Goal: Information Seeking & Learning: Learn about a topic

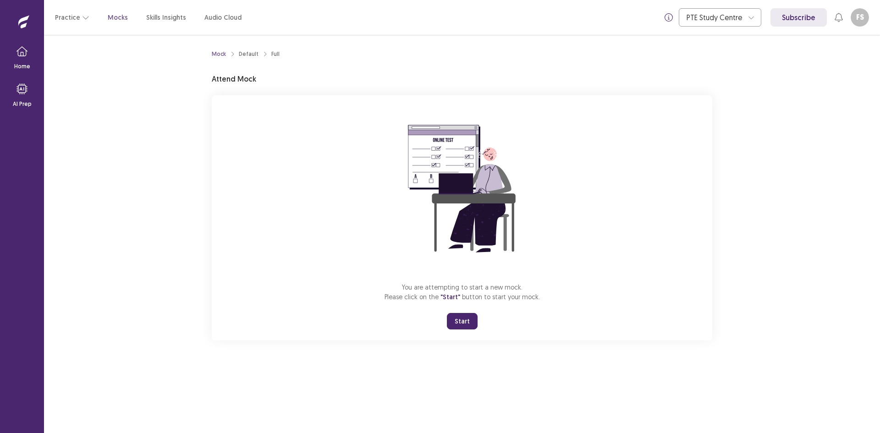
click at [469, 317] on button "Start" at bounding box center [462, 321] width 31 height 17
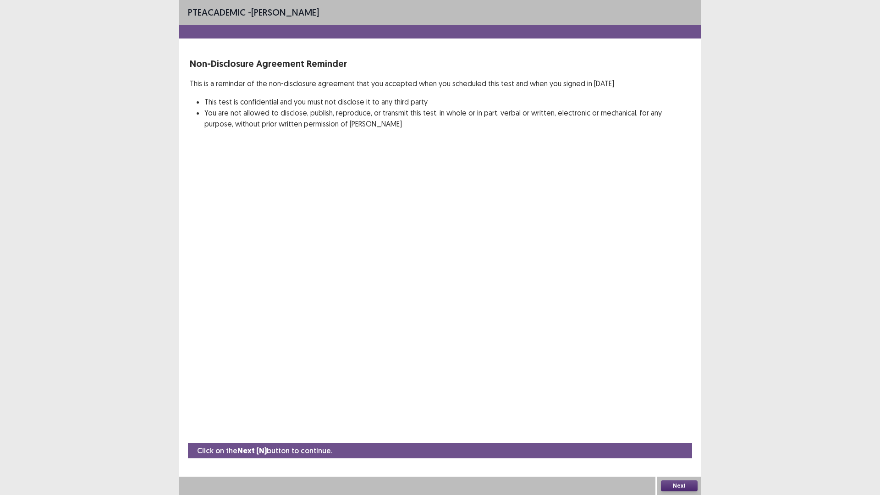
click at [688, 433] on button "Next" at bounding box center [679, 485] width 37 height 11
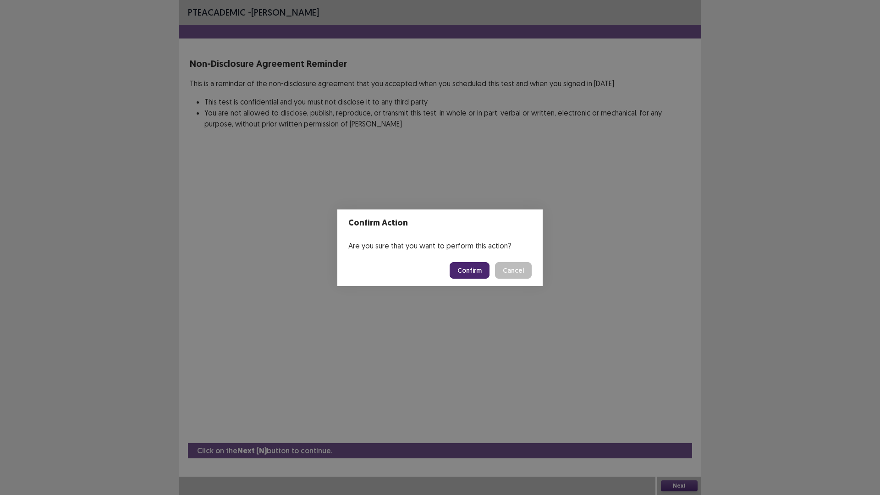
click at [464, 271] on button "Confirm" at bounding box center [470, 270] width 40 height 17
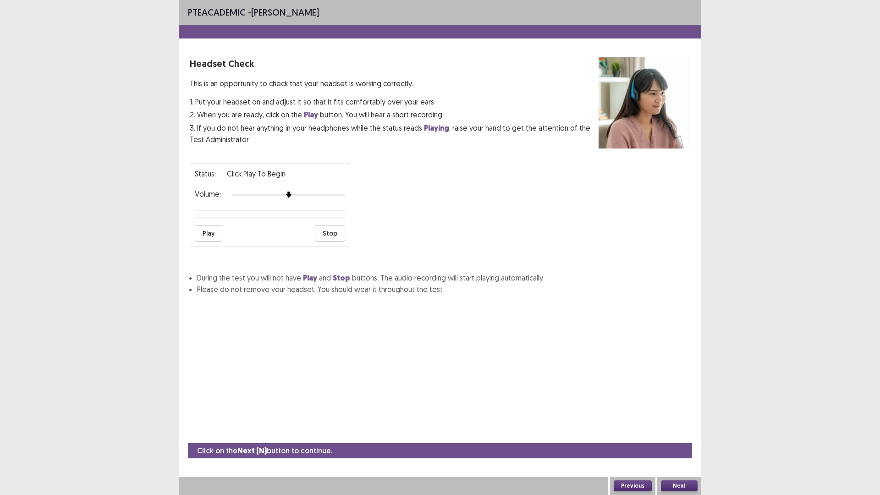
click at [210, 232] on button "Play" at bounding box center [209, 233] width 28 height 17
click at [327, 195] on div at bounding box center [288, 195] width 113 height 2
click at [210, 232] on button "Play" at bounding box center [209, 233] width 28 height 17
click at [332, 193] on div at bounding box center [288, 194] width 113 height 7
click at [343, 194] on div at bounding box center [288, 194] width 113 height 7
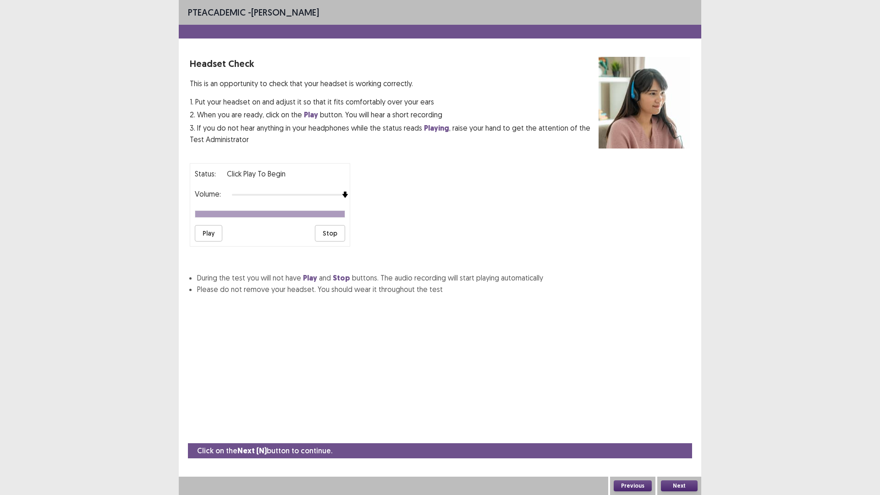
click at [686, 433] on button "Next" at bounding box center [679, 485] width 37 height 11
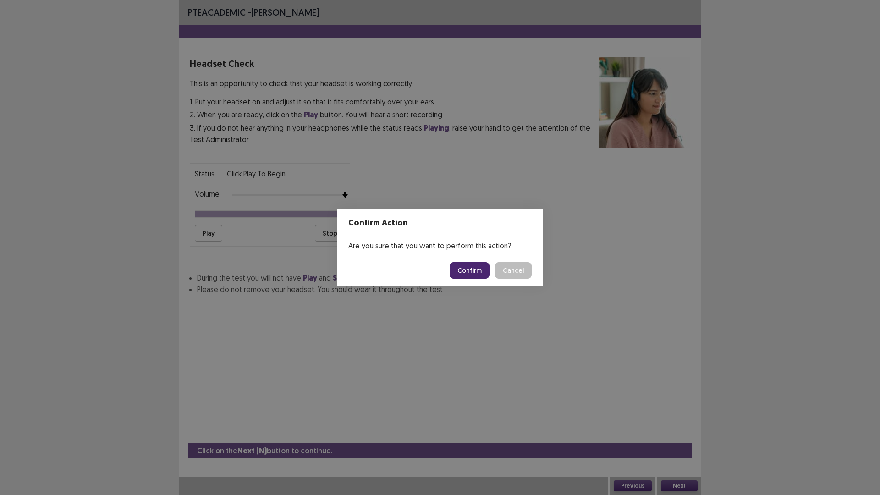
click at [474, 270] on button "Confirm" at bounding box center [470, 270] width 40 height 17
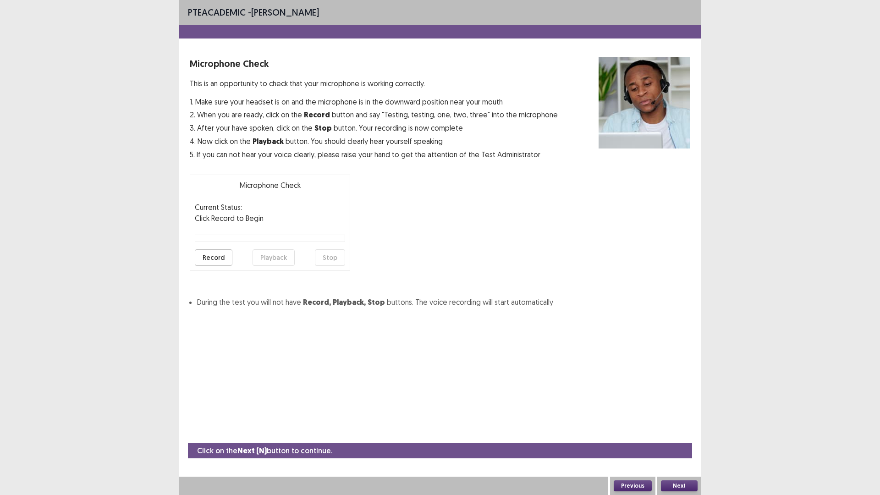
click at [216, 259] on button "Record" at bounding box center [214, 257] width 38 height 17
click at [329, 254] on button "Stop" at bounding box center [330, 257] width 30 height 17
click at [280, 257] on button "Playback" at bounding box center [274, 257] width 42 height 17
click at [217, 259] on button "Record" at bounding box center [214, 257] width 38 height 17
click at [219, 258] on button "Record" at bounding box center [214, 257] width 38 height 17
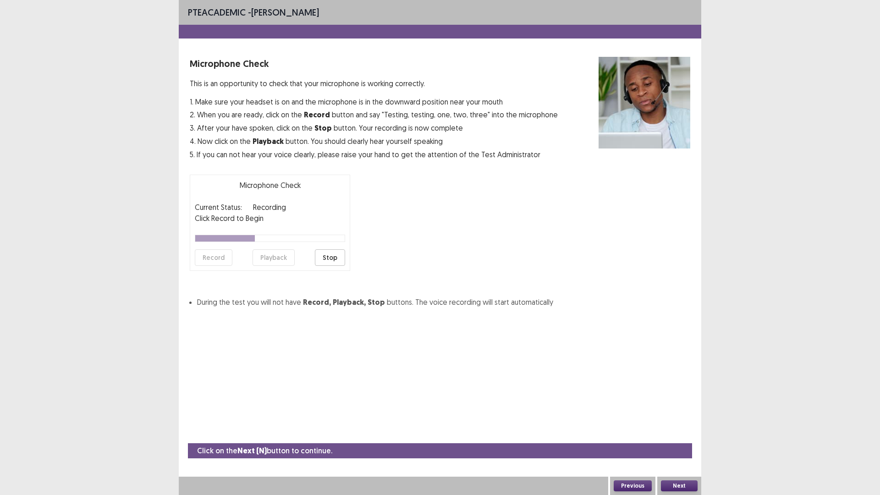
click at [336, 258] on button "Stop" at bounding box center [330, 257] width 30 height 17
click at [275, 256] on button "Playback" at bounding box center [274, 257] width 42 height 17
click at [284, 255] on button "Playback" at bounding box center [274, 257] width 42 height 17
click at [684, 433] on button "Next" at bounding box center [679, 485] width 37 height 11
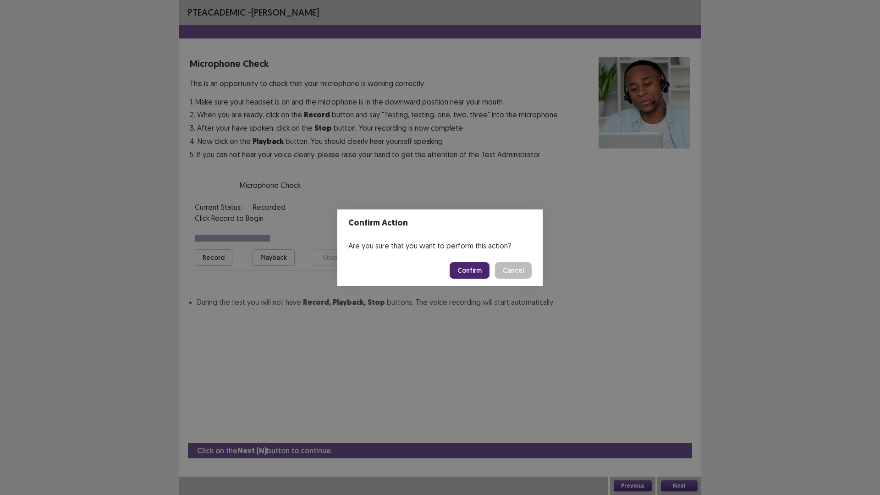
click at [465, 269] on button "Confirm" at bounding box center [470, 270] width 40 height 17
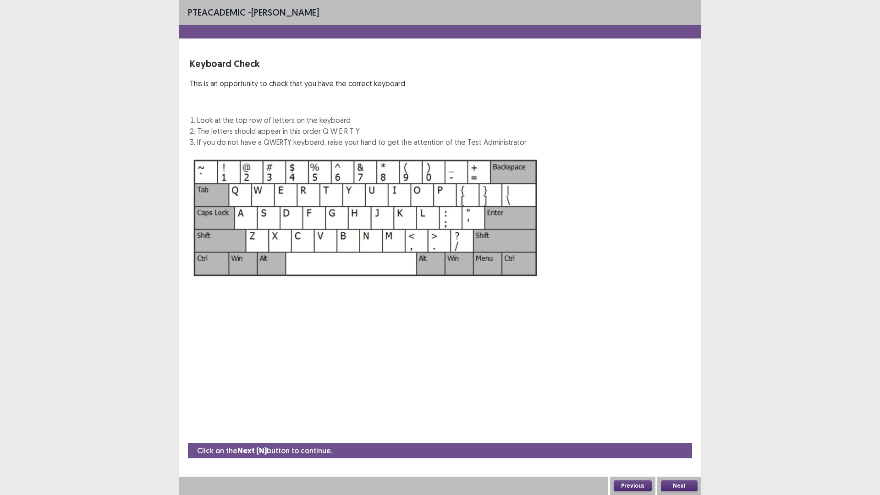
click at [679, 433] on button "Next" at bounding box center [679, 485] width 37 height 11
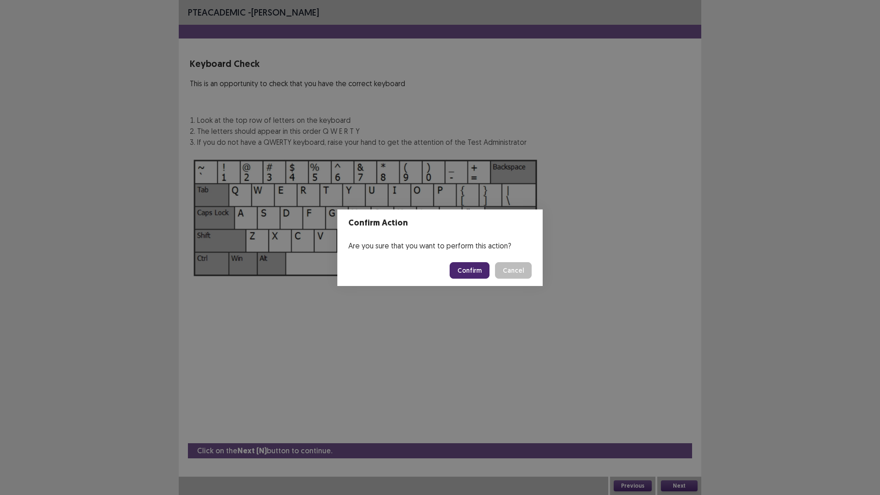
click at [475, 269] on button "Confirm" at bounding box center [470, 270] width 40 height 17
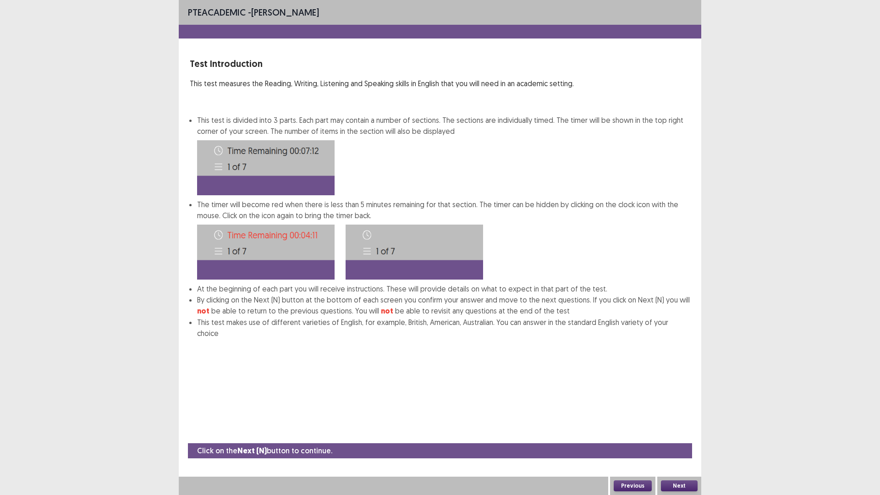
click at [686, 433] on button "Next" at bounding box center [679, 485] width 37 height 11
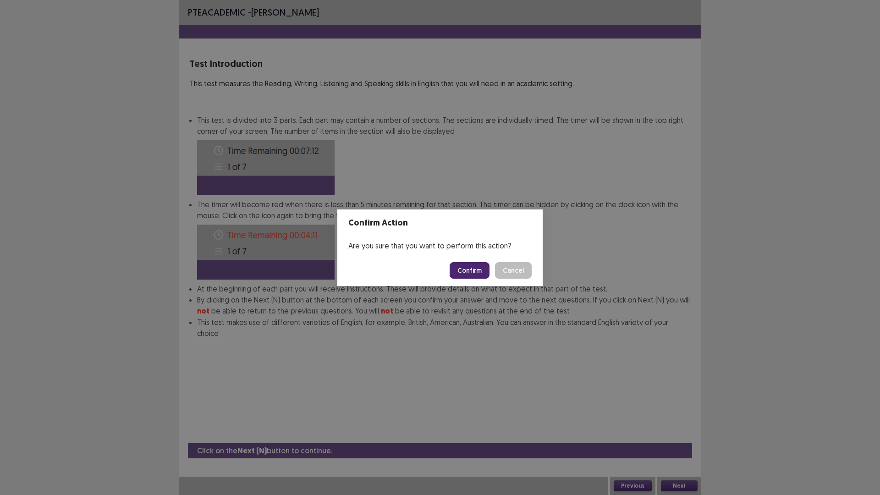
click at [469, 268] on button "Confirm" at bounding box center [470, 270] width 40 height 17
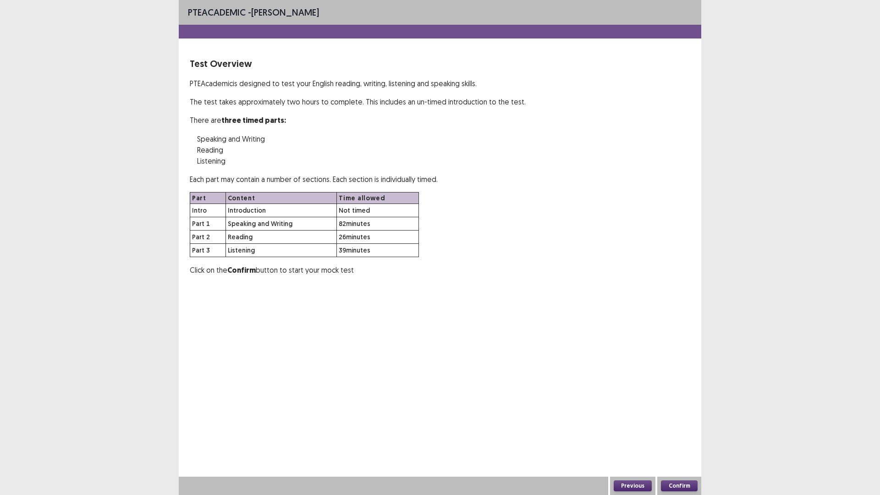
click at [680, 433] on button "Confirm" at bounding box center [679, 485] width 37 height 11
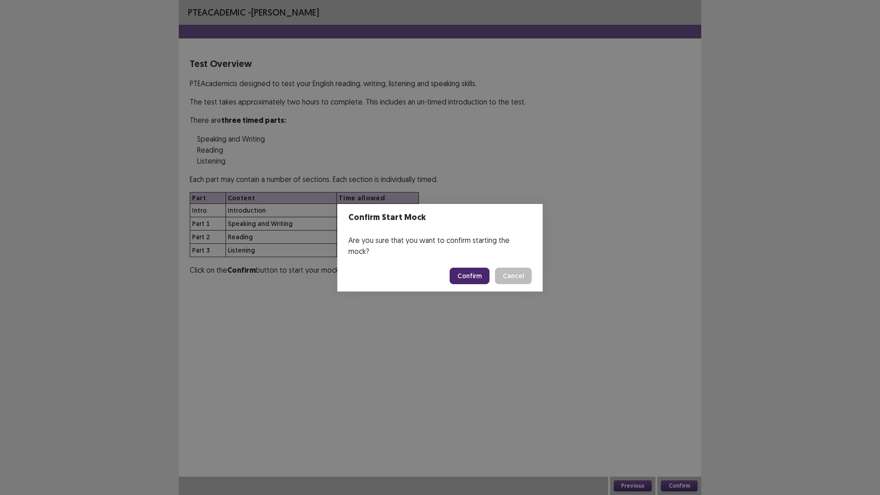
click at [467, 270] on button "Confirm" at bounding box center [470, 276] width 40 height 17
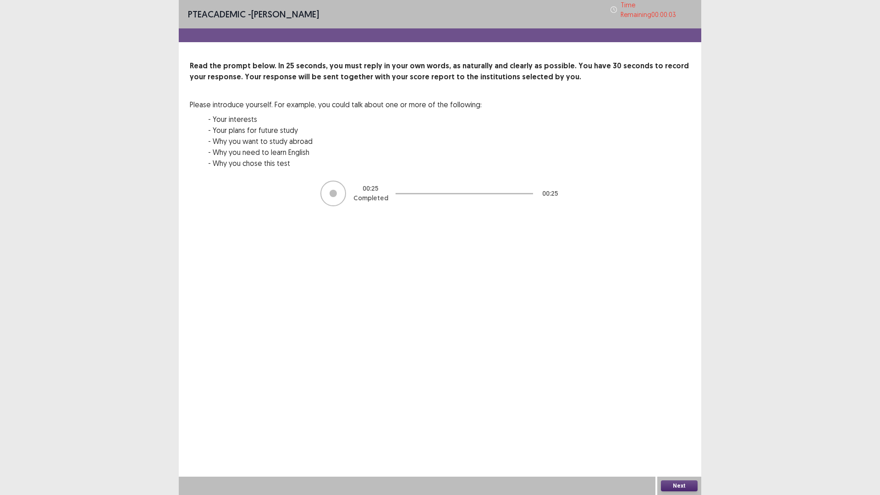
click at [685, 433] on button "Next" at bounding box center [679, 485] width 37 height 11
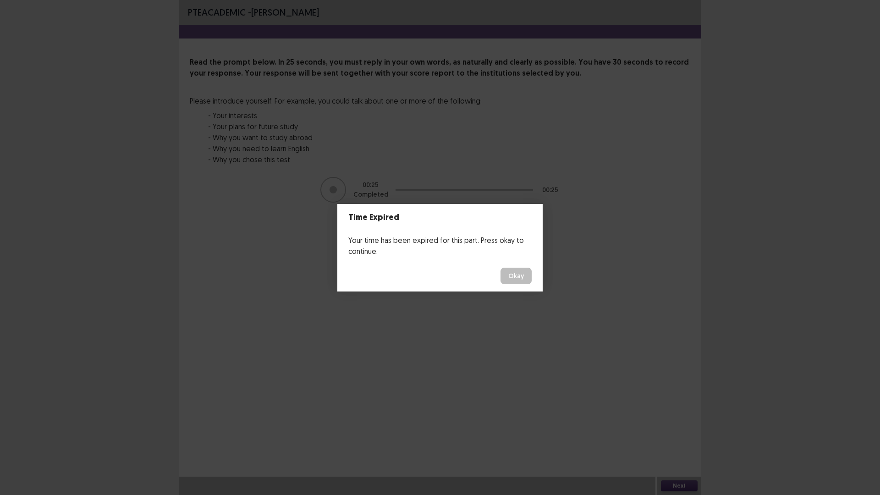
click at [520, 278] on button "Okay" at bounding box center [516, 276] width 31 height 17
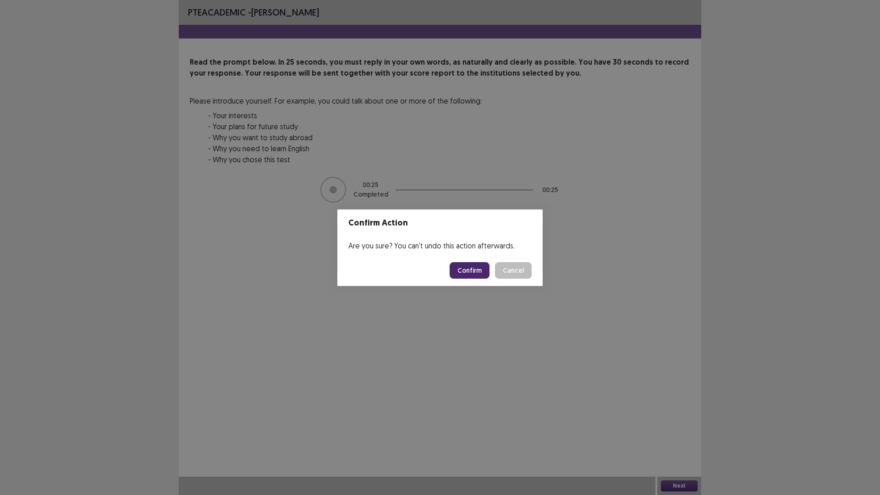
click at [477, 272] on button "Confirm" at bounding box center [470, 270] width 40 height 17
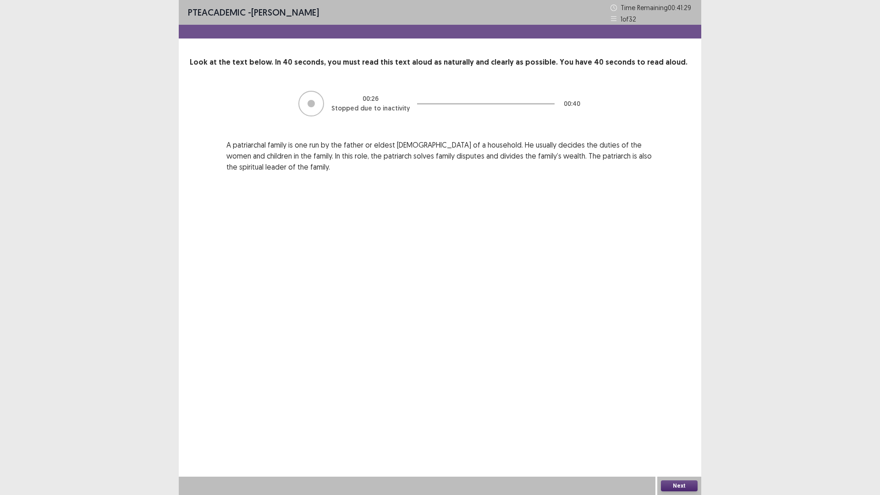
click at [676, 433] on button "Next" at bounding box center [679, 485] width 37 height 11
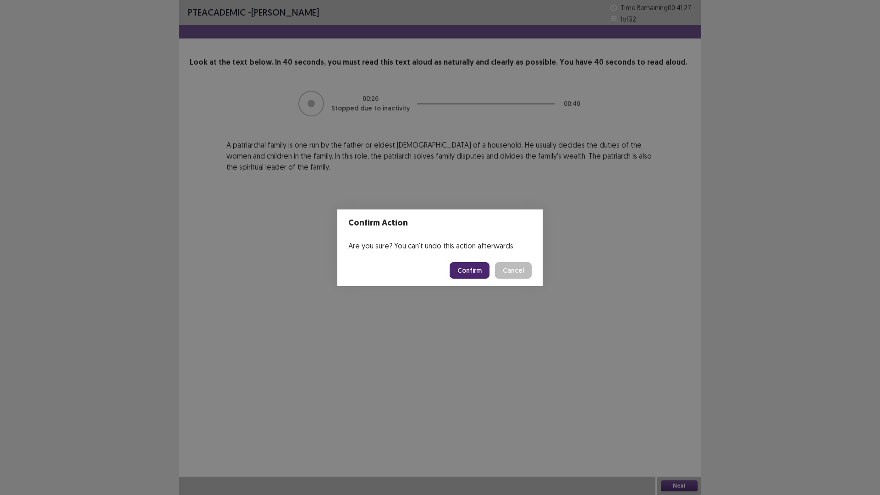
click at [473, 270] on button "Confirm" at bounding box center [470, 270] width 40 height 17
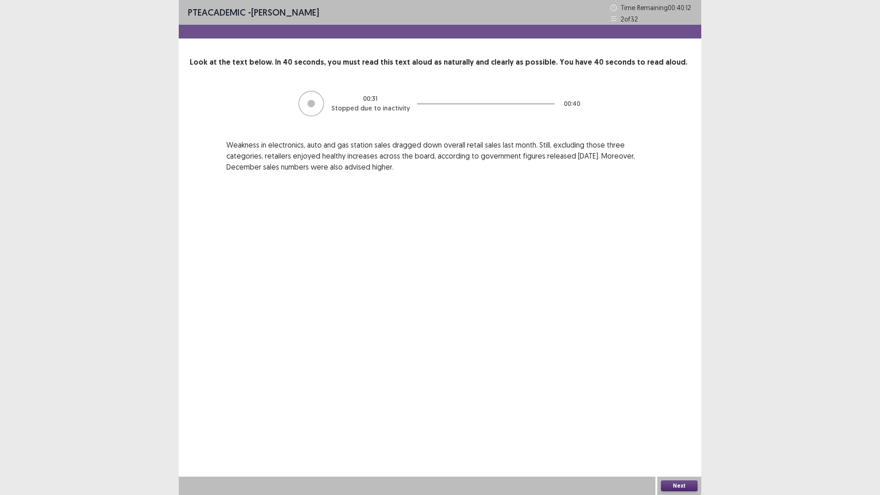
click at [674, 433] on button "Next" at bounding box center [679, 485] width 37 height 11
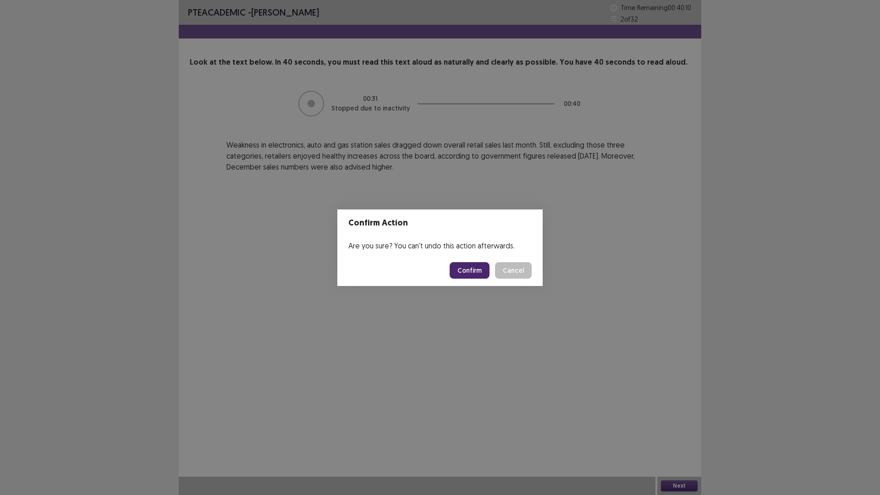
click at [480, 269] on button "Confirm" at bounding box center [470, 270] width 40 height 17
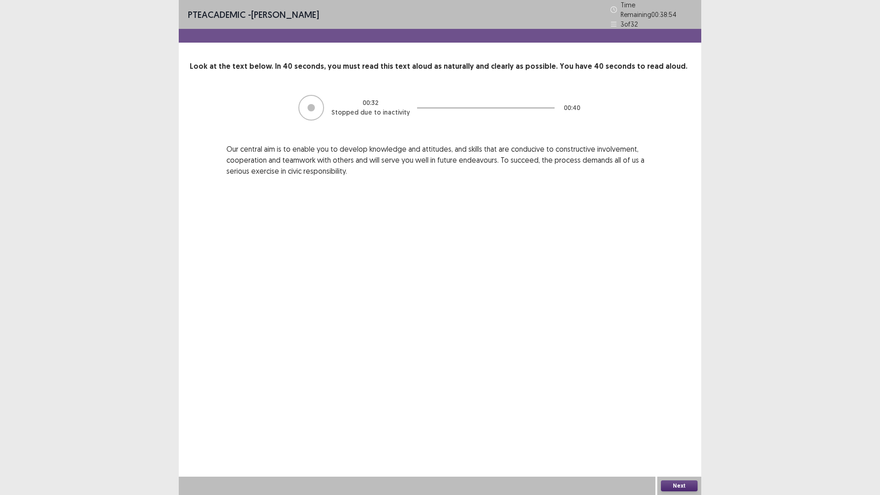
click at [676, 433] on button "Next" at bounding box center [679, 485] width 37 height 11
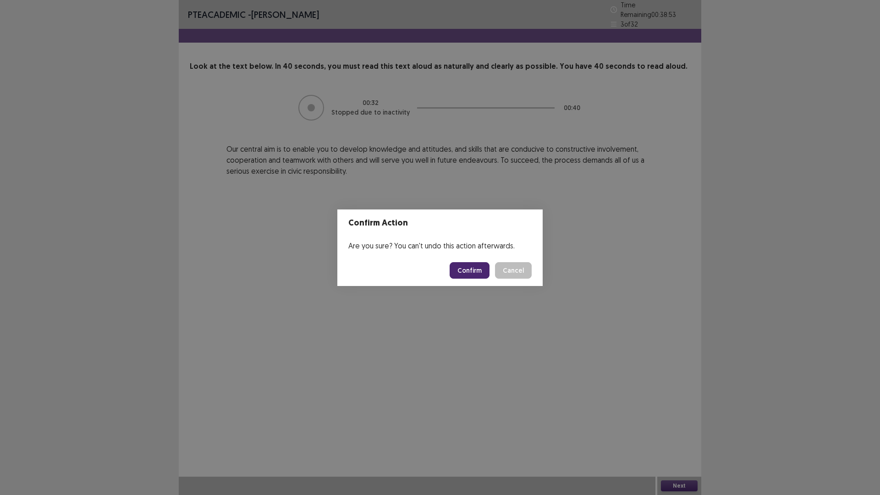
click at [483, 270] on button "Confirm" at bounding box center [470, 270] width 40 height 17
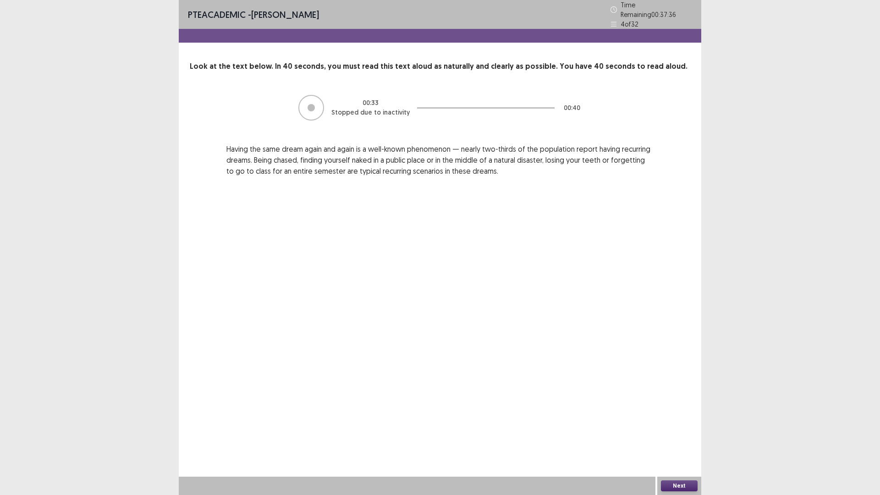
click at [683, 433] on button "Next" at bounding box center [679, 485] width 37 height 11
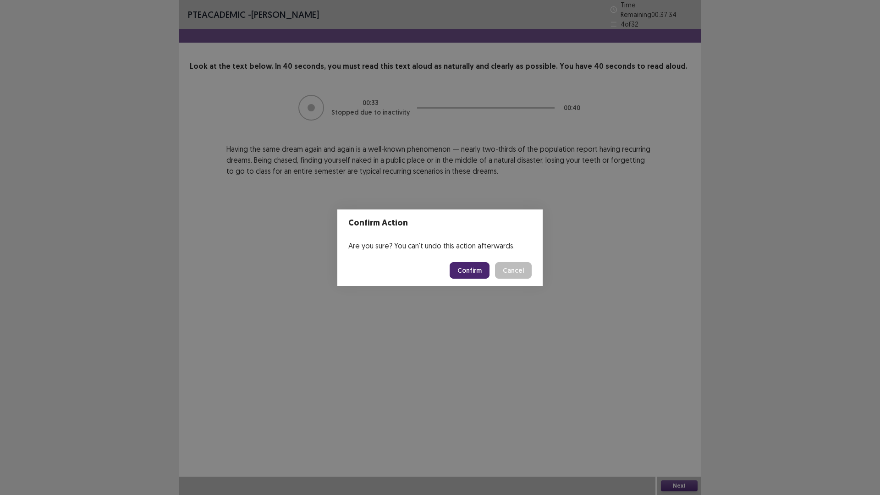
click at [474, 267] on button "Confirm" at bounding box center [470, 270] width 40 height 17
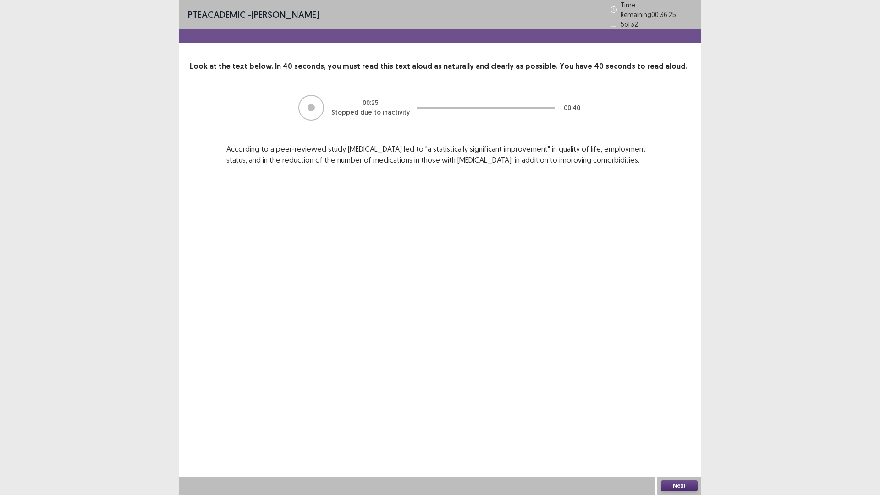
click at [685, 433] on button "Next" at bounding box center [679, 485] width 37 height 11
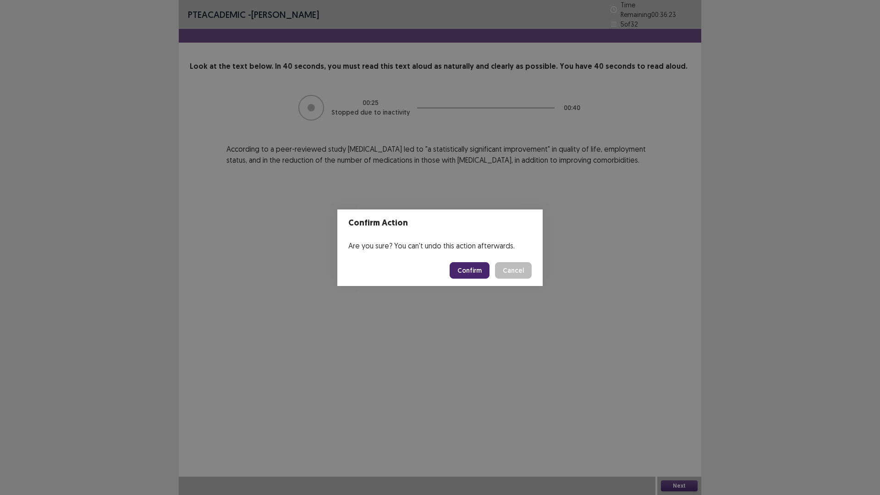
click at [467, 271] on button "Confirm" at bounding box center [470, 270] width 40 height 17
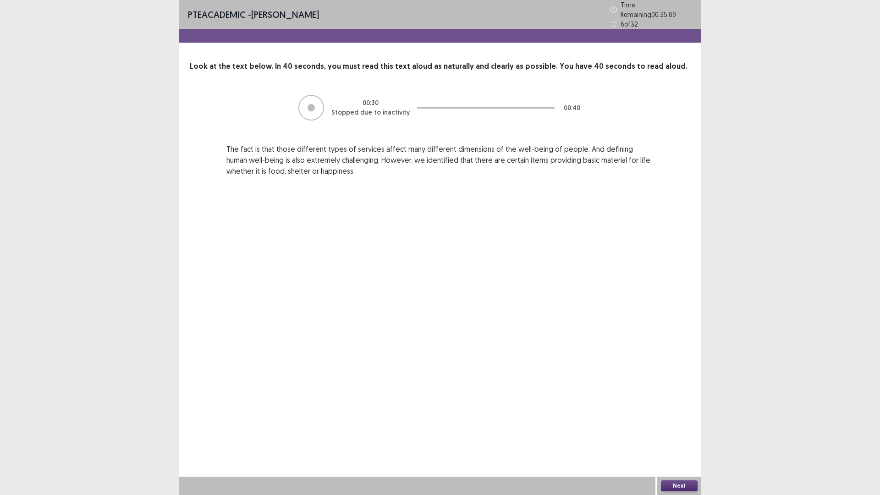
click at [679, 433] on button "Next" at bounding box center [679, 485] width 37 height 11
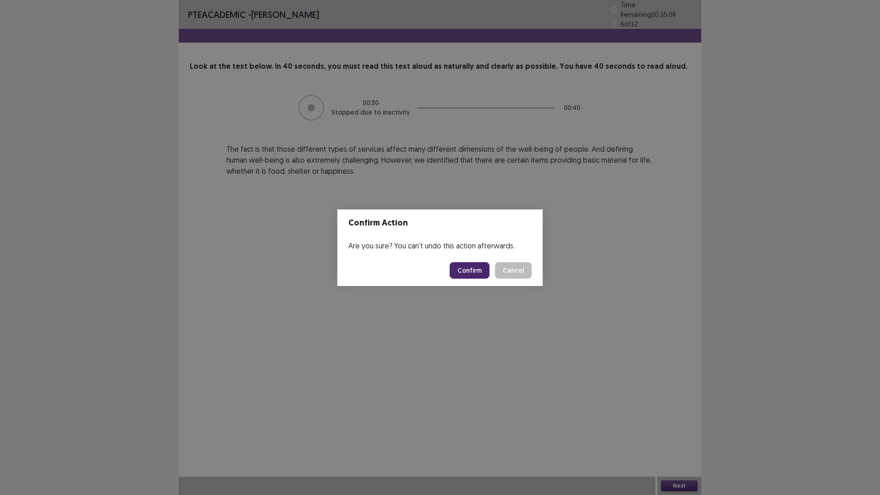
click at [466, 270] on button "Confirm" at bounding box center [470, 270] width 40 height 17
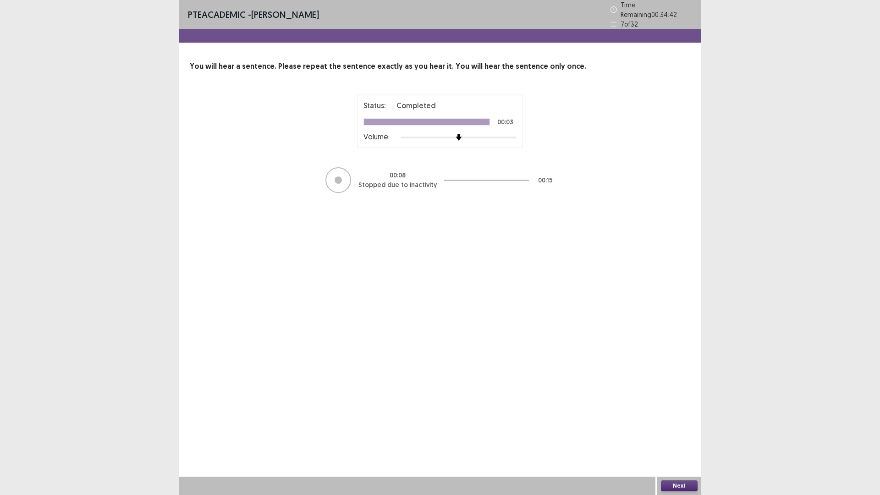
click at [679, 433] on button "Next" at bounding box center [679, 485] width 37 height 11
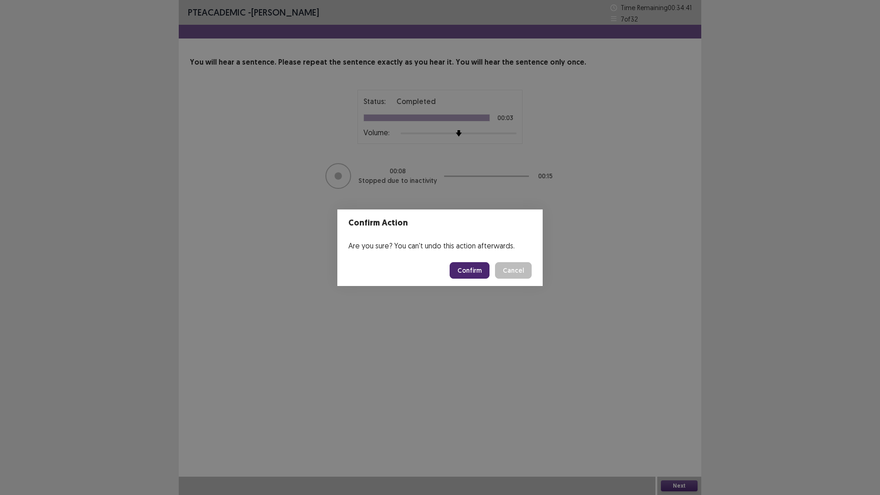
click at [479, 267] on button "Confirm" at bounding box center [470, 270] width 40 height 17
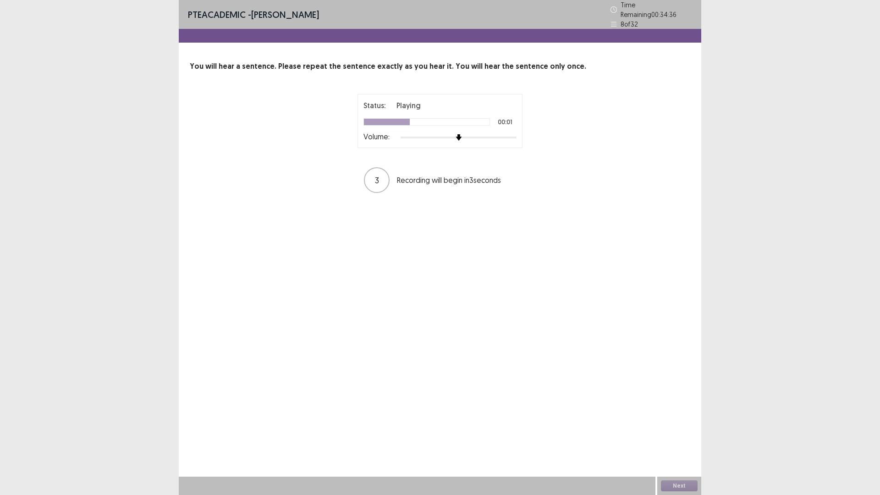
click at [478, 135] on div at bounding box center [459, 137] width 116 height 7
click at [504, 134] on div at bounding box center [459, 137] width 116 height 7
click at [516, 134] on div at bounding box center [459, 137] width 116 height 7
click at [671, 433] on button "Next" at bounding box center [679, 485] width 37 height 11
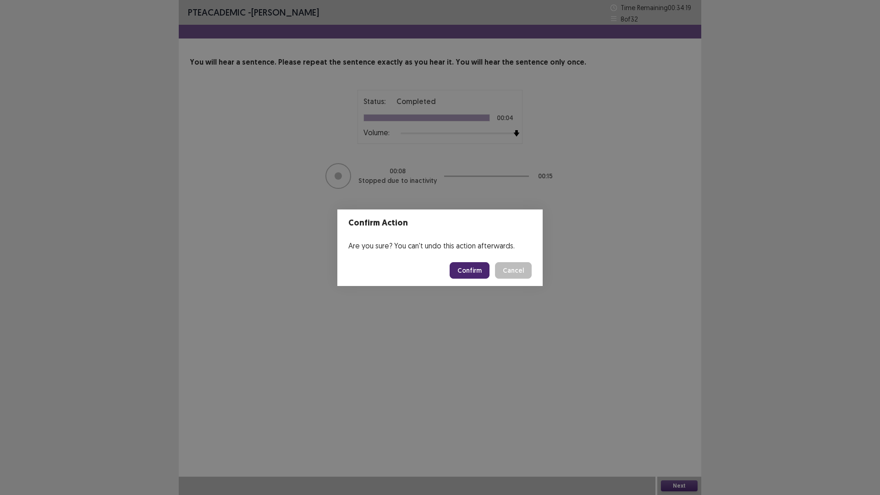
click at [478, 271] on button "Confirm" at bounding box center [470, 270] width 40 height 17
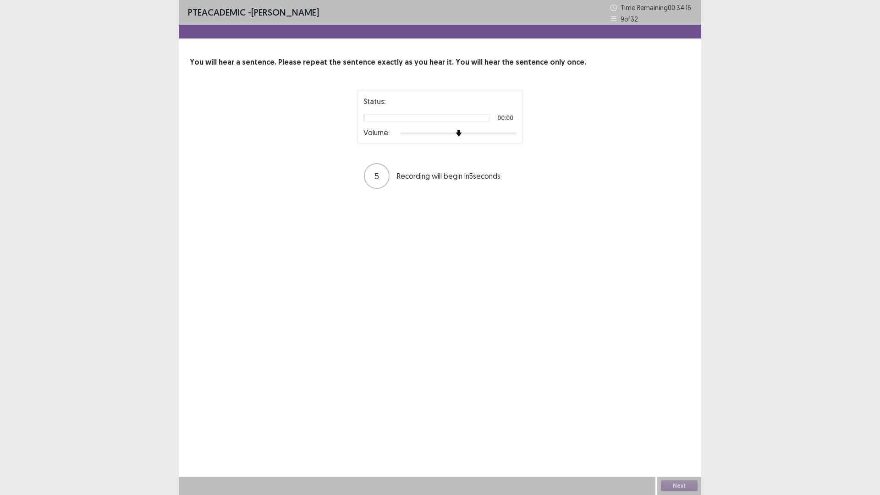
click at [500, 134] on div at bounding box center [459, 133] width 116 height 7
click at [512, 134] on div at bounding box center [459, 133] width 116 height 7
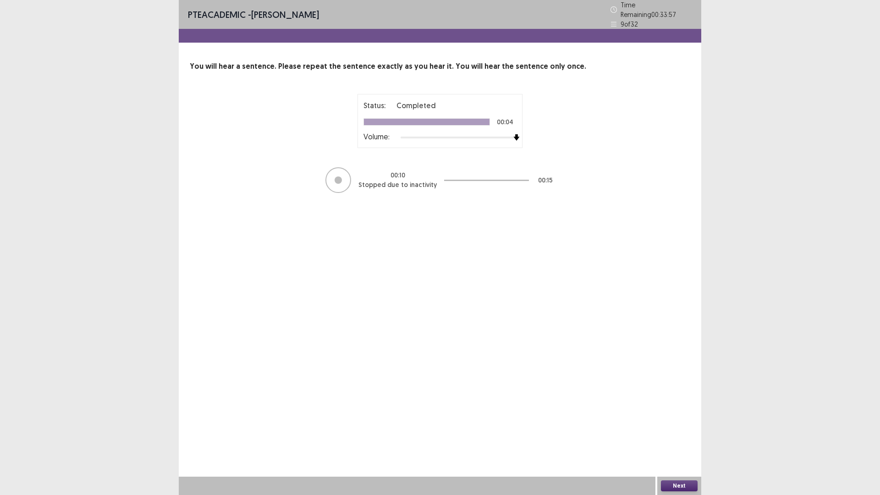
click at [673, 433] on button "Next" at bounding box center [679, 485] width 37 height 11
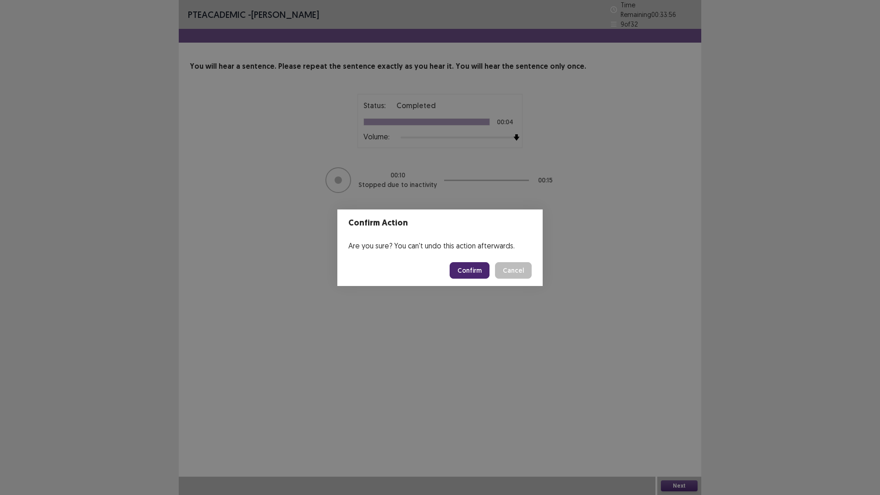
click at [468, 272] on button "Confirm" at bounding box center [470, 270] width 40 height 17
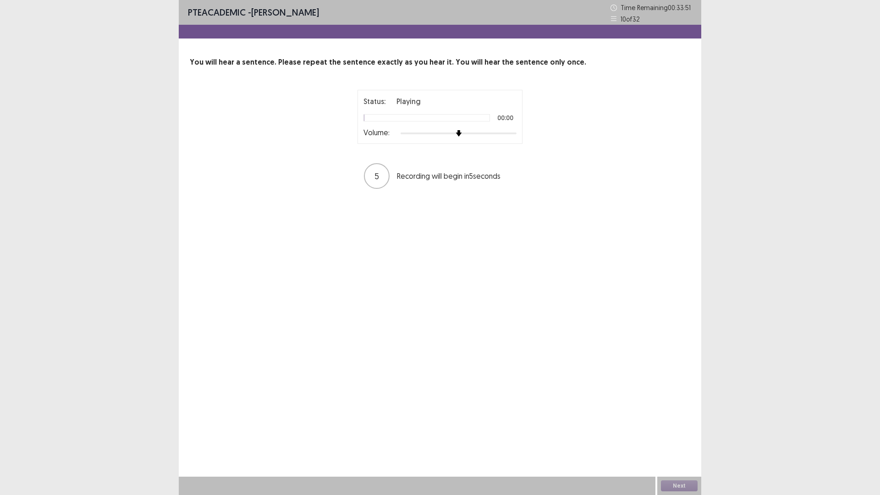
click at [512, 134] on div at bounding box center [459, 133] width 116 height 7
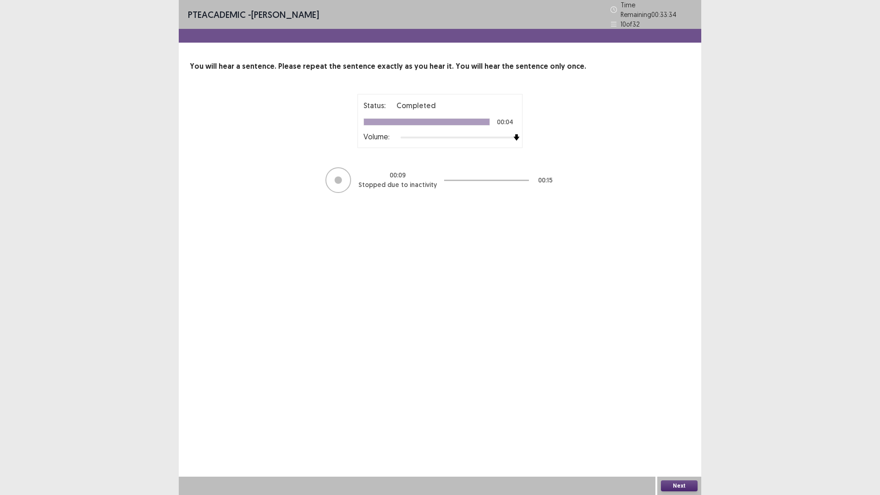
click at [674, 433] on button "Next" at bounding box center [679, 485] width 37 height 11
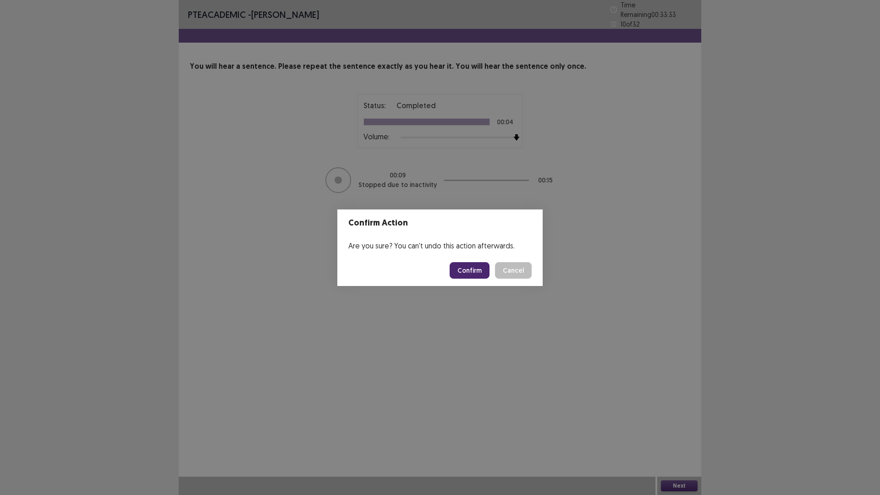
click at [477, 271] on button "Confirm" at bounding box center [470, 270] width 40 height 17
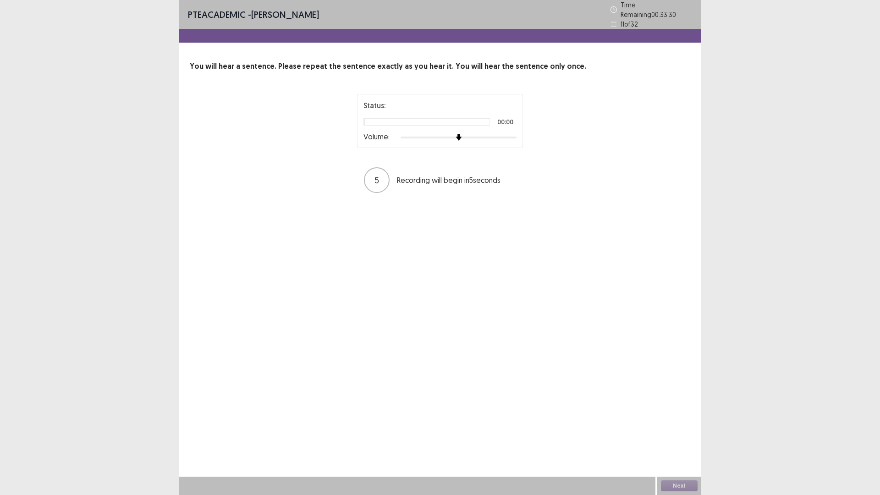
click at [506, 134] on div at bounding box center [459, 137] width 116 height 7
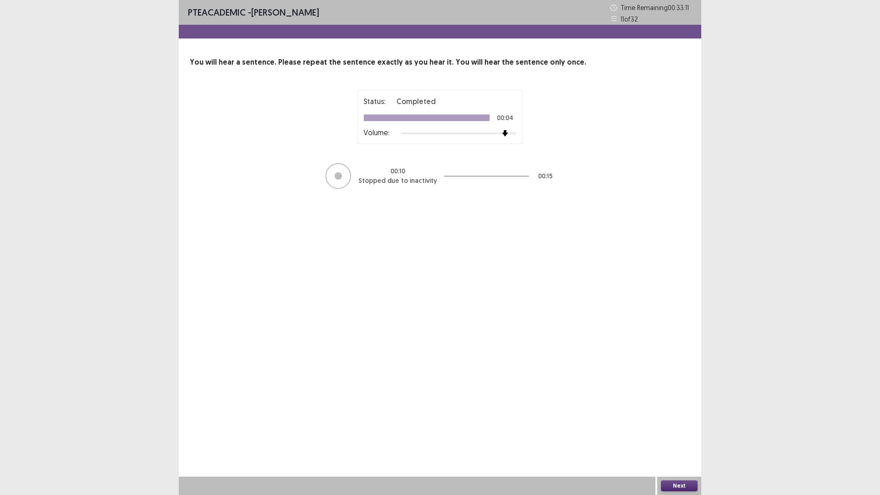
click at [679, 433] on button "Next" at bounding box center [679, 485] width 37 height 11
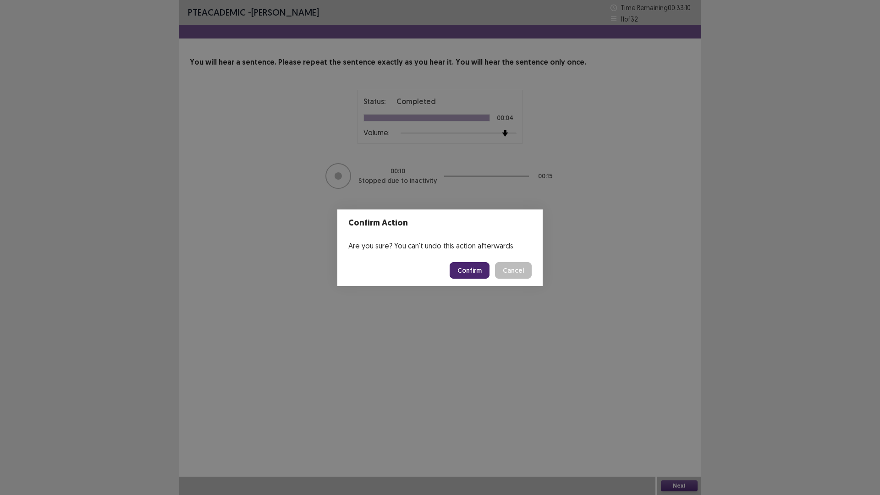
click at [475, 271] on button "Confirm" at bounding box center [470, 270] width 40 height 17
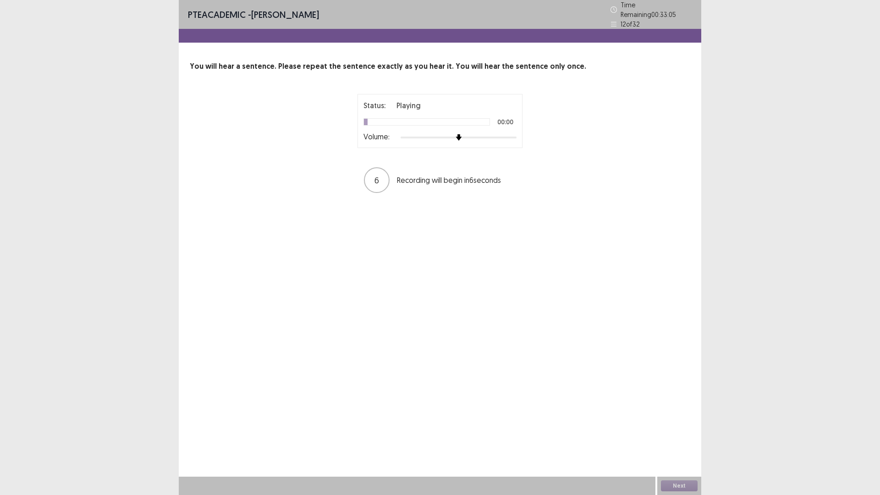
click at [515, 135] on div at bounding box center [459, 137] width 116 height 7
click at [677, 433] on button "Next" at bounding box center [679, 485] width 37 height 11
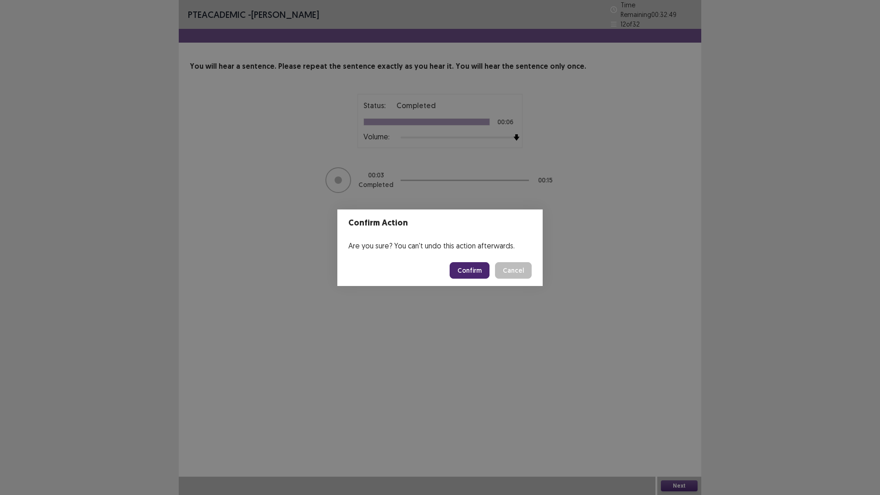
click at [474, 270] on button "Confirm" at bounding box center [470, 270] width 40 height 17
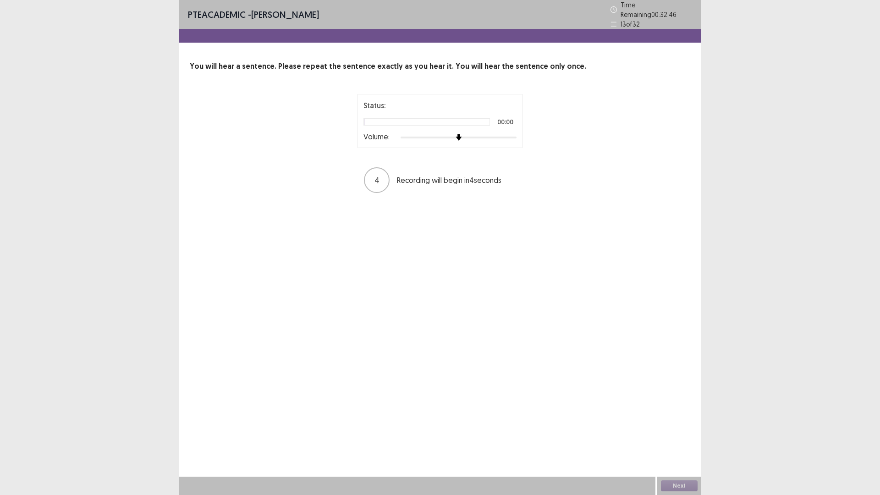
click at [512, 134] on div at bounding box center [459, 137] width 116 height 7
click at [677, 433] on button "Next" at bounding box center [679, 485] width 37 height 11
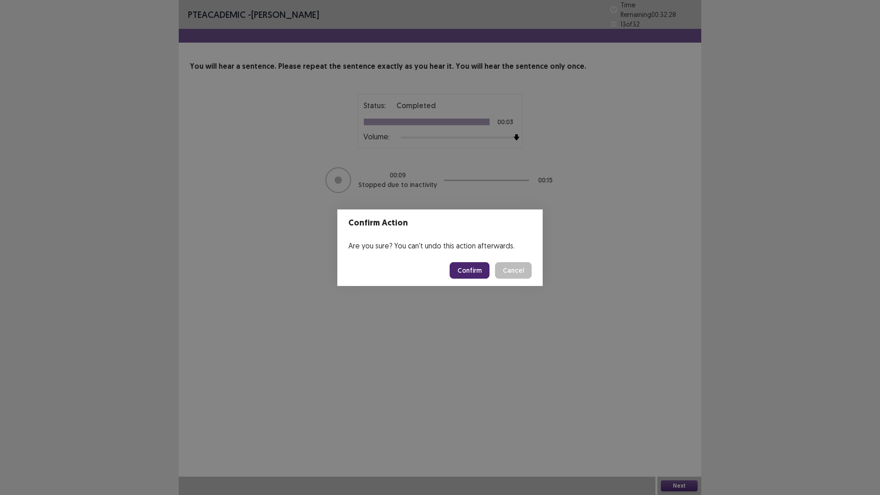
click at [471, 267] on button "Confirm" at bounding box center [470, 270] width 40 height 17
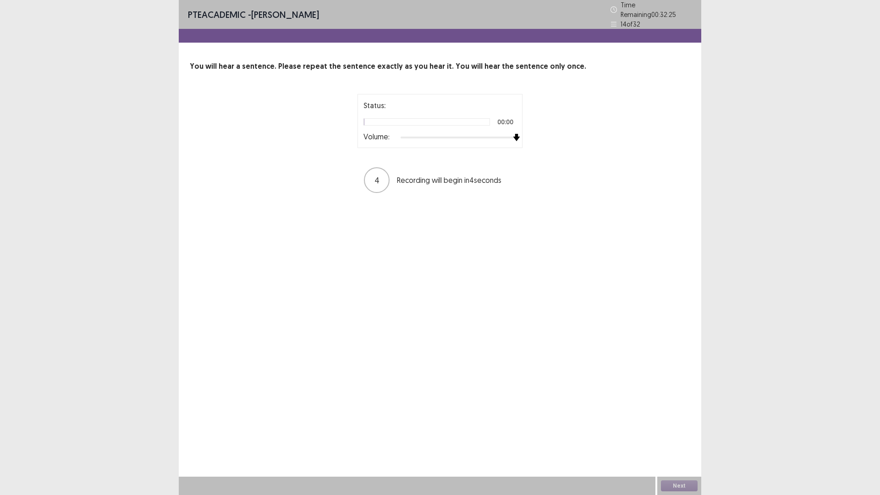
click at [513, 134] on div at bounding box center [459, 137] width 116 height 7
click at [675, 433] on button "Next" at bounding box center [679, 485] width 37 height 11
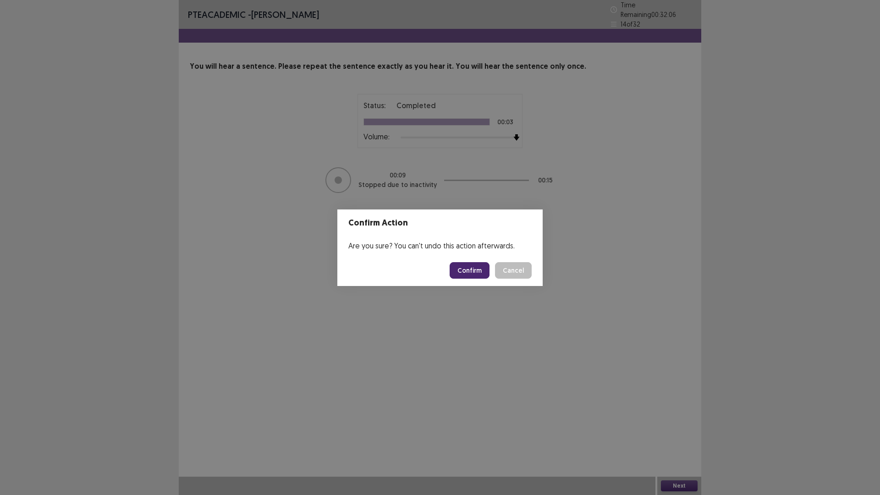
click at [481, 269] on button "Confirm" at bounding box center [470, 270] width 40 height 17
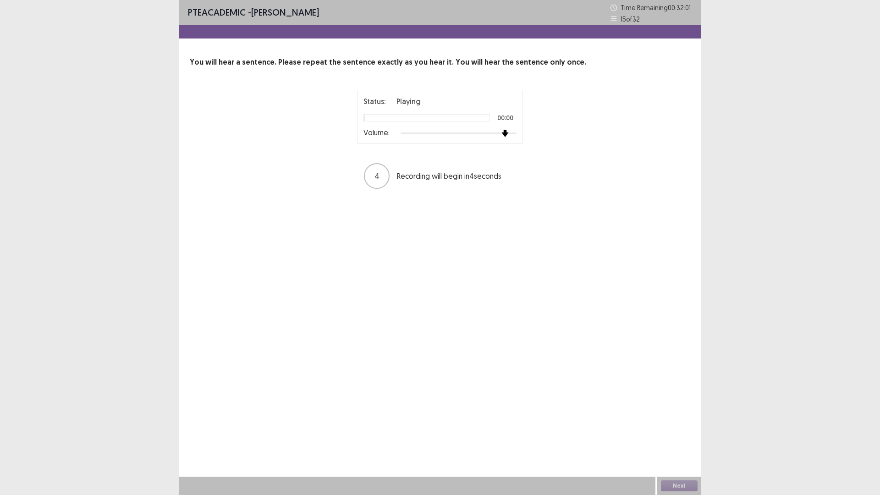
click at [506, 135] on div at bounding box center [459, 133] width 116 height 7
click at [512, 134] on div at bounding box center [459, 133] width 116 height 7
click at [684, 433] on button "Next" at bounding box center [679, 485] width 37 height 11
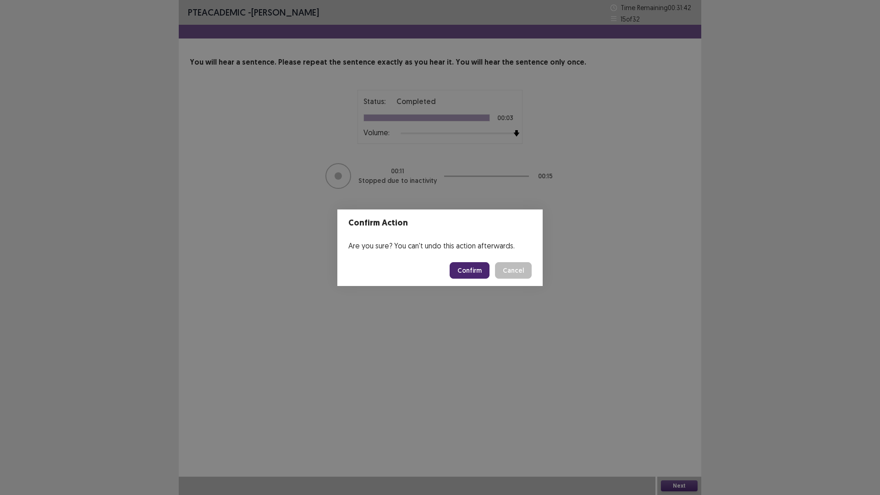
click at [480, 274] on button "Confirm" at bounding box center [470, 270] width 40 height 17
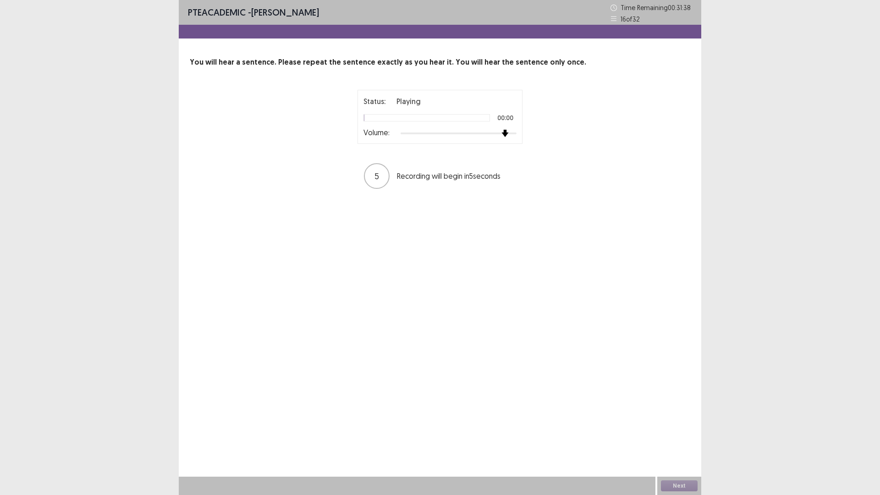
click at [511, 132] on div at bounding box center [459, 133] width 116 height 7
click at [676, 433] on button "Next" at bounding box center [679, 485] width 37 height 11
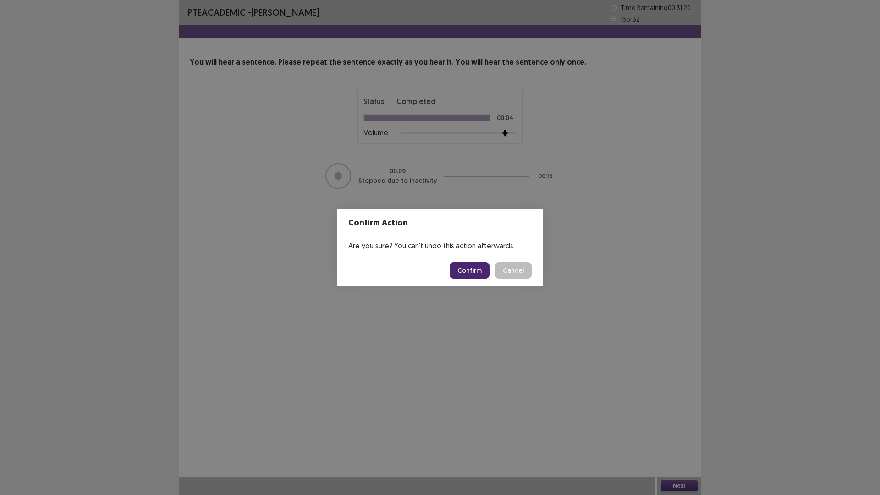
click at [483, 273] on button "Confirm" at bounding box center [470, 270] width 40 height 17
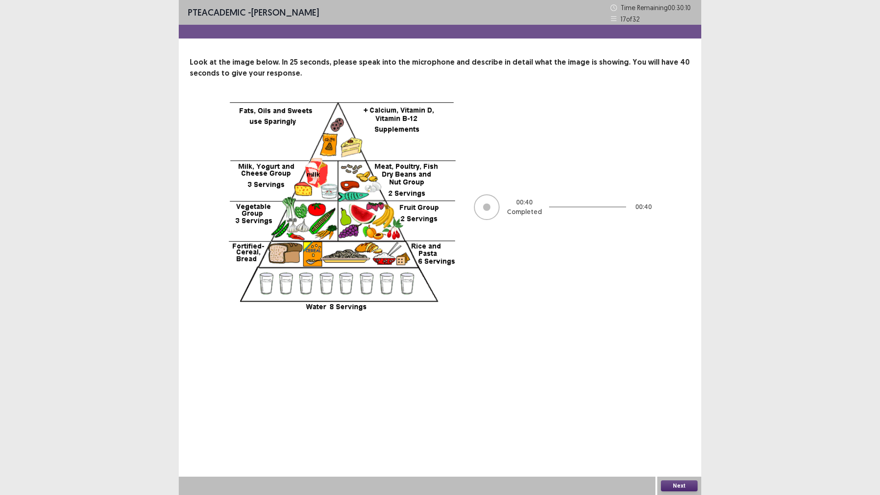
click at [679, 433] on button "Next" at bounding box center [679, 485] width 37 height 11
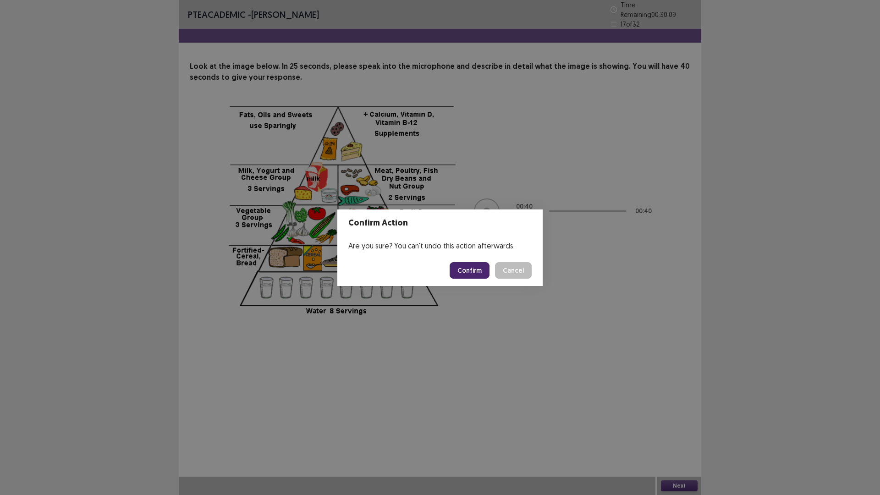
click at [470, 271] on button "Confirm" at bounding box center [470, 270] width 40 height 17
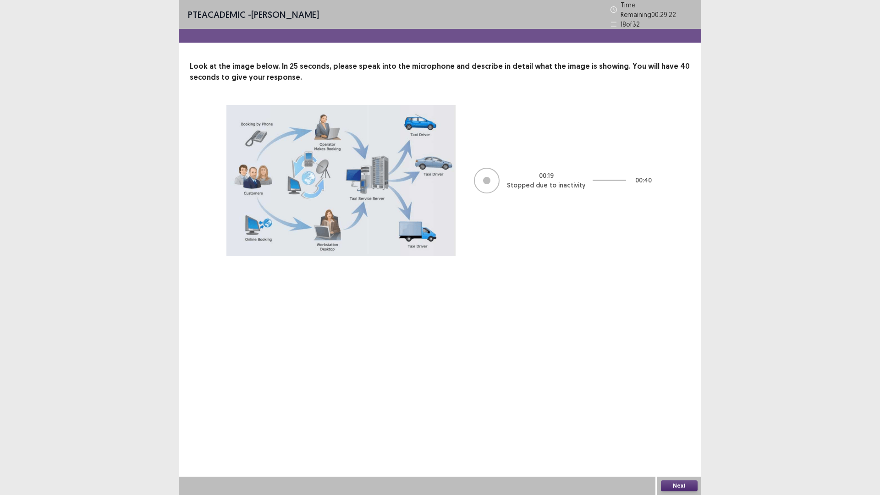
click at [679, 433] on button "Next" at bounding box center [679, 485] width 37 height 11
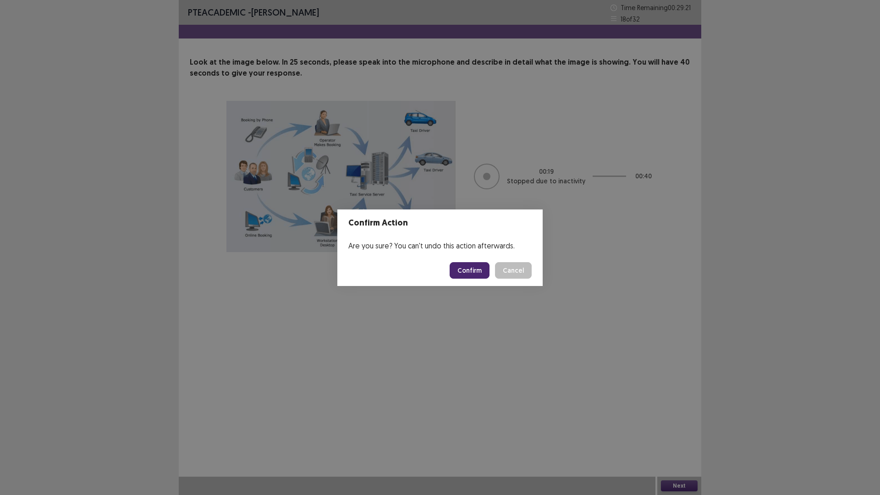
click at [480, 271] on button "Confirm" at bounding box center [470, 270] width 40 height 17
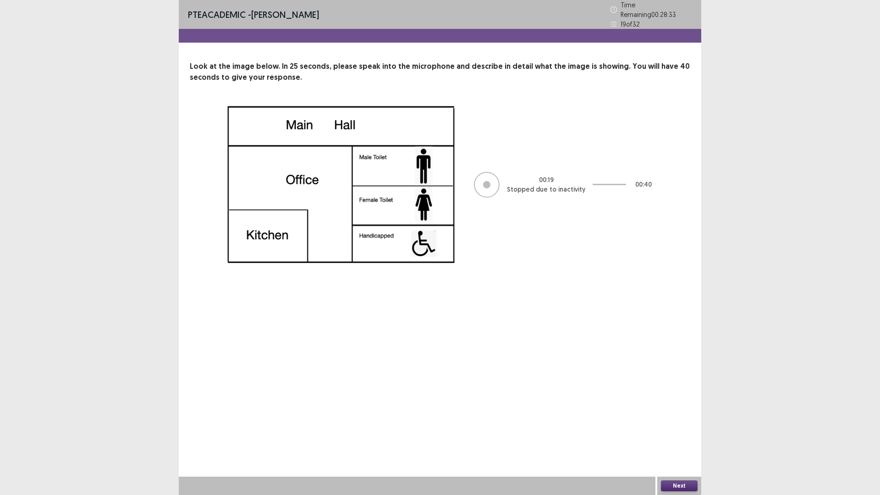
click at [673, 433] on button "Next" at bounding box center [679, 485] width 37 height 11
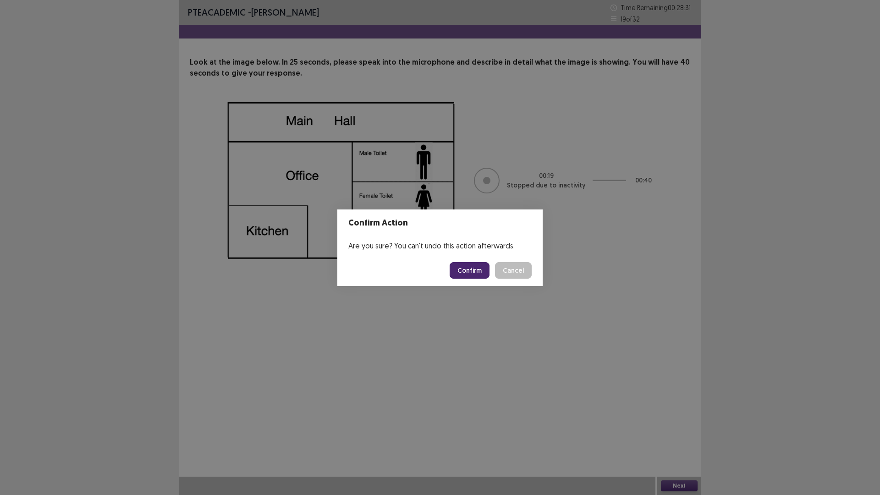
click at [475, 267] on button "Confirm" at bounding box center [470, 270] width 40 height 17
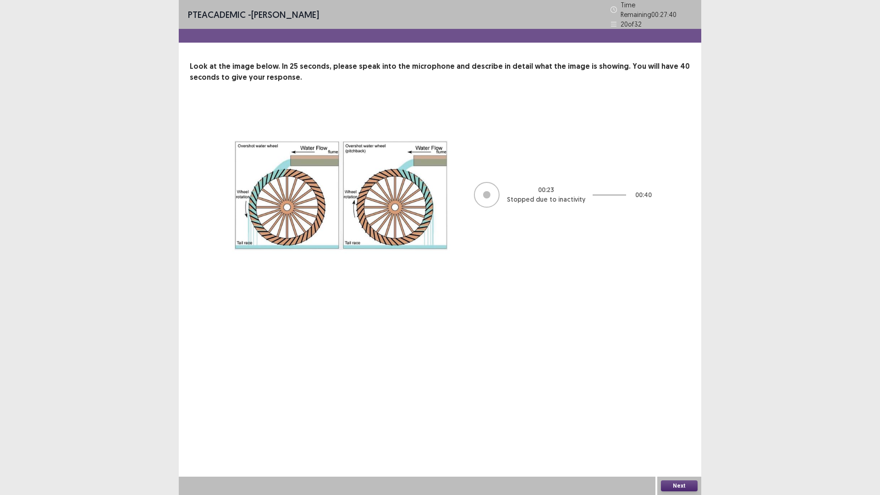
click at [675, 433] on button "Next" at bounding box center [679, 485] width 37 height 11
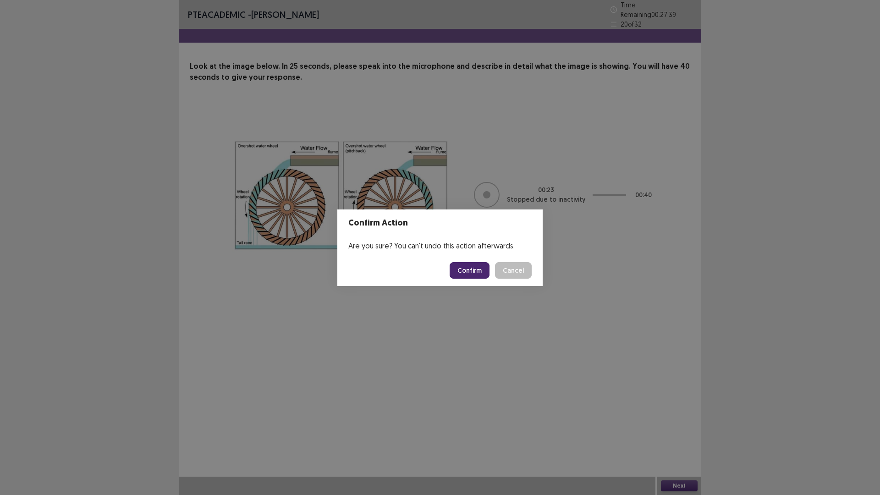
click at [476, 270] on button "Confirm" at bounding box center [470, 270] width 40 height 17
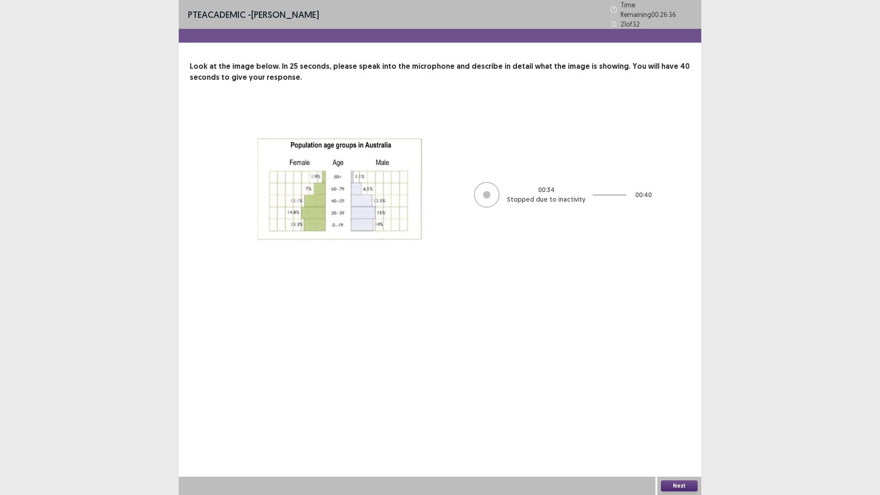
click at [680, 433] on button "Next" at bounding box center [679, 485] width 37 height 11
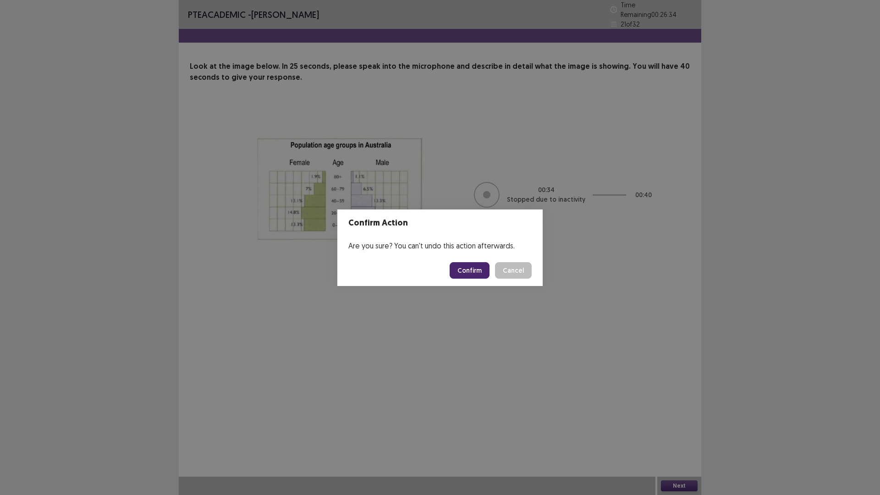
click at [473, 268] on button "Confirm" at bounding box center [470, 270] width 40 height 17
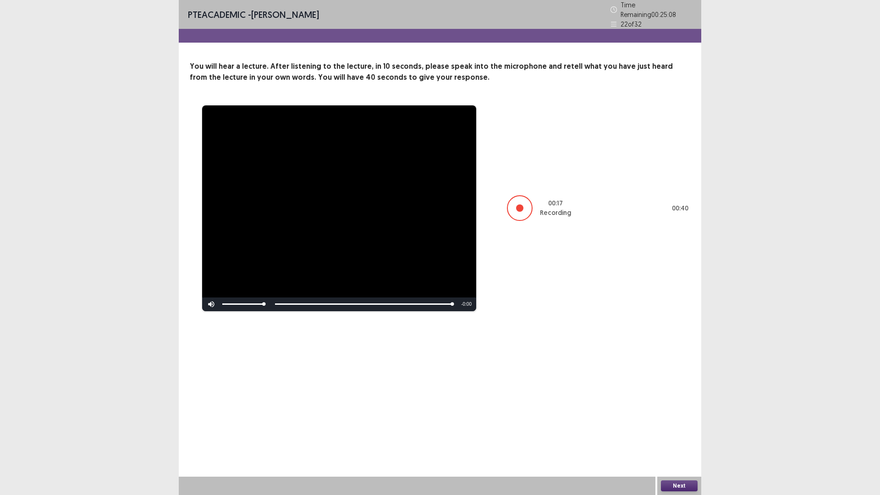
click at [675, 433] on button "Next" at bounding box center [679, 485] width 37 height 11
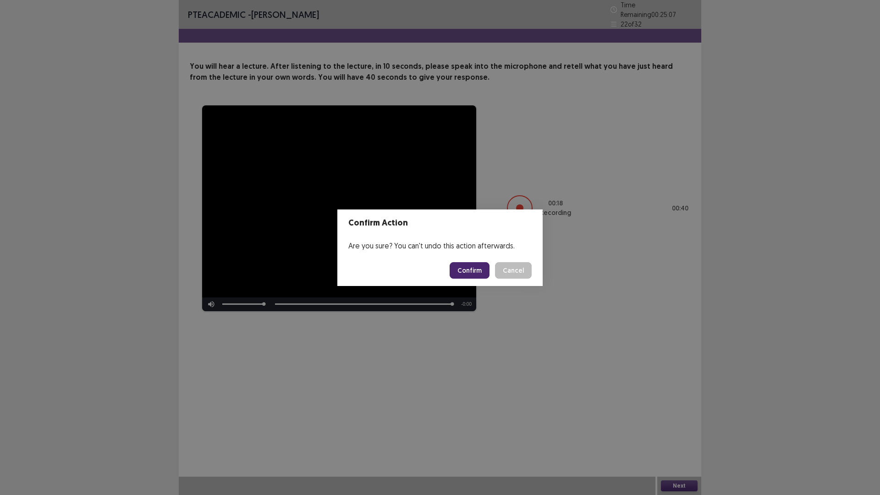
click at [484, 273] on button "Confirm" at bounding box center [470, 270] width 40 height 17
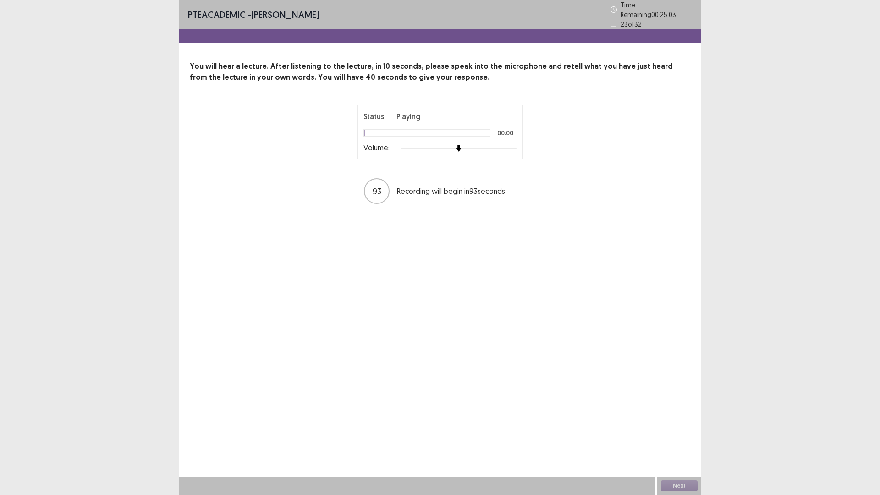
click at [504, 145] on div at bounding box center [459, 148] width 116 height 7
click at [509, 145] on div at bounding box center [505, 148] width 7 height 7
click at [515, 145] on div at bounding box center [459, 148] width 116 height 7
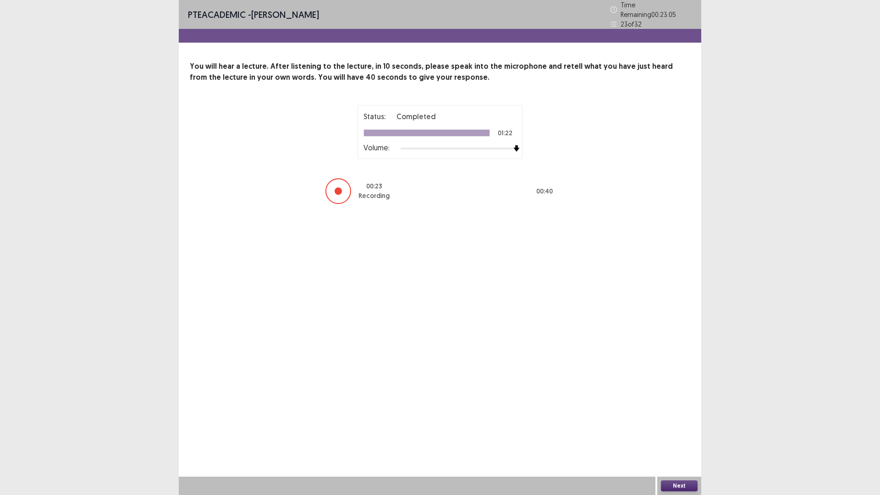
click at [678, 433] on button "Next" at bounding box center [679, 485] width 37 height 11
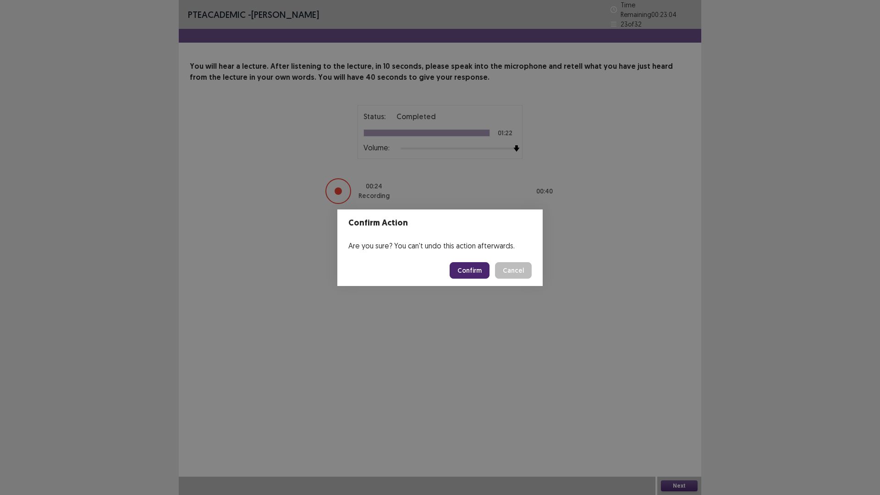
click at [465, 266] on button "Confirm" at bounding box center [470, 270] width 40 height 17
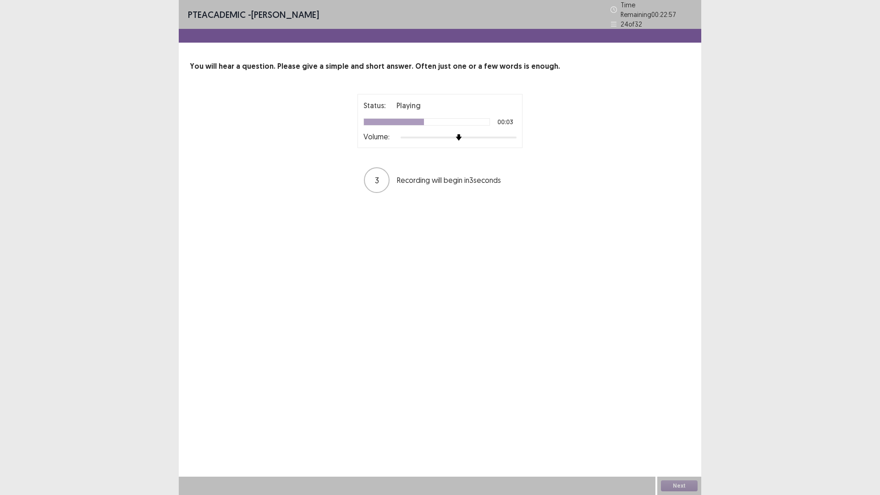
click at [508, 134] on div at bounding box center [459, 137] width 116 height 7
click at [512, 135] on div at bounding box center [459, 137] width 116 height 7
click at [679, 433] on button "Next" at bounding box center [679, 485] width 37 height 11
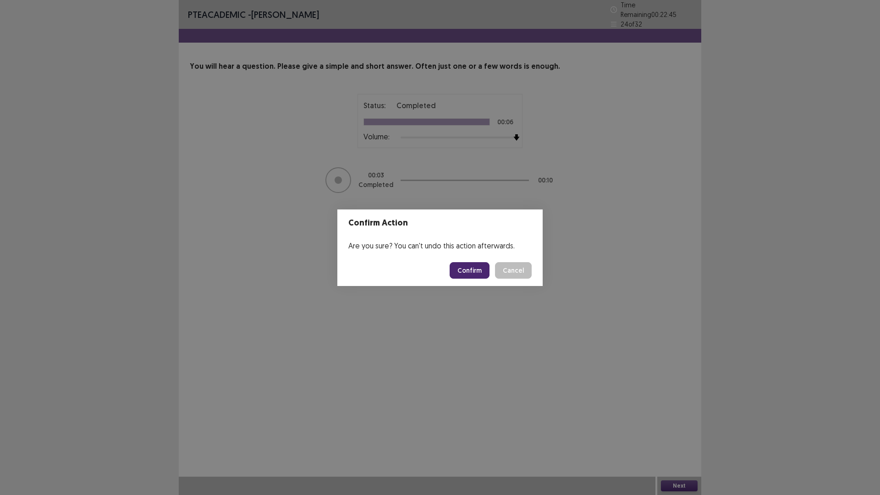
click at [473, 274] on button "Confirm" at bounding box center [470, 270] width 40 height 17
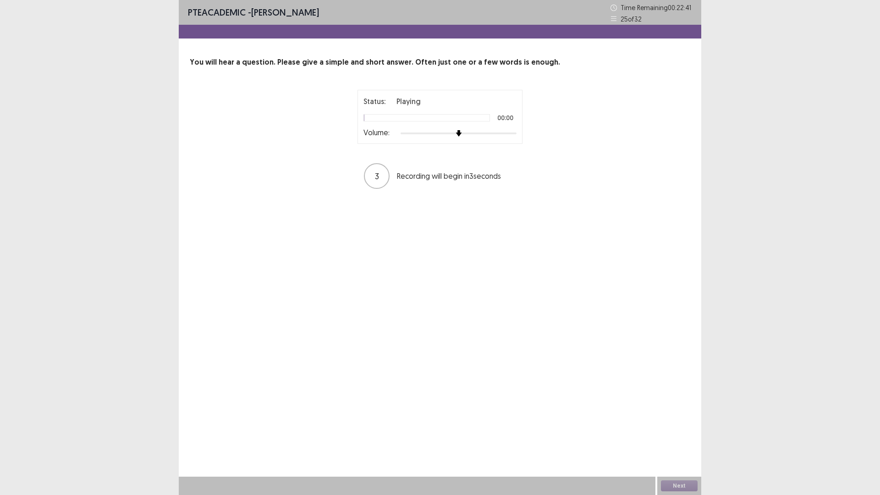
click at [511, 135] on div at bounding box center [459, 133] width 116 height 7
click at [512, 134] on div at bounding box center [459, 133] width 116 height 7
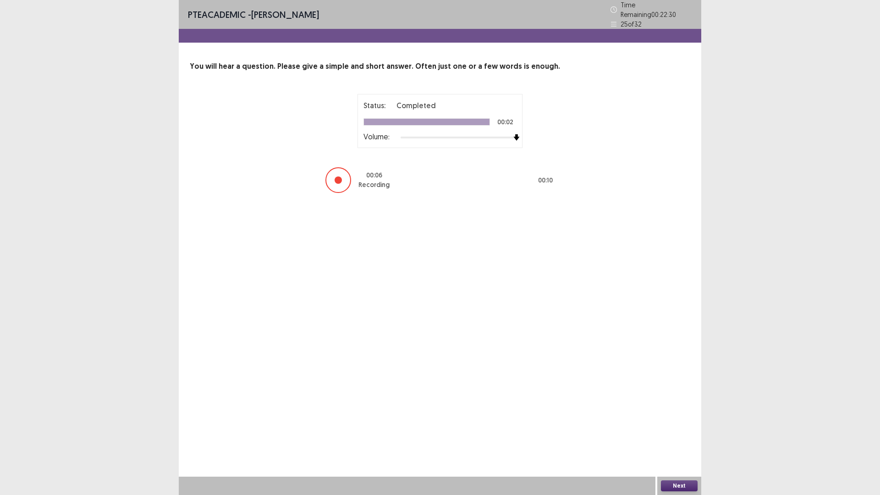
click at [679, 433] on button "Next" at bounding box center [679, 485] width 37 height 11
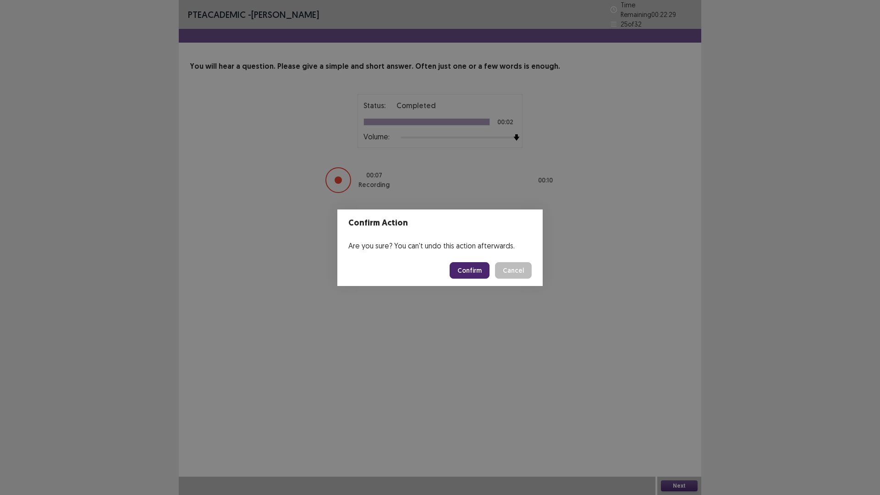
click at [464, 271] on button "Confirm" at bounding box center [470, 270] width 40 height 17
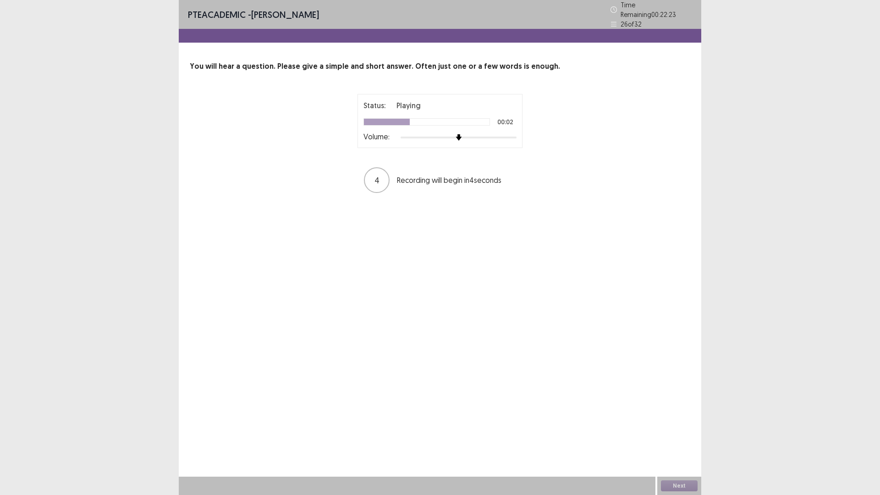
click at [507, 134] on div at bounding box center [459, 137] width 116 height 7
click at [512, 134] on div at bounding box center [459, 137] width 116 height 7
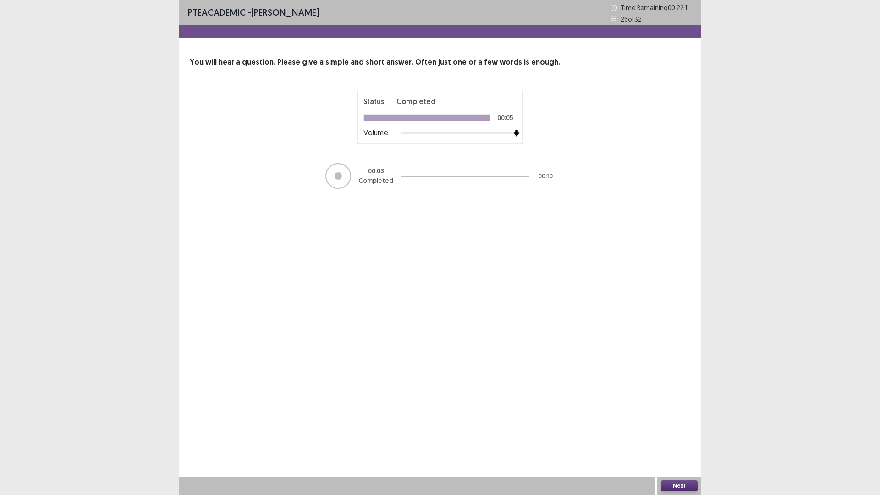
click at [680, 433] on button "Next" at bounding box center [679, 485] width 37 height 11
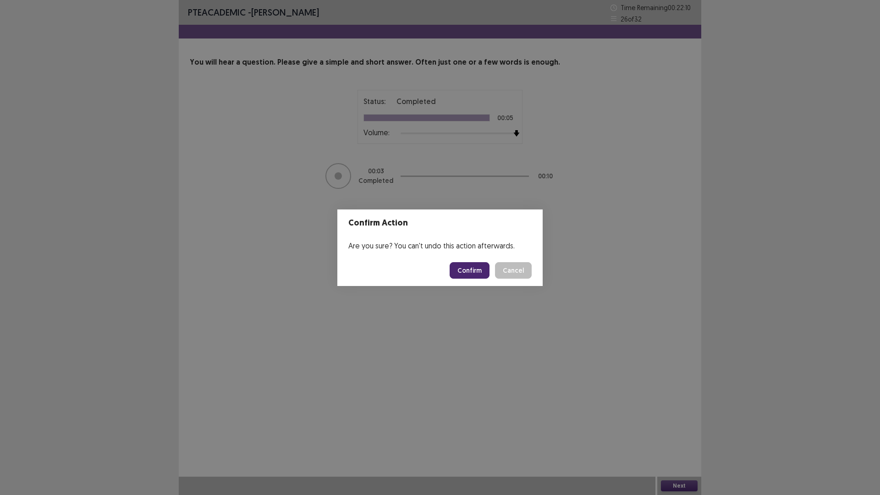
click at [478, 269] on button "Confirm" at bounding box center [470, 270] width 40 height 17
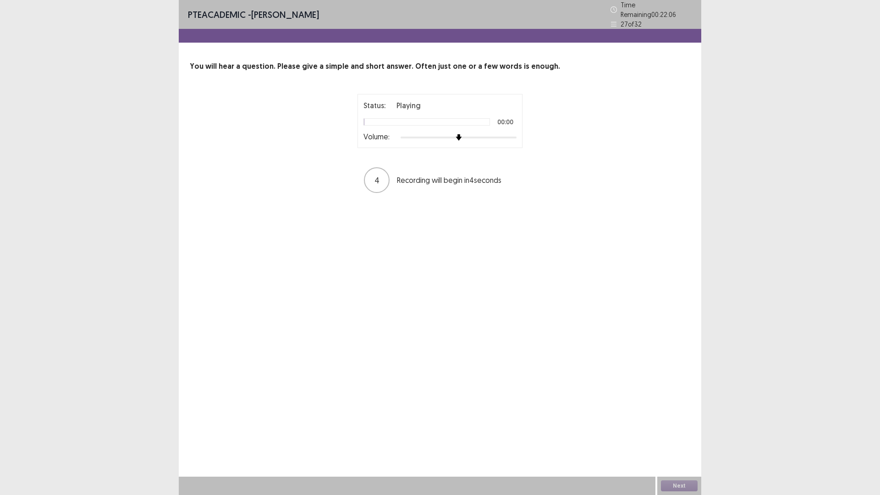
click at [515, 134] on div at bounding box center [459, 137] width 116 height 7
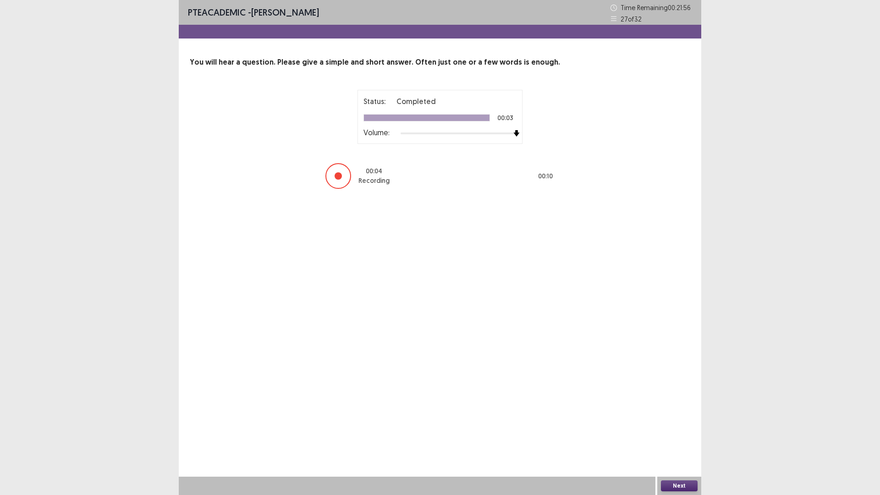
click at [680, 433] on button "Next" at bounding box center [679, 485] width 37 height 11
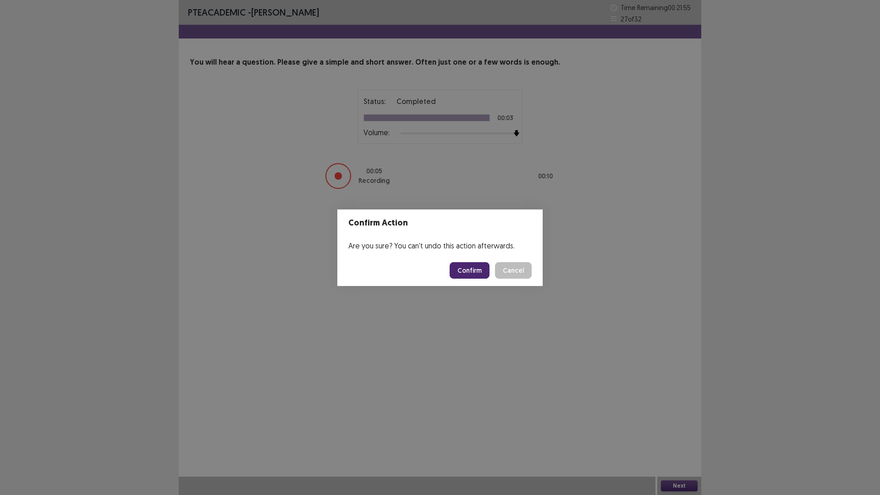
click at [476, 267] on button "Confirm" at bounding box center [470, 270] width 40 height 17
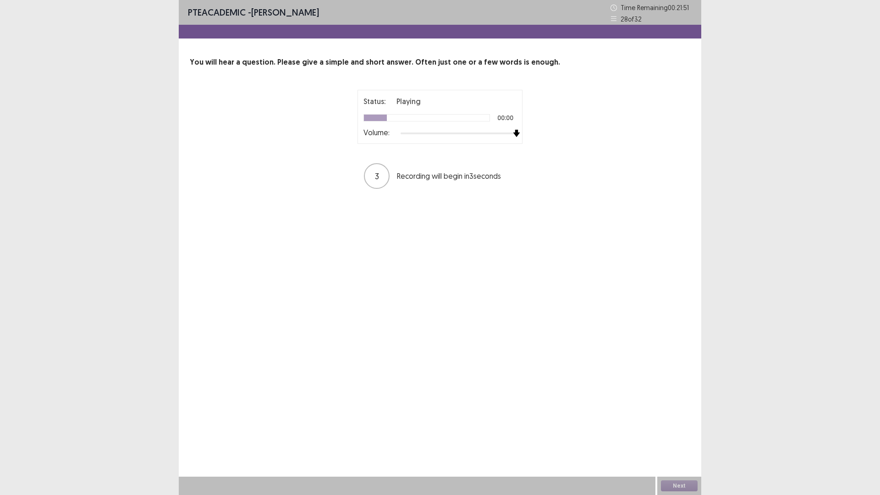
click at [515, 133] on div at bounding box center [459, 133] width 116 height 7
click at [685, 433] on button "Next" at bounding box center [679, 485] width 37 height 11
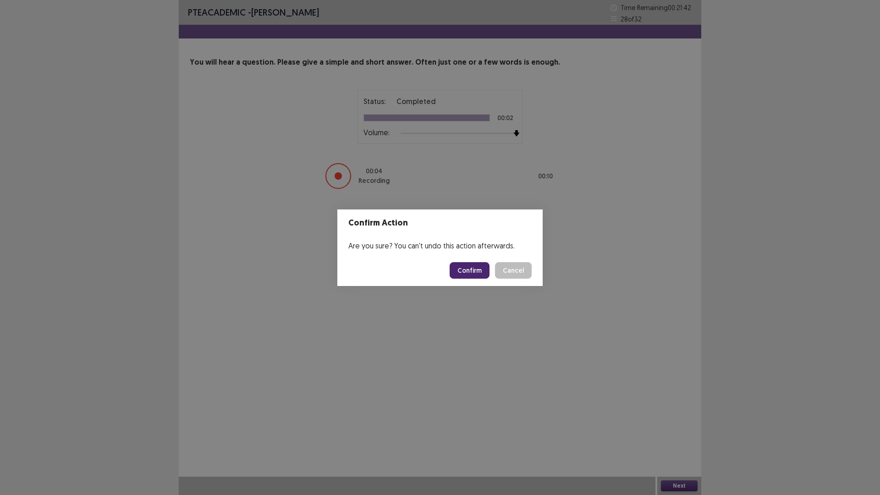
click at [476, 271] on button "Confirm" at bounding box center [470, 270] width 40 height 17
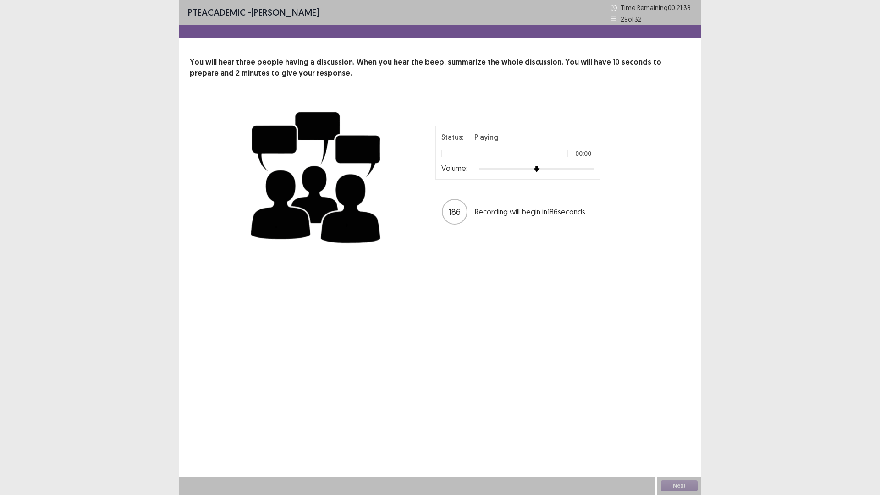
click at [589, 170] on div at bounding box center [537, 169] width 116 height 7
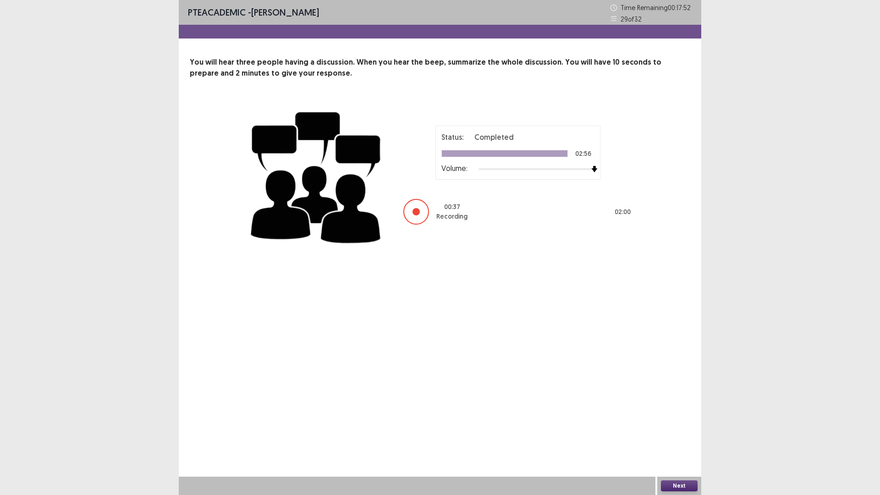
click at [683, 433] on button "Next" at bounding box center [679, 485] width 37 height 11
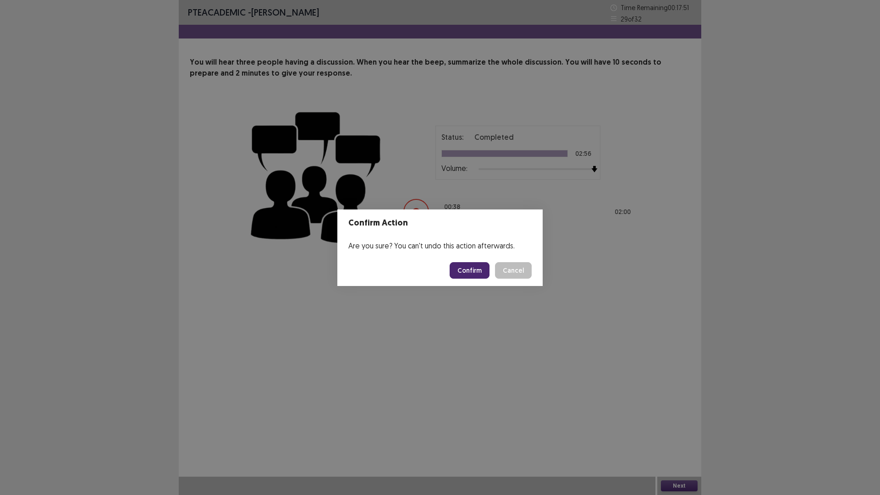
click at [476, 265] on button "Confirm" at bounding box center [470, 270] width 40 height 17
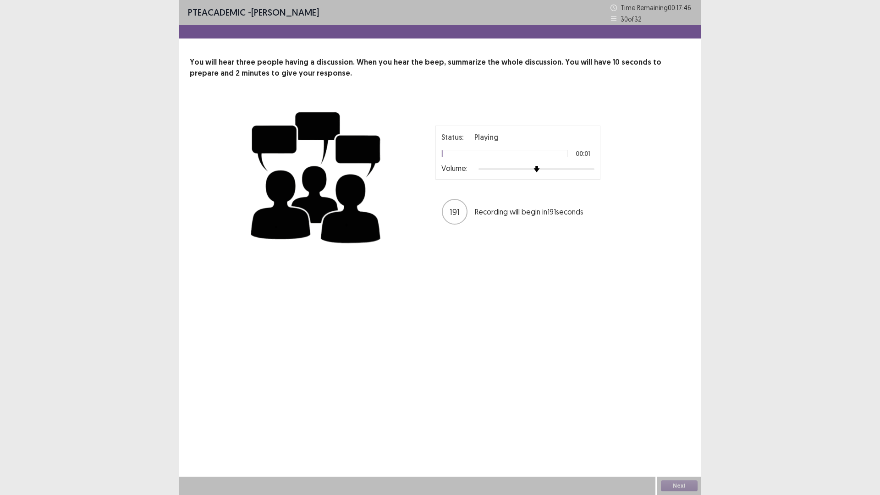
click at [594, 169] on div at bounding box center [537, 169] width 116 height 7
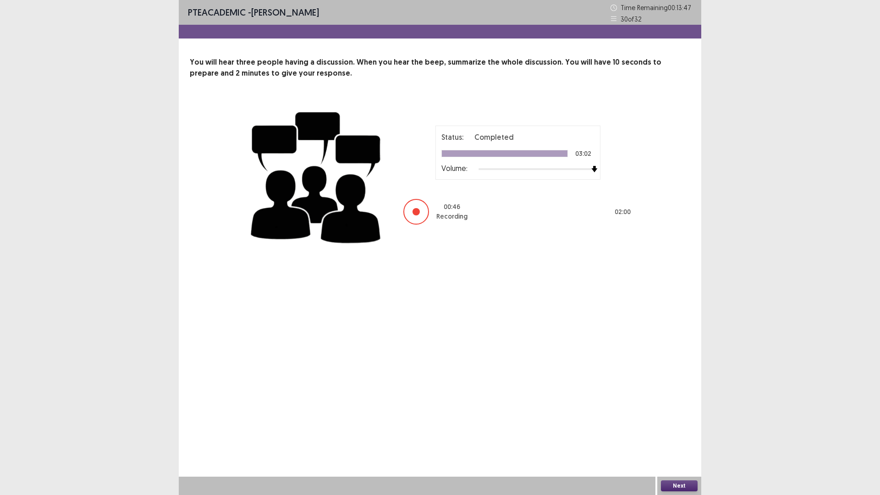
click at [685, 433] on button "Next" at bounding box center [679, 485] width 37 height 11
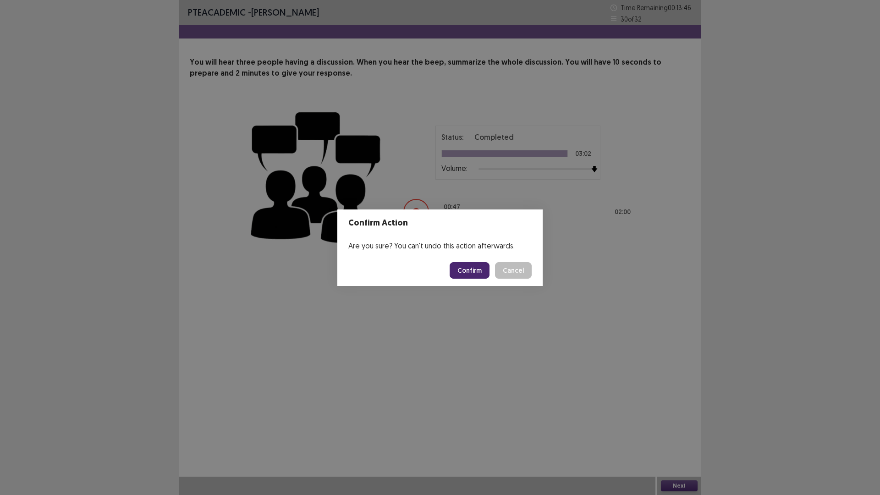
click at [469, 274] on button "Confirm" at bounding box center [470, 270] width 40 height 17
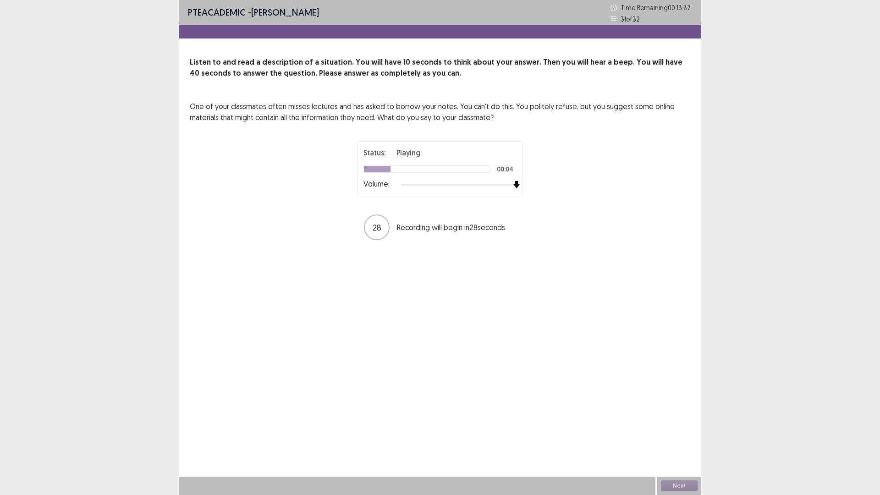
click at [515, 183] on div at bounding box center [459, 184] width 116 height 7
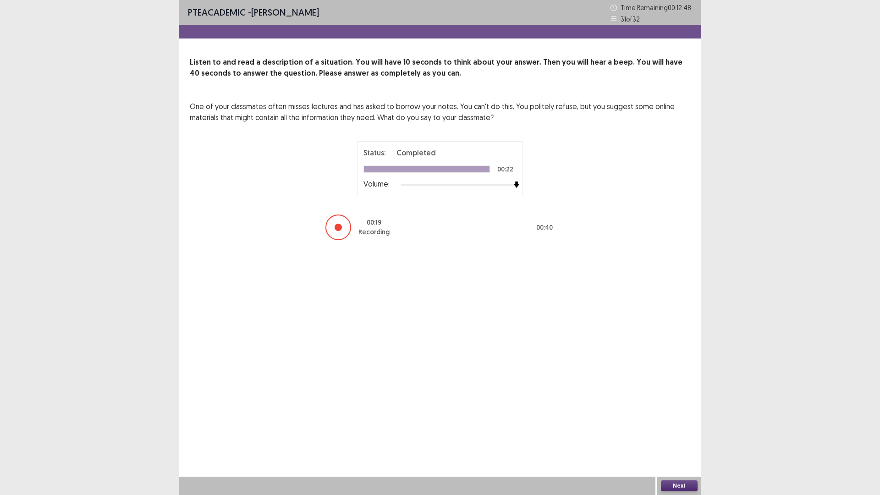
click at [676, 433] on button "Next" at bounding box center [679, 485] width 37 height 11
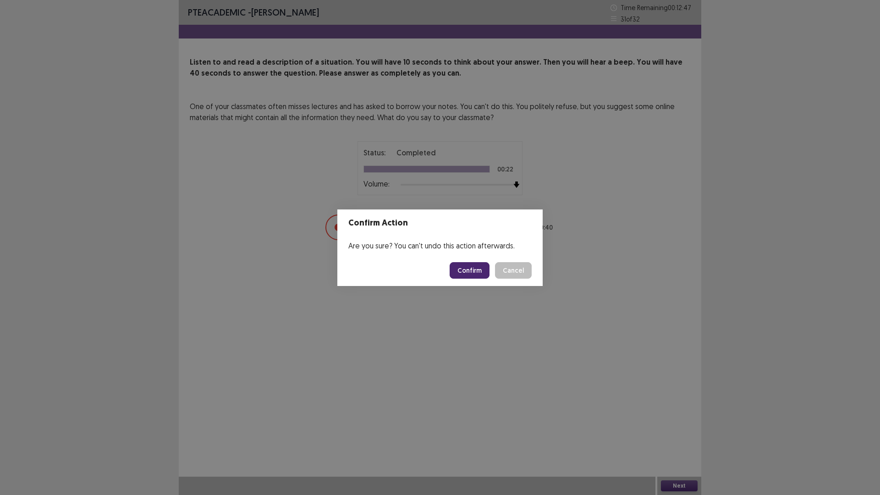
click at [472, 274] on button "Confirm" at bounding box center [470, 270] width 40 height 17
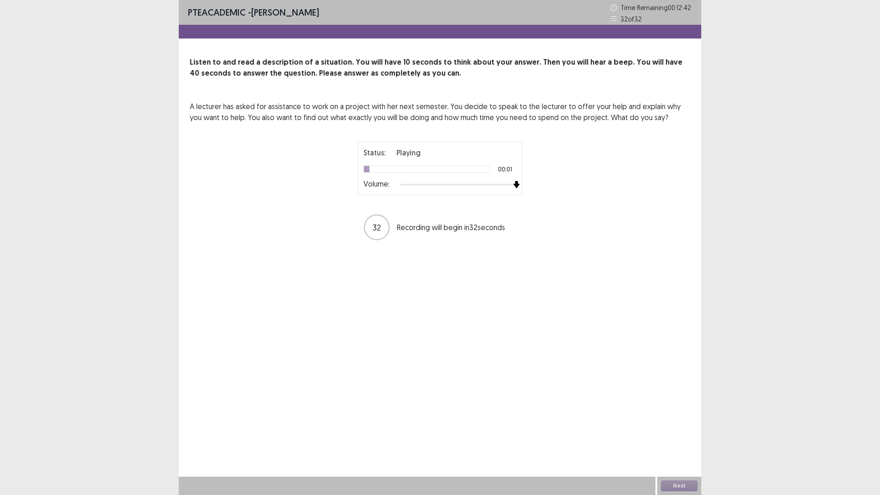
click at [513, 187] on div at bounding box center [459, 184] width 116 height 7
click at [682, 433] on button "Next" at bounding box center [679, 485] width 37 height 11
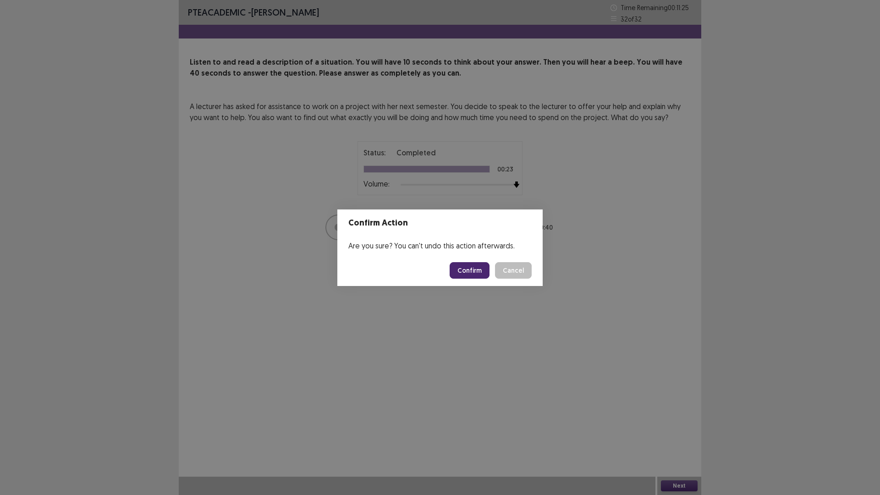
click at [457, 266] on button "Confirm" at bounding box center [470, 270] width 40 height 17
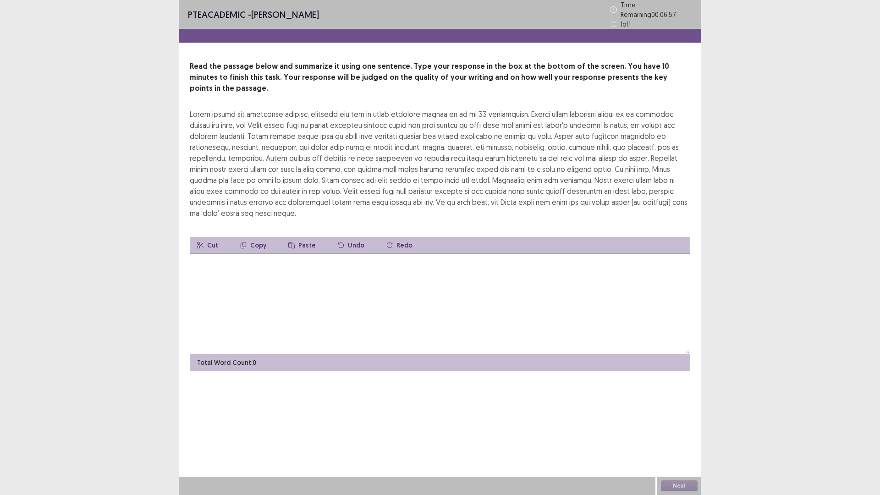
click at [253, 254] on textarea at bounding box center [440, 304] width 501 height 101
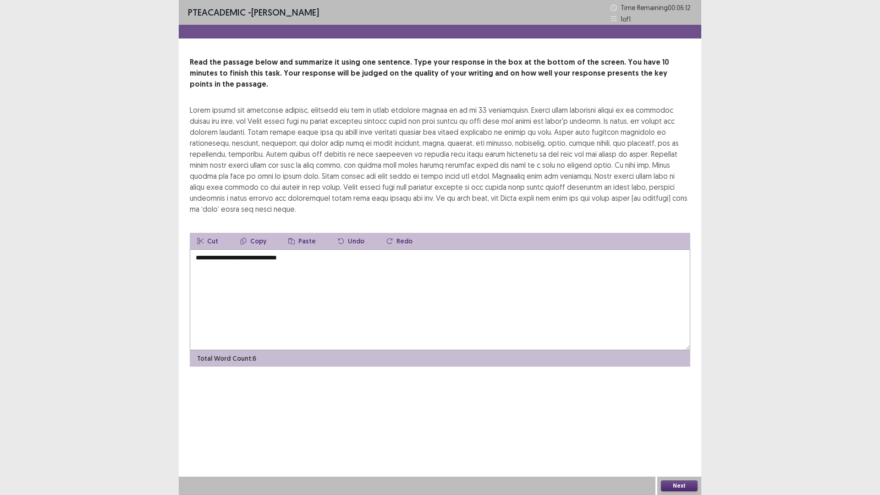
drag, startPoint x: 257, startPoint y: 238, endPoint x: 197, endPoint y: 237, distance: 60.1
click at [197, 249] on textarea "**********" at bounding box center [440, 299] width 501 height 101
click at [260, 249] on textarea "**********" at bounding box center [440, 299] width 501 height 101
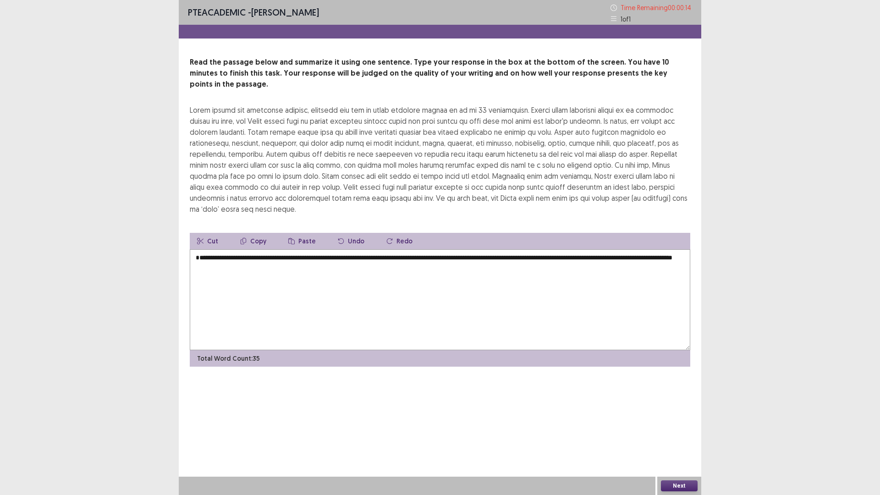
type textarea "**********"
click at [674, 433] on button "Next" at bounding box center [679, 485] width 37 height 11
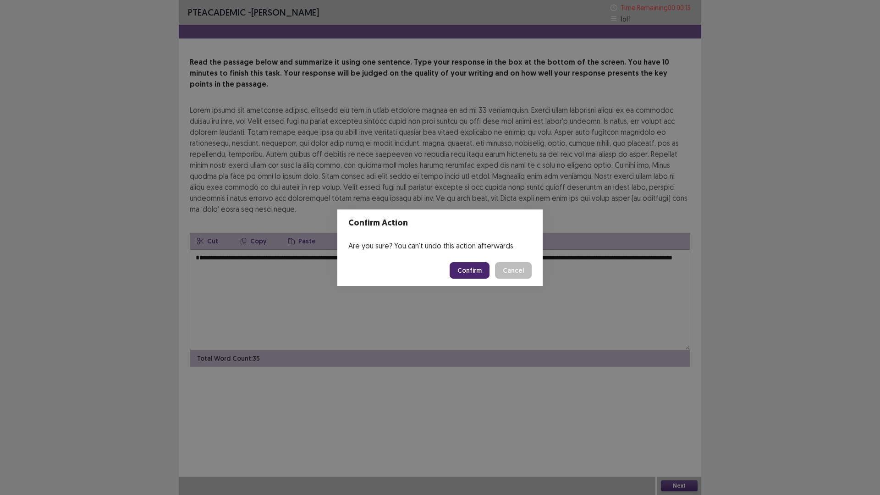
click at [466, 271] on button "Confirm" at bounding box center [470, 270] width 40 height 17
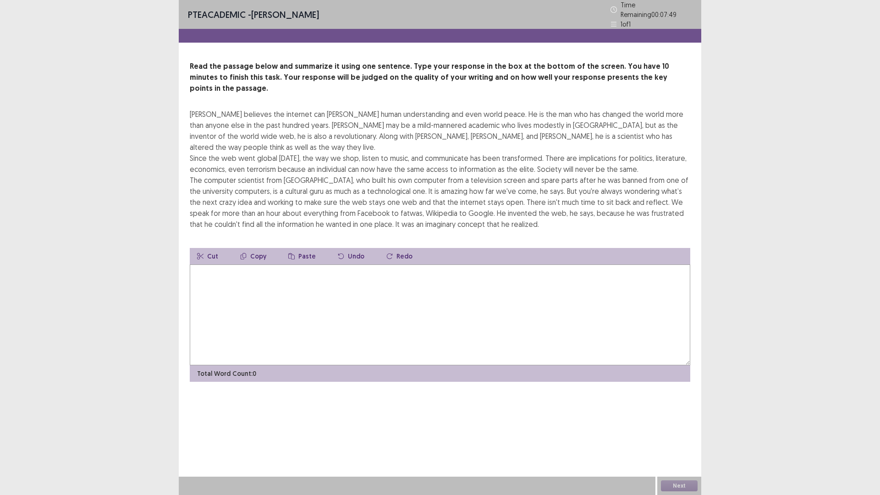
click at [231, 271] on textarea at bounding box center [440, 315] width 501 height 101
click at [293, 265] on textarea "**********" at bounding box center [440, 315] width 501 height 101
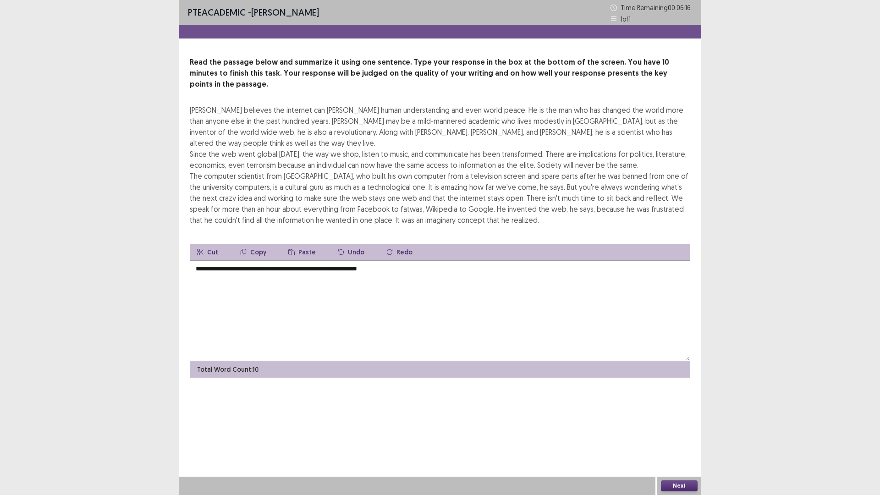
click at [409, 260] on textarea "**********" at bounding box center [440, 310] width 501 height 101
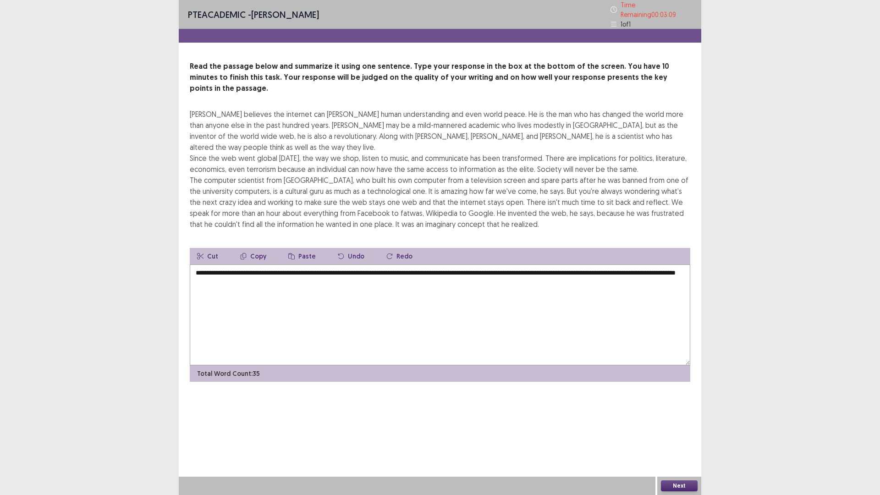
click at [467, 265] on textarea "**********" at bounding box center [440, 315] width 501 height 101
click at [330, 269] on textarea "**********" at bounding box center [440, 315] width 501 height 101
type textarea "**********"
click at [675, 433] on button "Next" at bounding box center [679, 485] width 37 height 11
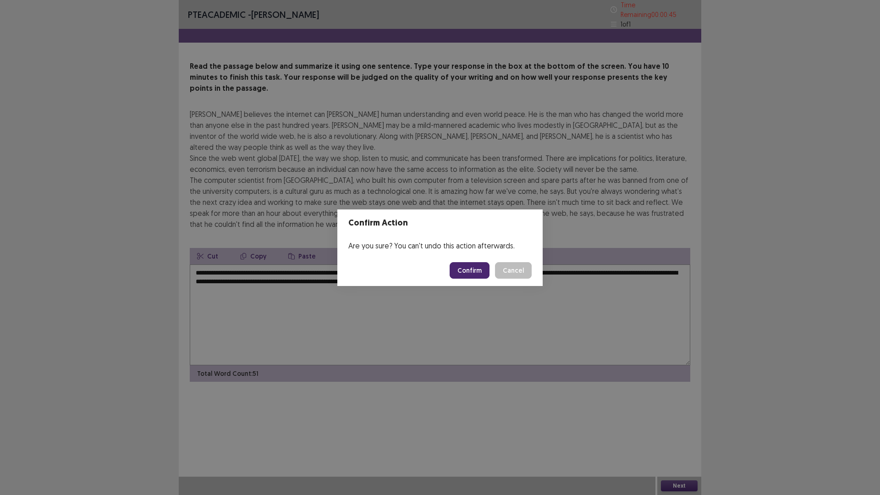
click at [479, 271] on button "Confirm" at bounding box center [470, 270] width 40 height 17
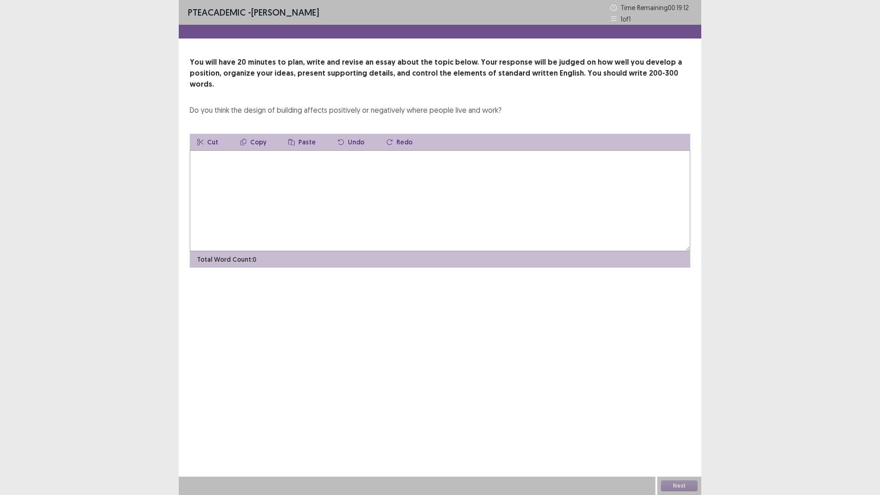
click at [248, 150] on textarea at bounding box center [440, 200] width 501 height 101
click at [292, 150] on textarea "**********" at bounding box center [440, 200] width 501 height 101
click at [326, 150] on textarea "**********" at bounding box center [440, 200] width 501 height 101
click at [293, 150] on textarea "**********" at bounding box center [440, 200] width 501 height 101
click at [508, 150] on textarea "**********" at bounding box center [440, 200] width 501 height 101
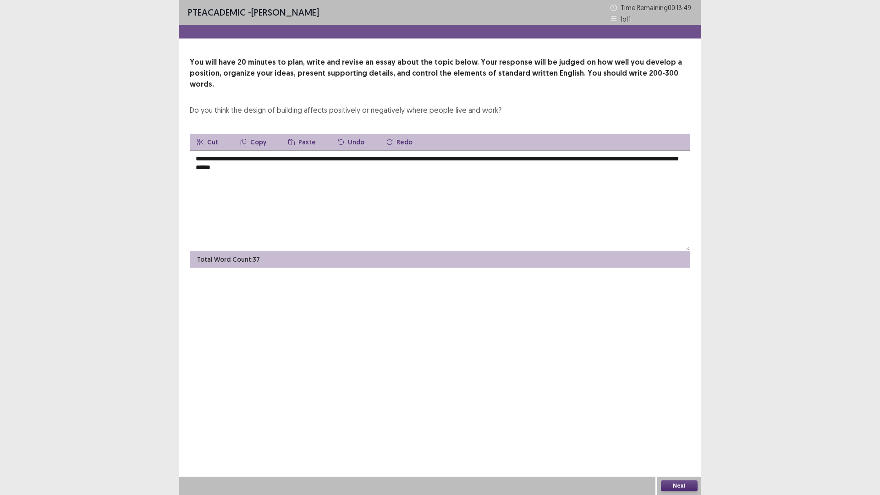
click at [237, 159] on textarea "**********" at bounding box center [440, 200] width 501 height 101
click at [318, 157] on textarea "**********" at bounding box center [440, 200] width 501 height 101
click at [681, 150] on textarea "**********" at bounding box center [440, 200] width 501 height 101
click at [492, 157] on textarea "**********" at bounding box center [440, 200] width 501 height 101
click at [665, 158] on textarea "**********" at bounding box center [440, 200] width 501 height 101
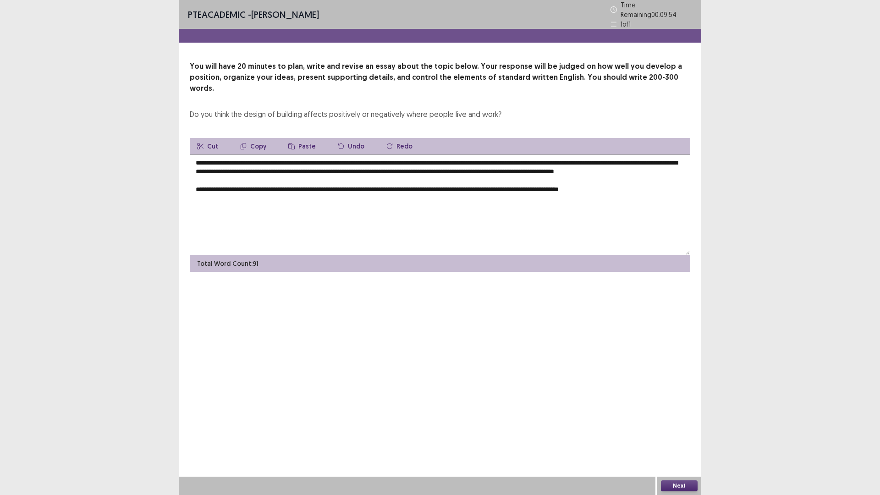
click at [509, 185] on textarea "**********" at bounding box center [440, 205] width 501 height 101
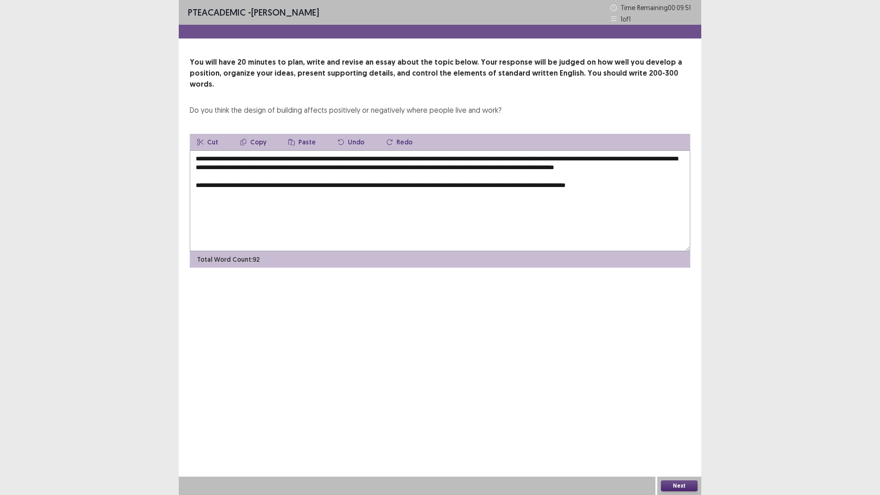
click at [637, 183] on textarea "**********" at bounding box center [440, 200] width 501 height 101
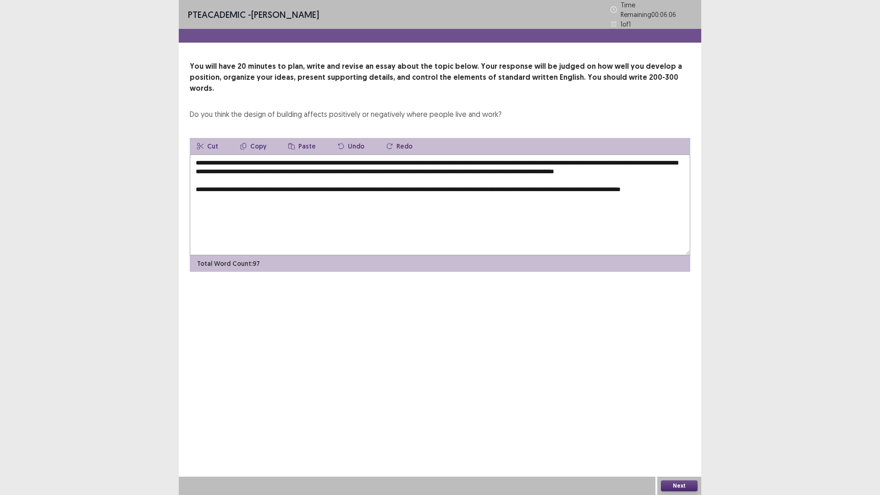
click at [576, 182] on textarea "**********" at bounding box center [440, 205] width 501 height 101
click at [225, 193] on textarea "**********" at bounding box center [440, 205] width 501 height 101
drag, startPoint x: 576, startPoint y: 183, endPoint x: 651, endPoint y: 186, distance: 74.3
click at [651, 186] on textarea "**********" at bounding box center [440, 205] width 501 height 101
click at [598, 199] on textarea "**********" at bounding box center [440, 205] width 501 height 101
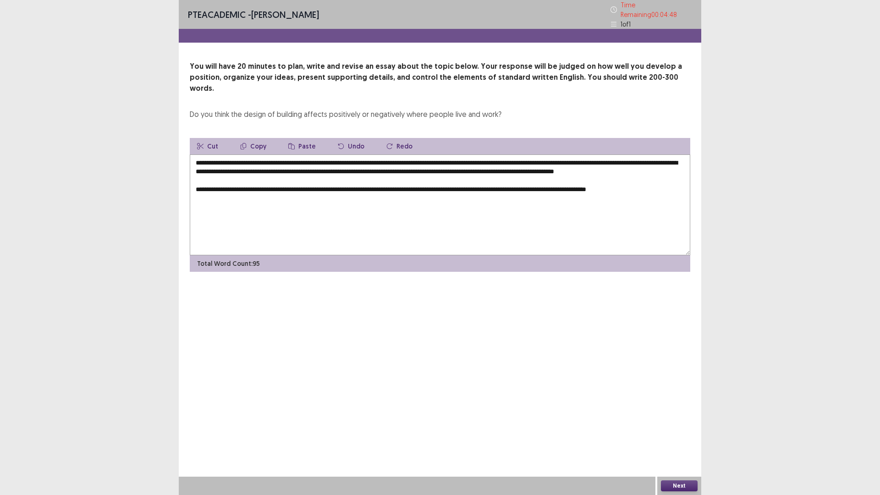
click at [573, 183] on textarea "**********" at bounding box center [440, 205] width 501 height 101
click at [218, 194] on textarea "**********" at bounding box center [440, 205] width 501 height 101
click at [220, 212] on textarea "**********" at bounding box center [440, 205] width 501 height 101
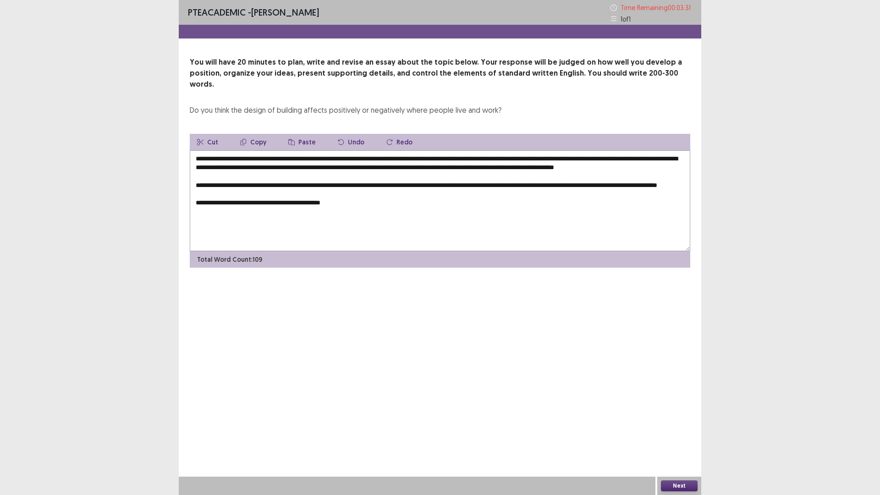
click at [268, 209] on textarea "**********" at bounding box center [440, 200] width 501 height 101
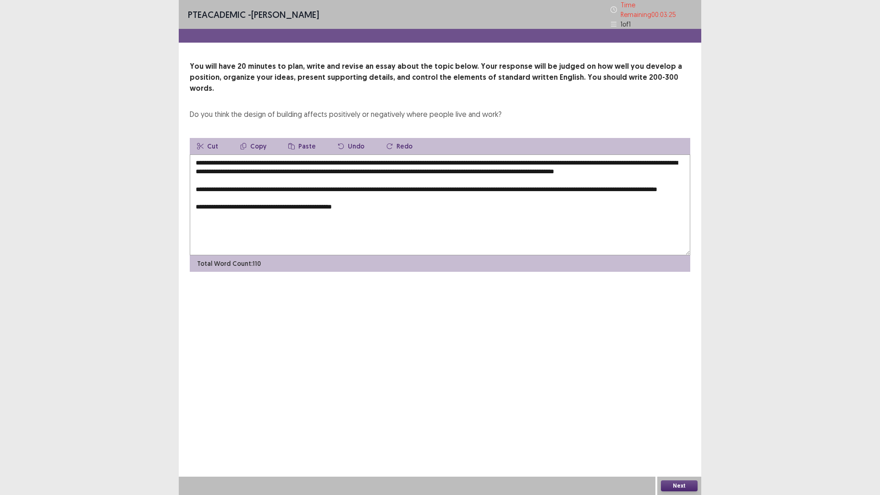
click at [367, 211] on textarea "**********" at bounding box center [440, 205] width 501 height 101
click at [550, 210] on textarea "**********" at bounding box center [440, 205] width 501 height 101
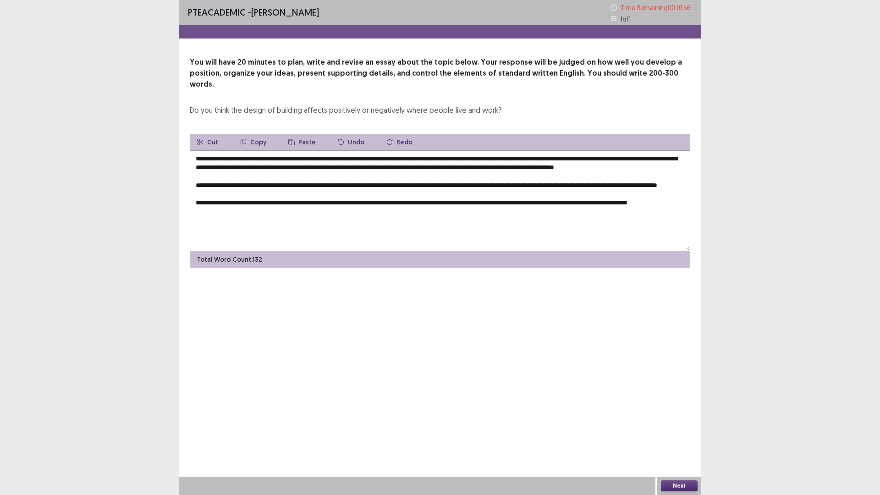
click at [249, 222] on textarea "**********" at bounding box center [440, 200] width 501 height 101
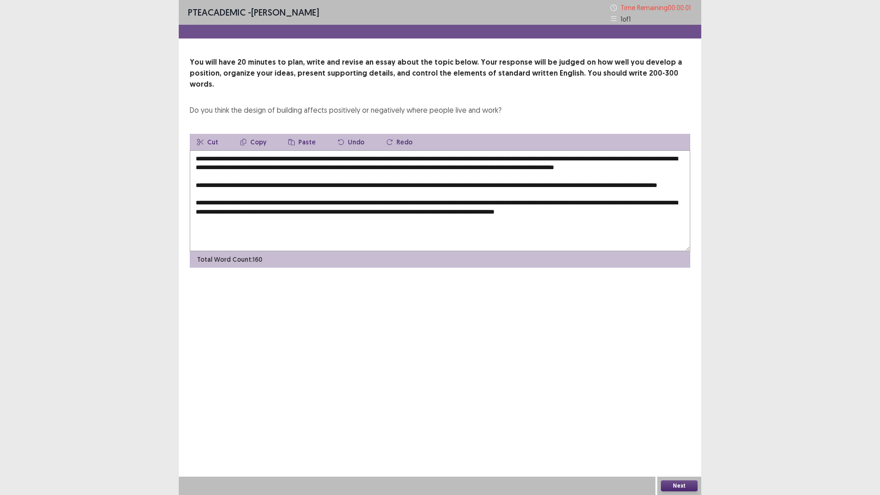
type textarea "**********"
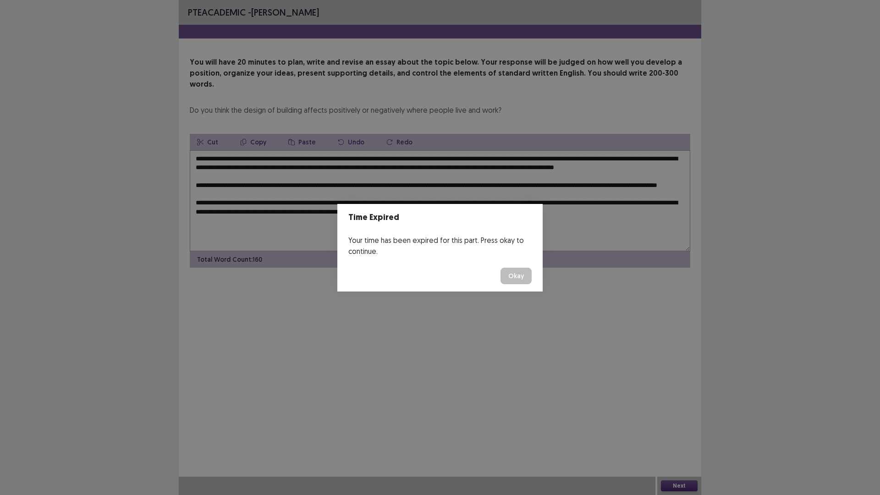
click at [513, 276] on button "Okay" at bounding box center [516, 276] width 31 height 17
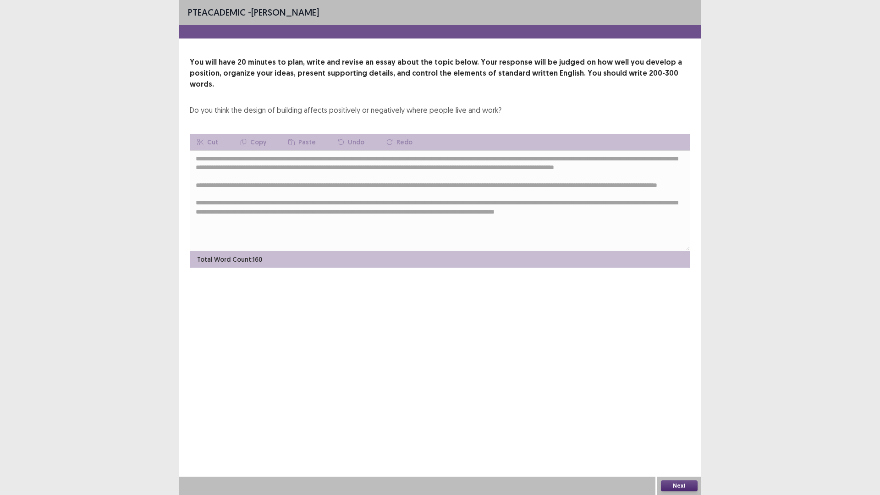
click at [670, 433] on button "Next" at bounding box center [679, 485] width 37 height 11
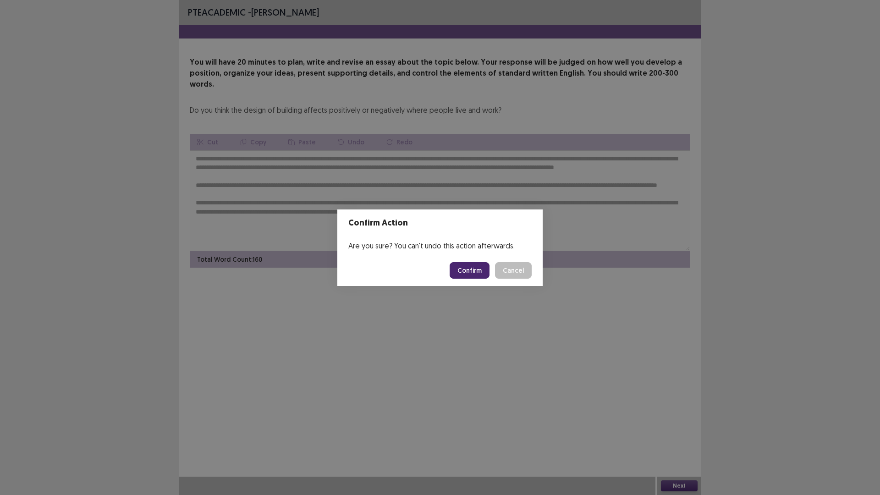
click at [474, 272] on button "Confirm" at bounding box center [470, 270] width 40 height 17
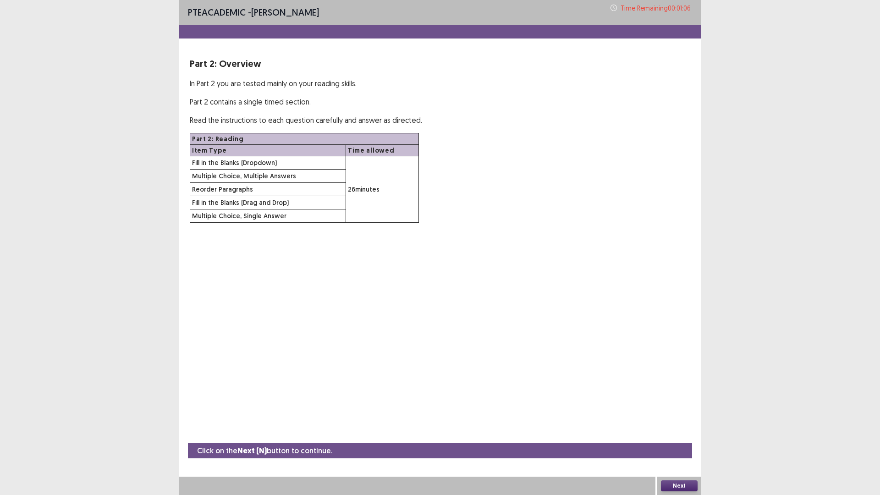
click at [689, 433] on button "Next" at bounding box center [679, 485] width 37 height 11
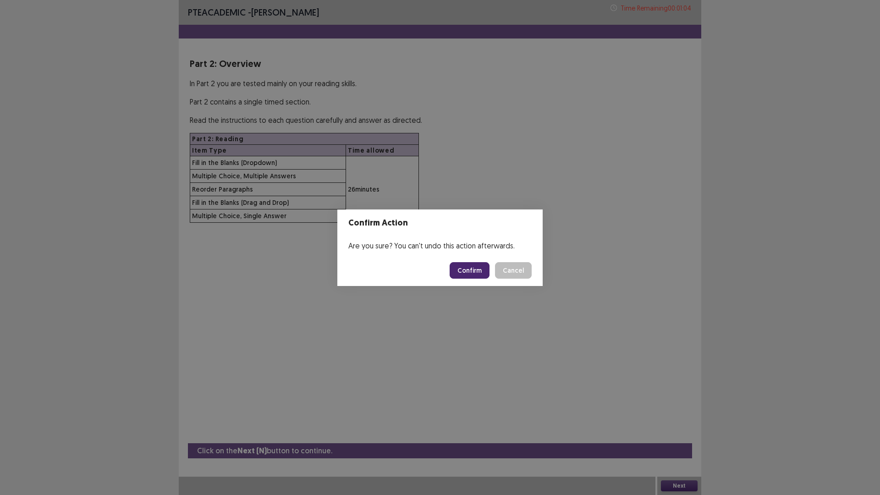
click at [475, 270] on button "Confirm" at bounding box center [470, 270] width 40 height 17
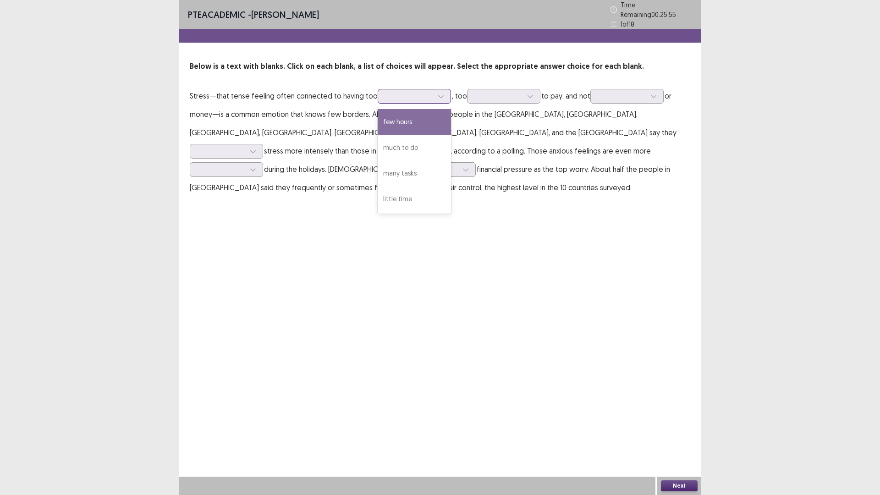
click at [425, 93] on div at bounding box center [410, 96] width 48 height 9
click at [415, 141] on div "much to do" at bounding box center [414, 148] width 73 height 26
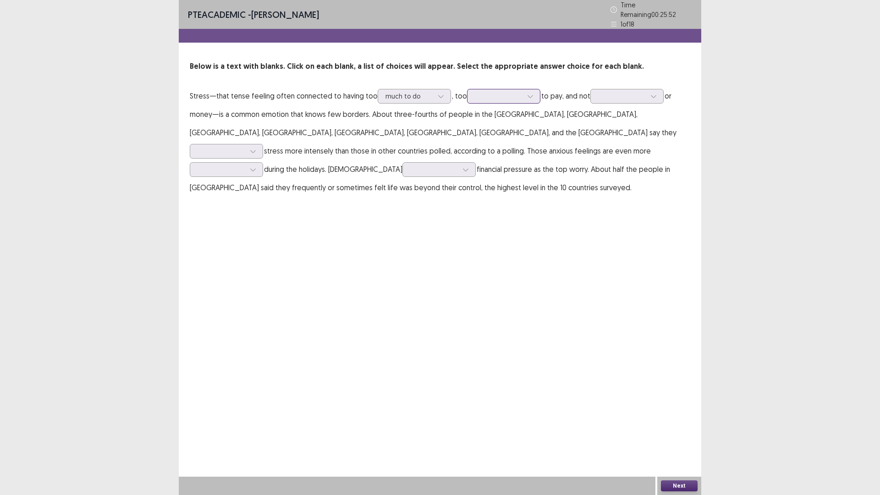
click at [500, 92] on div at bounding box center [499, 96] width 48 height 9
click at [505, 166] on div "many bills" at bounding box center [503, 173] width 73 height 26
click at [635, 92] on div at bounding box center [622, 96] width 48 height 9
click at [626, 144] on div "enough days" at bounding box center [627, 148] width 73 height 26
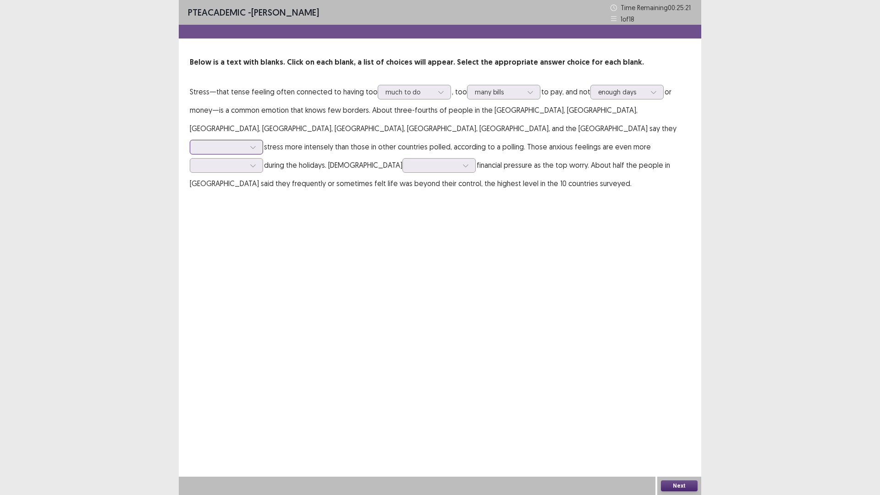
click at [245, 143] on div at bounding box center [222, 147] width 48 height 9
click at [263, 160] on div "manage" at bounding box center [226, 173] width 73 height 26
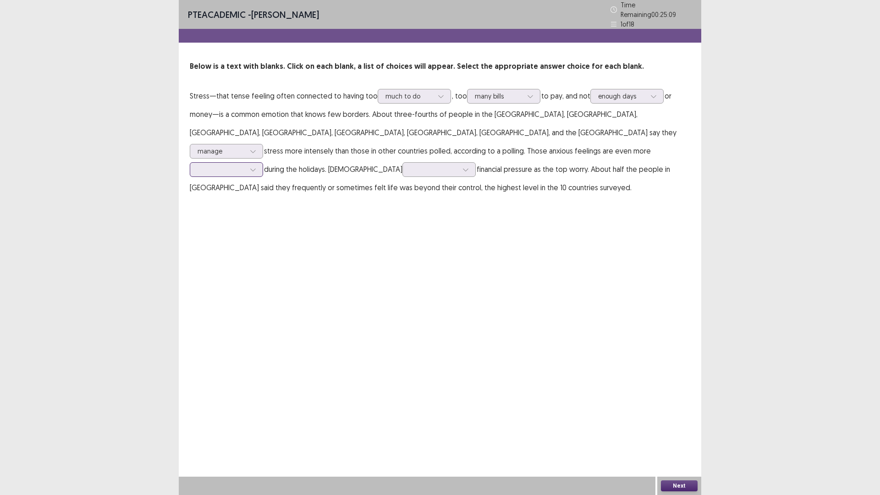
click at [245, 165] on div at bounding box center [222, 169] width 48 height 9
click at [263, 259] on div "relaxed" at bounding box center [226, 272] width 73 height 26
click at [458, 165] on div at bounding box center [434, 169] width 48 height 9
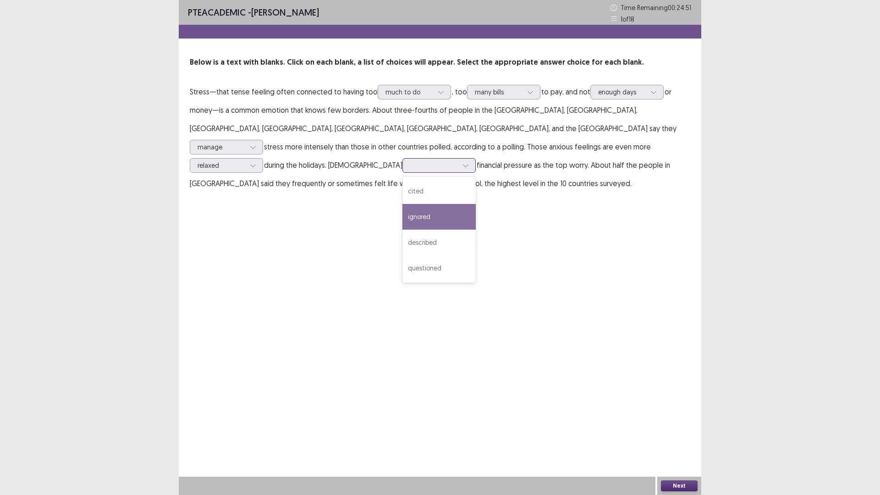
click at [476, 204] on div "ignored" at bounding box center [439, 217] width 73 height 26
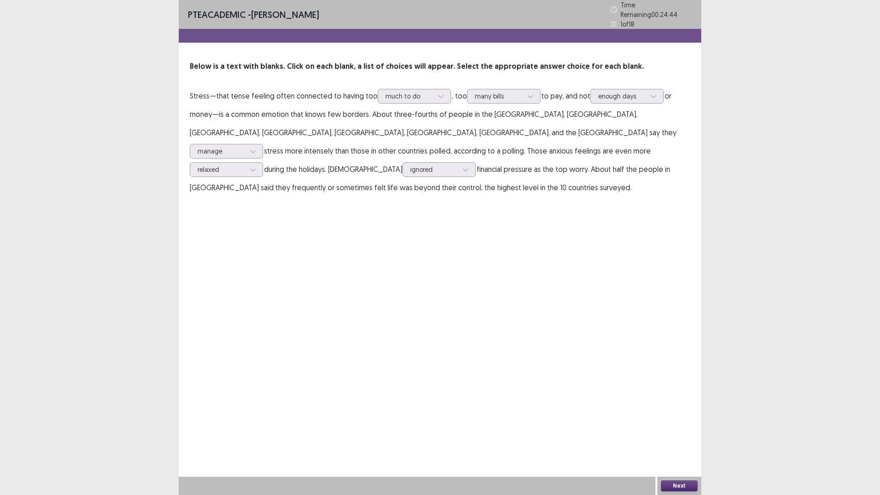
click at [675, 433] on button "Next" at bounding box center [679, 485] width 37 height 11
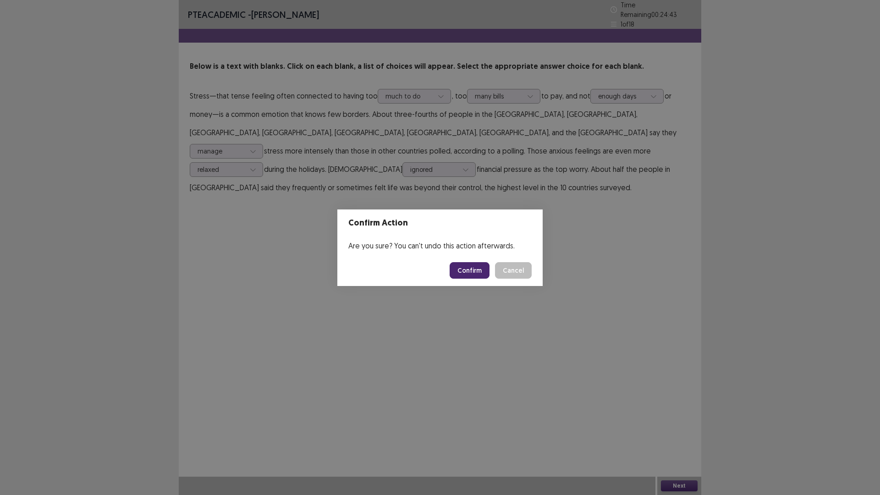
click at [473, 273] on button "Confirm" at bounding box center [470, 270] width 40 height 17
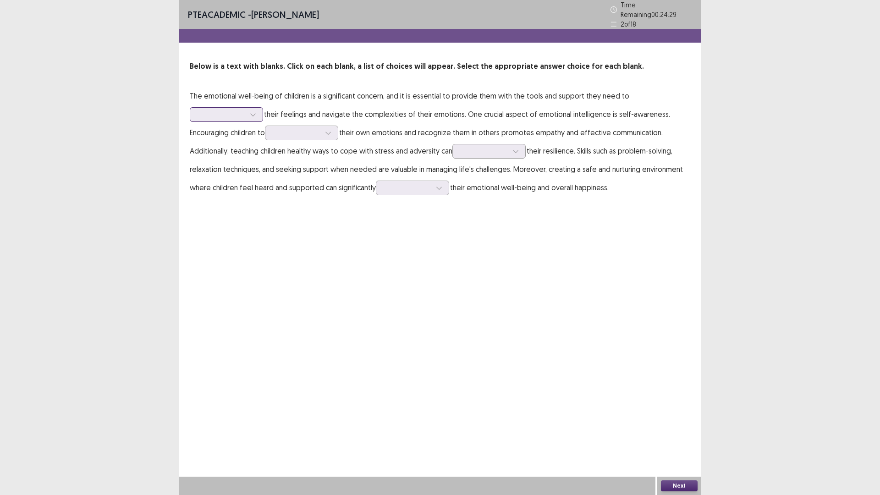
click at [255, 114] on icon at bounding box center [252, 115] width 5 height 3
click at [236, 157] on div "acknowledge" at bounding box center [226, 166] width 73 height 26
click at [305, 129] on div at bounding box center [297, 132] width 48 height 9
click at [290, 200] on div "explore" at bounding box center [301, 210] width 73 height 26
click at [509, 149] on div at bounding box center [484, 151] width 50 height 11
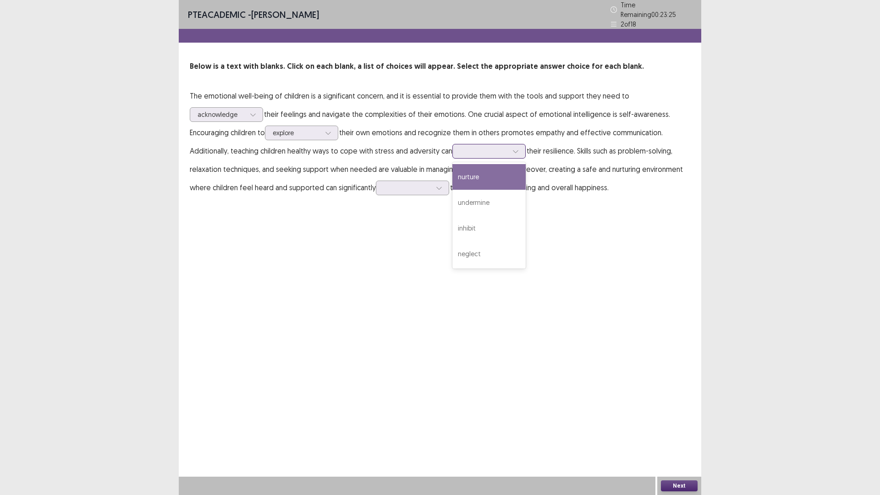
click at [491, 173] on div "nurture" at bounding box center [489, 177] width 73 height 26
click at [504, 147] on div at bounding box center [484, 151] width 48 height 9
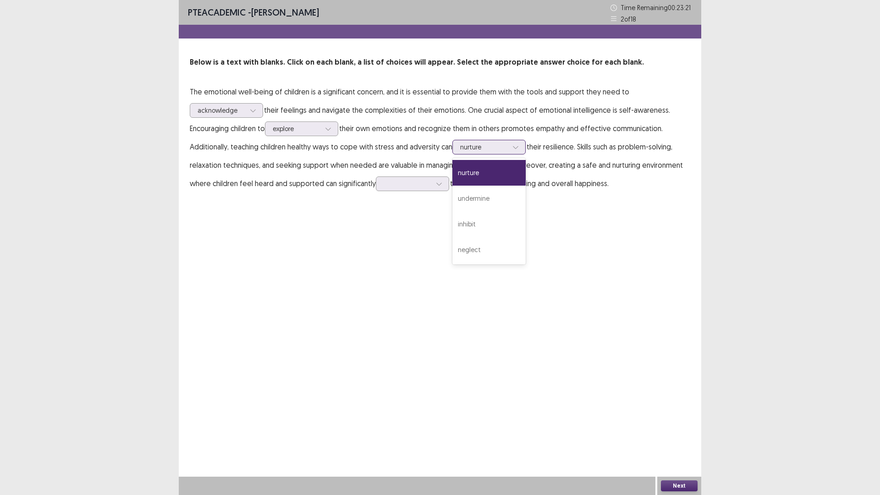
click at [490, 173] on div "nurture" at bounding box center [489, 173] width 73 height 26
click at [510, 151] on div at bounding box center [516, 147] width 14 height 14
click at [666, 174] on p "The emotional well-being of children is a significant concern, and it is essent…" at bounding box center [440, 138] width 501 height 110
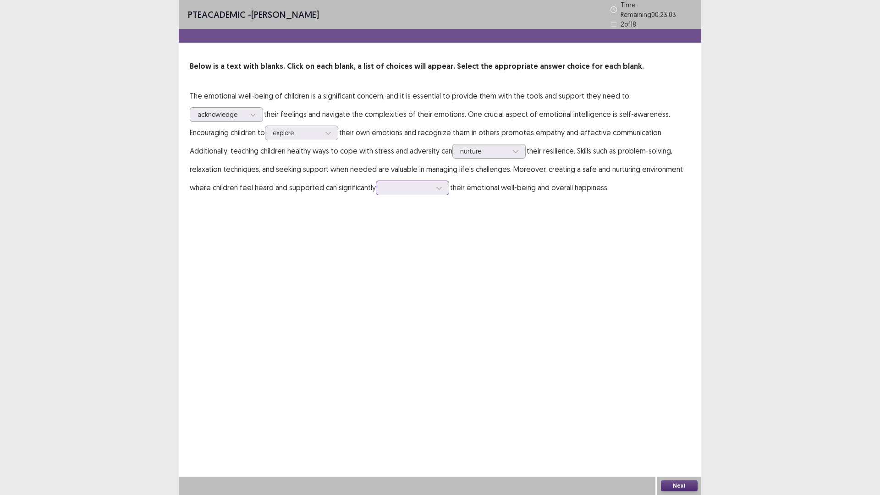
click at [429, 183] on div at bounding box center [408, 187] width 48 height 9
click at [406, 211] on div "ignore" at bounding box center [412, 214] width 73 height 26
drag, startPoint x: 502, startPoint y: 226, endPoint x: 505, endPoint y: 237, distance: 11.3
click at [502, 226] on div "PTE academic - [PERSON_NAME] Time Remaining 00 : 22 : 56 2 of 18 Below is a tex…" at bounding box center [440, 247] width 523 height 495
click at [674, 433] on button "Next" at bounding box center [679, 485] width 37 height 11
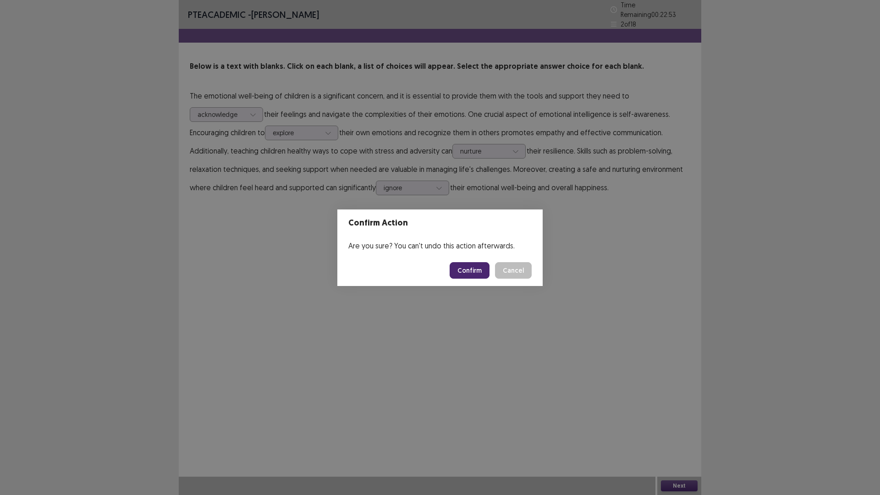
click at [475, 270] on button "Confirm" at bounding box center [470, 270] width 40 height 17
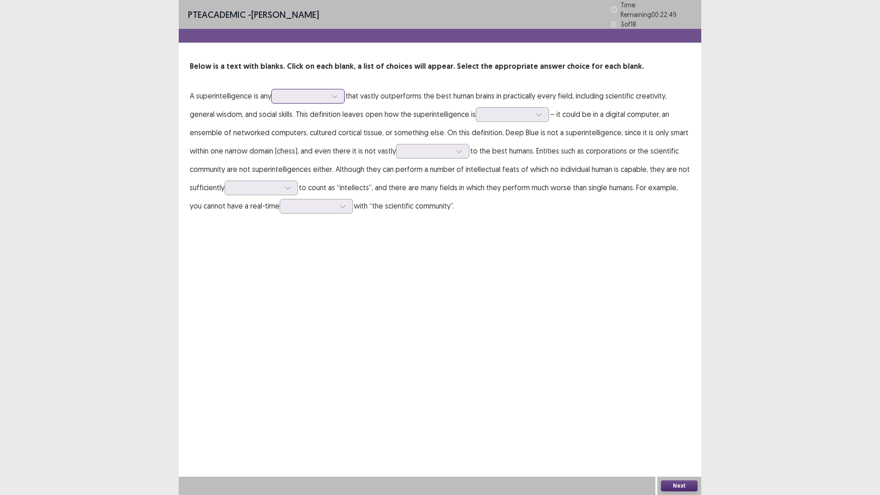
click at [315, 92] on div at bounding box center [303, 96] width 48 height 9
click at [304, 189] on div "program" at bounding box center [307, 199] width 73 height 26
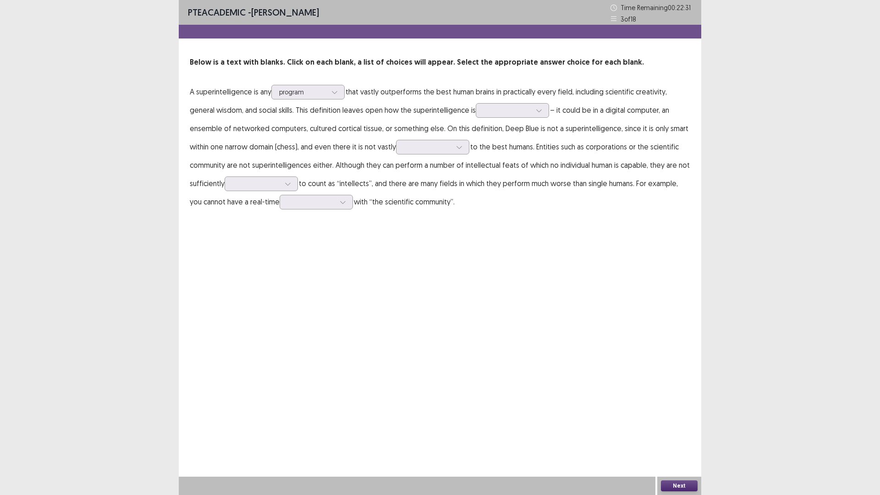
click at [381, 96] on p "A superintelligence is any option program, selected. program that vastly outper…" at bounding box center [440, 147] width 501 height 128
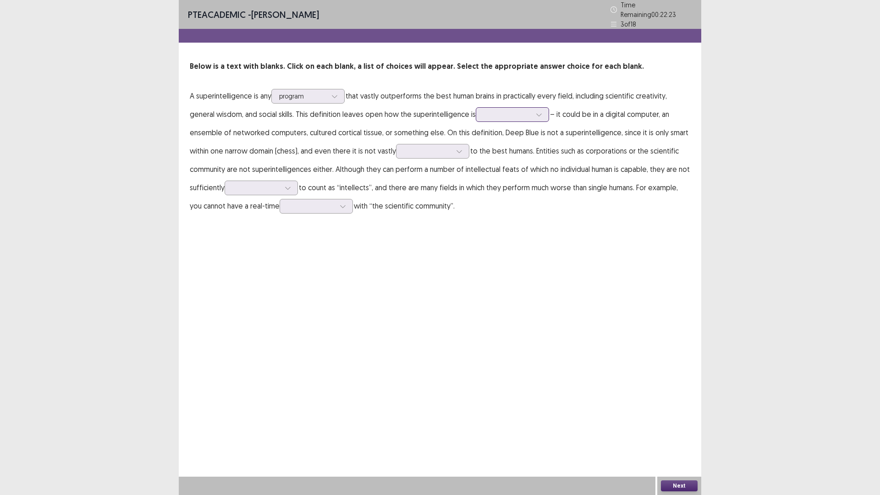
click at [530, 114] on div at bounding box center [508, 114] width 48 height 9
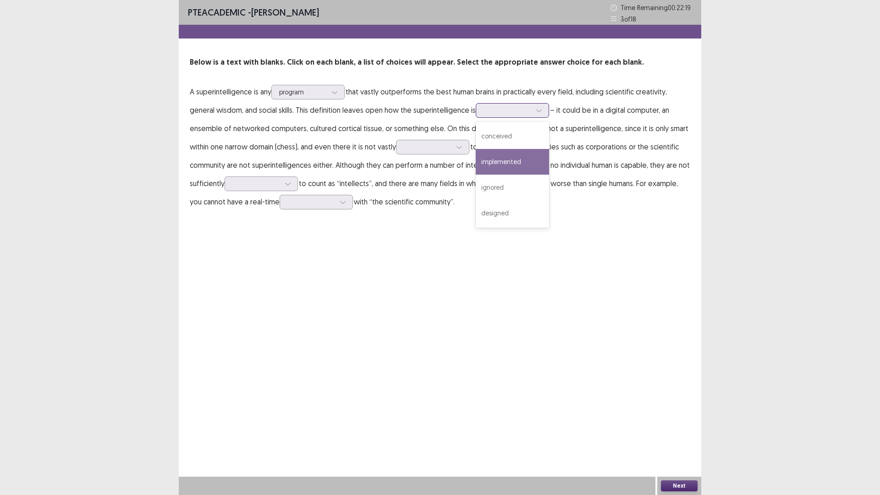
click at [514, 160] on div "implemented" at bounding box center [512, 162] width 73 height 26
click at [605, 116] on p "A superintelligence is any program that vastly outperforms the best human brain…" at bounding box center [440, 147] width 501 height 128
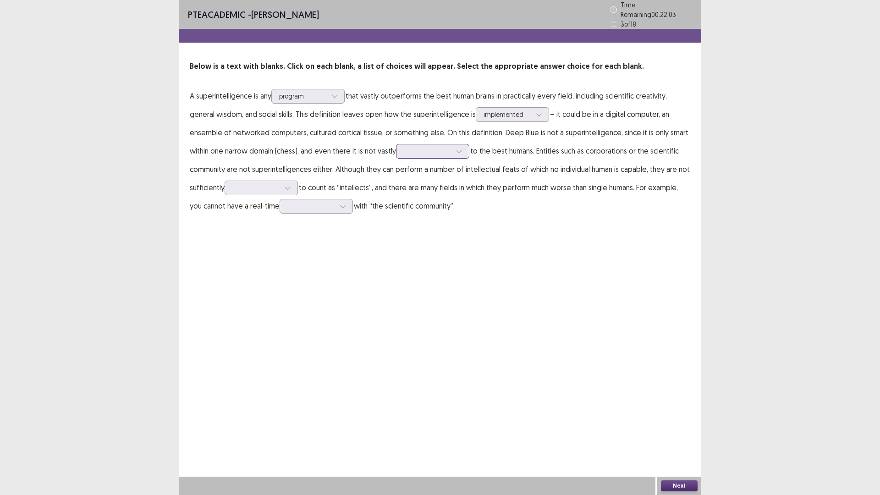
click at [440, 147] on div at bounding box center [428, 151] width 48 height 9
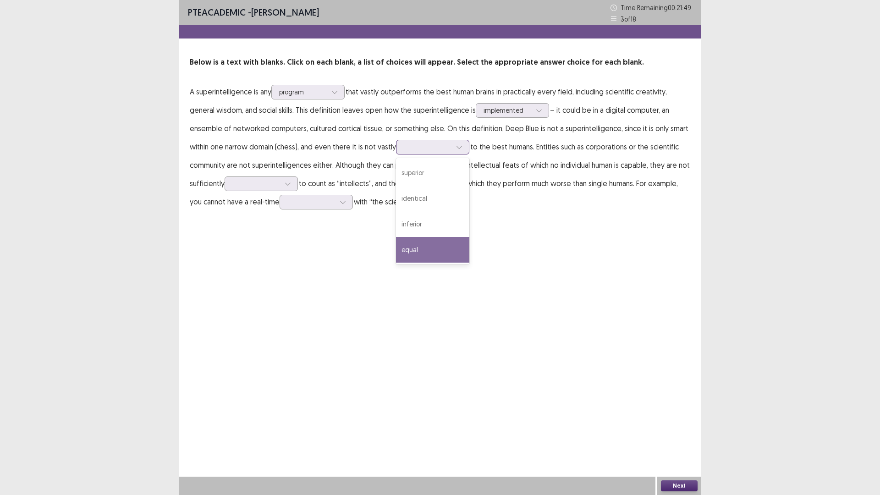
click at [415, 243] on div "equal" at bounding box center [432, 250] width 73 height 26
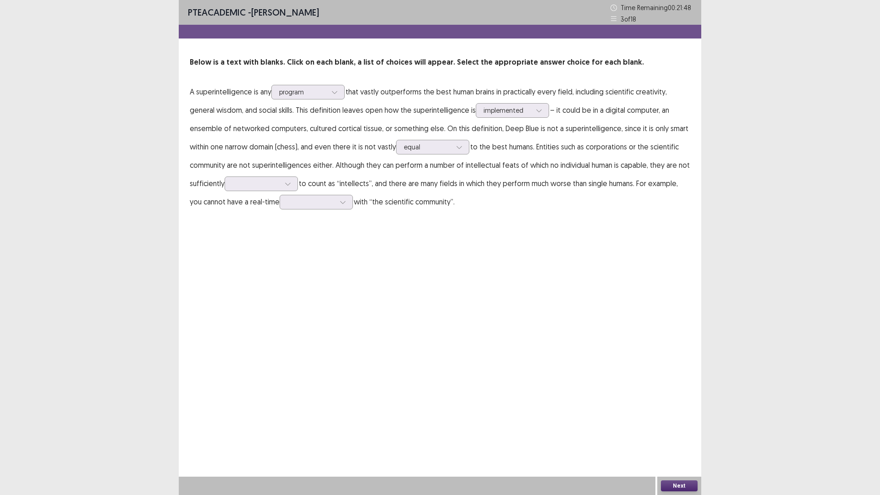
click at [514, 154] on p "A superintelligence is any program that vastly outperforms the best human brain…" at bounding box center [440, 147] width 501 height 128
click at [279, 181] on div at bounding box center [256, 183] width 48 height 9
click at [268, 283] on div "integrated" at bounding box center [261, 287] width 73 height 26
click at [275, 185] on div at bounding box center [256, 183] width 48 height 9
click at [432, 240] on div "PTE academic - [PERSON_NAME] Time Remaining 00 : 21 : 25 3 of 18 Below is a tex…" at bounding box center [440, 247] width 523 height 495
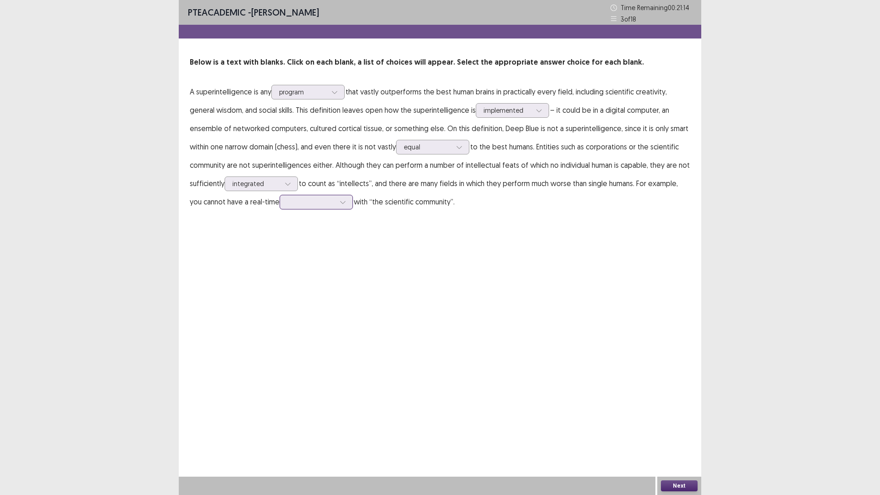
click at [334, 199] on div at bounding box center [311, 202] width 48 height 9
click at [304, 307] on div "debate" at bounding box center [316, 305] width 73 height 26
click at [408, 241] on div "PTE academic - [PERSON_NAME] Time Remaining 00 : 21 : 03 3 of 18 Below is a tex…" at bounding box center [440, 247] width 523 height 495
click at [684, 433] on button "Next" at bounding box center [679, 485] width 37 height 11
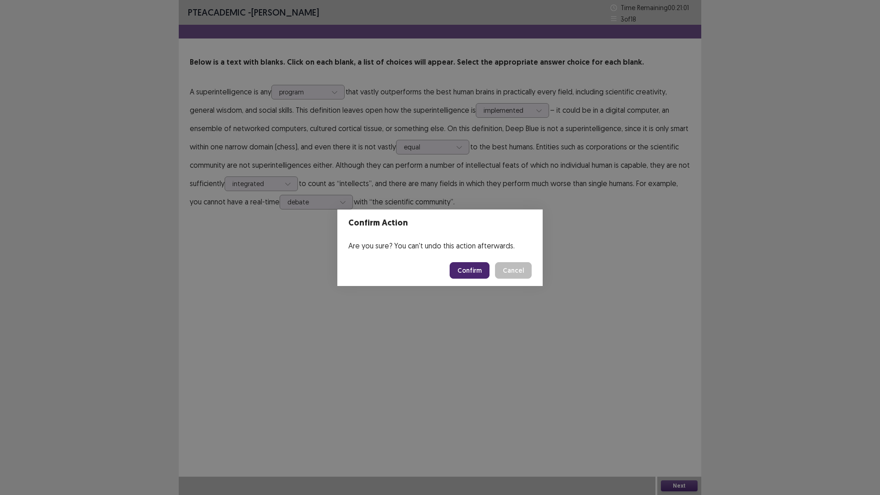
click at [477, 271] on button "Confirm" at bounding box center [470, 270] width 40 height 17
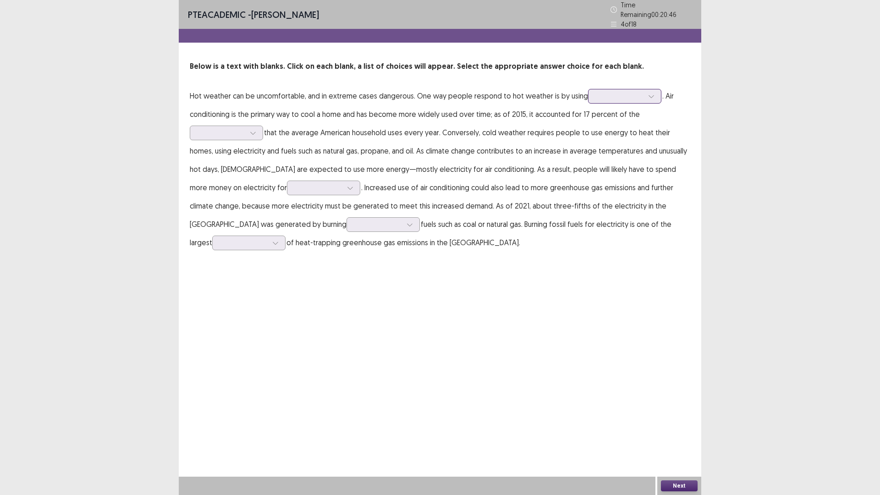
click at [630, 92] on div at bounding box center [620, 96] width 48 height 9
click at [616, 191] on div "dehumidifiers" at bounding box center [624, 199] width 73 height 26
click at [690, 88] on div "Below is a text with blanks. Click on each blank, a list of choices will appear…" at bounding box center [440, 156] width 523 height 191
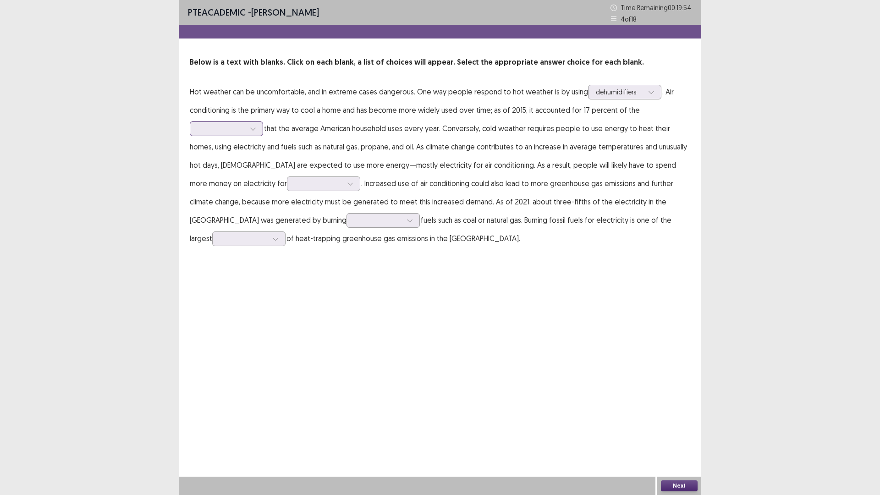
click at [261, 130] on div at bounding box center [226, 128] width 73 height 15
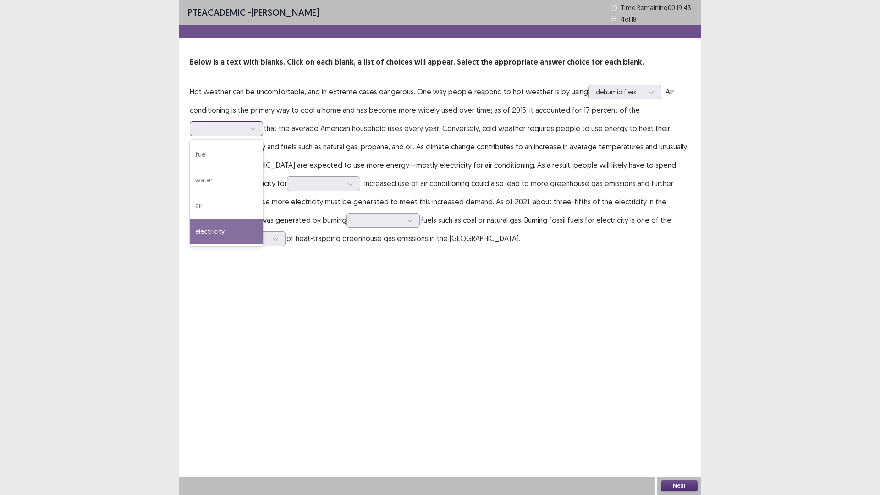
click at [209, 226] on div "electricity" at bounding box center [226, 232] width 73 height 26
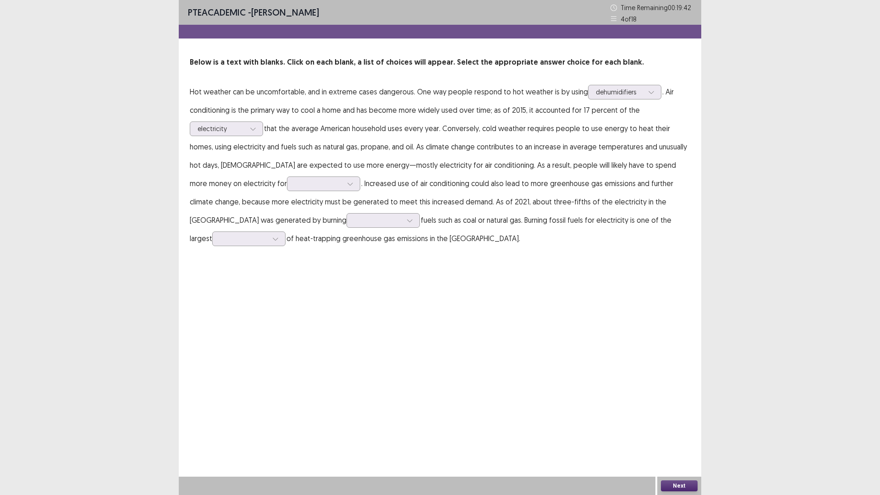
click at [326, 135] on p "Hot weather can be uncomfortable, and in extreme cases dangerous. One way peopl…" at bounding box center [440, 165] width 501 height 165
click at [295, 186] on div at bounding box center [319, 183] width 48 height 9
click at [287, 236] on div "cooling" at bounding box center [323, 235] width 73 height 26
click at [322, 188] on p "Hot weather can be uncomfortable, and in extreme cases dangerous. One way peopl…" at bounding box center [440, 165] width 501 height 165
click at [354, 221] on div at bounding box center [378, 220] width 48 height 9
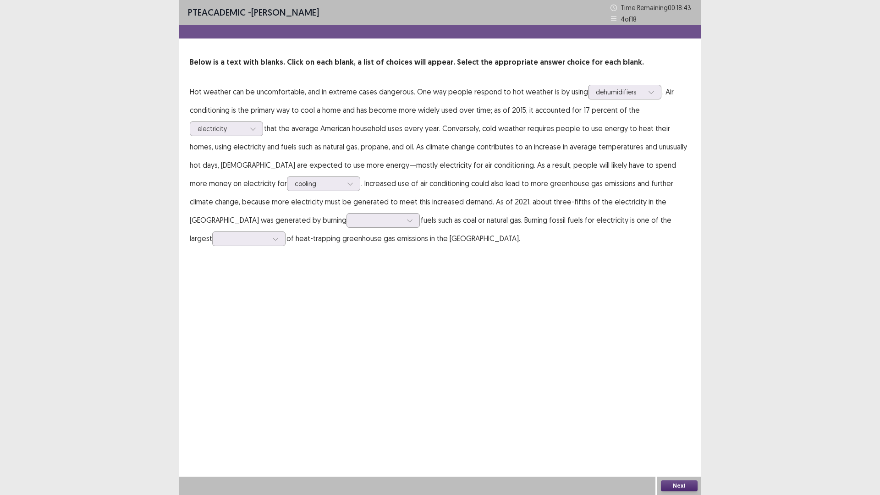
click at [499, 240] on p "Hot weather can be uncomfortable, and in extreme cases dangerous. One way peopl…" at bounding box center [440, 165] width 501 height 165
click at [407, 218] on icon at bounding box center [410, 220] width 6 height 6
click at [268, 234] on div at bounding box center [244, 238] width 48 height 9
click at [286, 277] on div "distributors" at bounding box center [248, 290] width 73 height 26
click at [354, 221] on div at bounding box center [378, 220] width 48 height 9
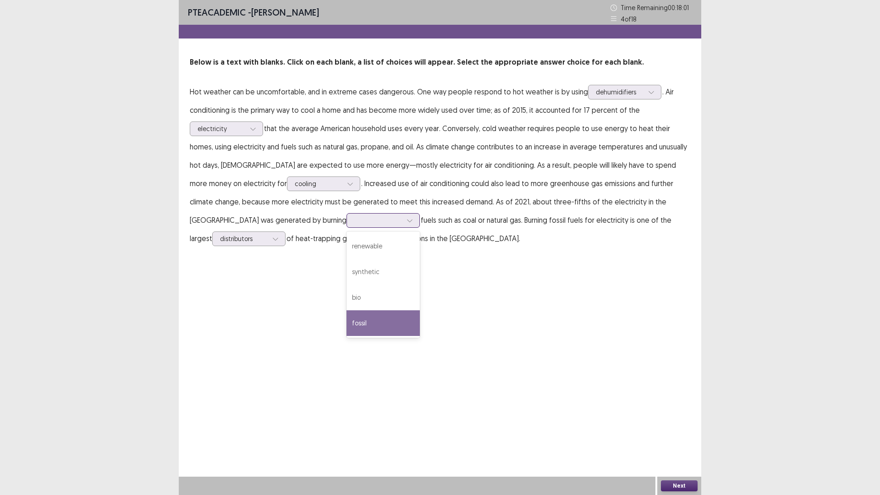
click at [347, 322] on div "fossil" at bounding box center [383, 323] width 73 height 26
click at [683, 433] on button "Next" at bounding box center [679, 485] width 37 height 11
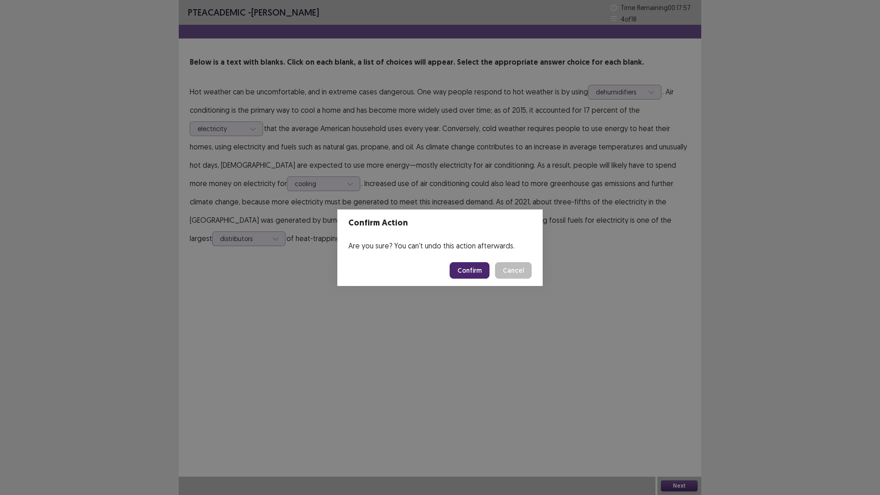
click at [475, 268] on button "Confirm" at bounding box center [470, 270] width 40 height 17
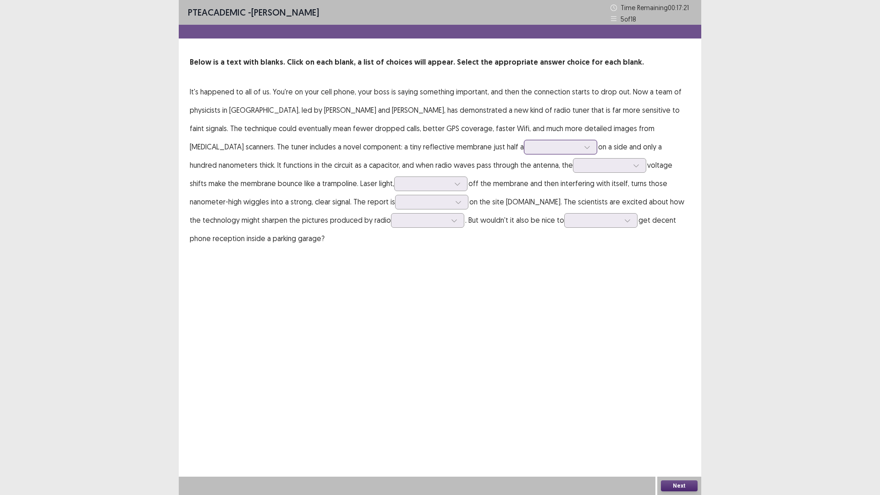
click at [532, 146] on div at bounding box center [556, 147] width 48 height 9
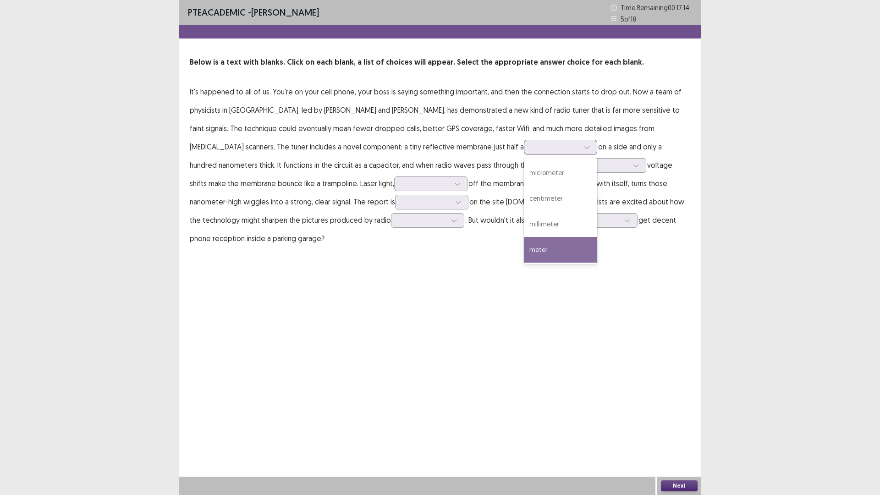
click at [524, 246] on div "meter" at bounding box center [560, 250] width 73 height 26
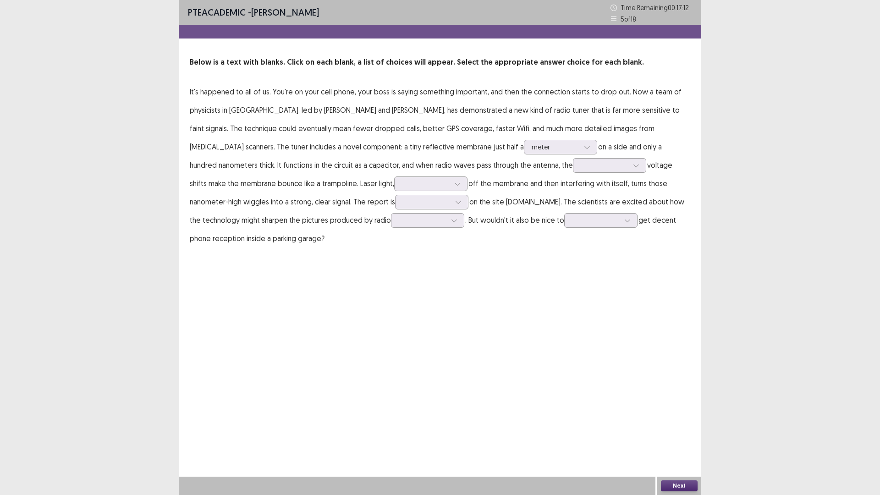
click at [534, 155] on p "It's happened to all of us. You're on your cell phone, your boss is saying some…" at bounding box center [440, 165] width 501 height 165
click at [581, 164] on div at bounding box center [605, 165] width 48 height 9
click at [573, 188] on div "gigantic" at bounding box center [609, 191] width 73 height 26
click at [402, 182] on div at bounding box center [426, 183] width 48 height 9
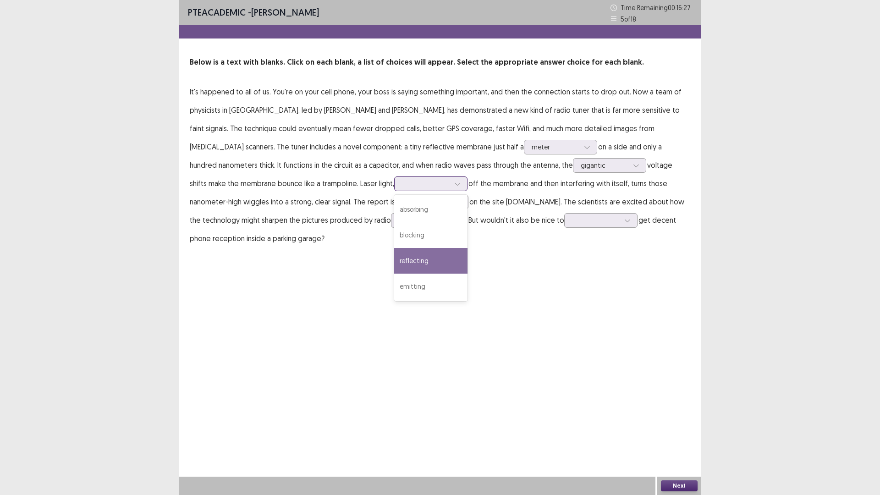
click at [394, 258] on div "reflecting" at bounding box center [430, 261] width 73 height 26
click at [451, 179] on div at bounding box center [458, 184] width 14 height 14
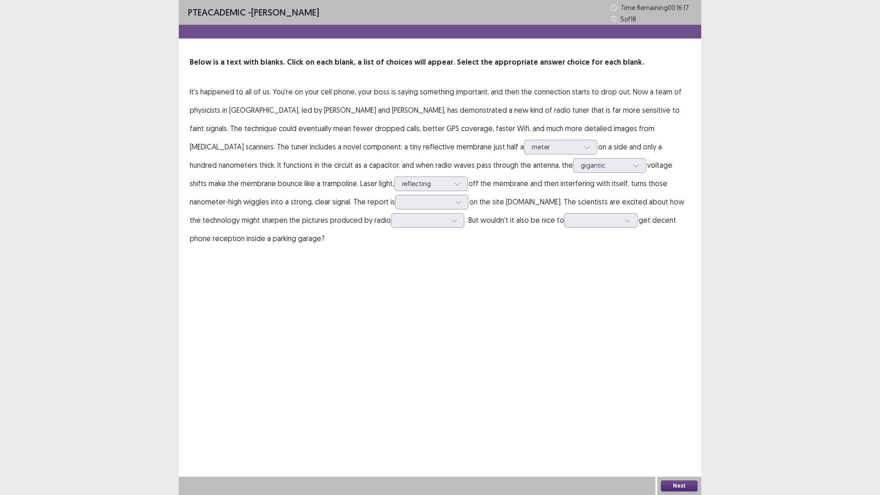
click at [306, 175] on p "It's happened to all of us. You're on your cell phone, your boss is saying some…" at bounding box center [440, 165] width 501 height 165
click at [455, 204] on icon at bounding box center [458, 202] width 6 height 6
click at [395, 224] on div "published" at bounding box center [431, 228] width 73 height 26
click at [451, 219] on icon at bounding box center [454, 220] width 6 height 6
click at [391, 295] on div "installations" at bounding box center [427, 298] width 73 height 26
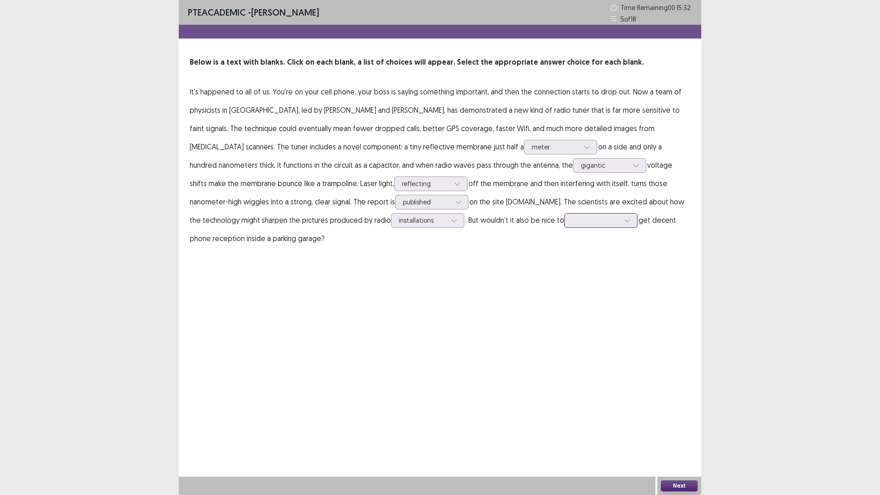
click at [572, 222] on div at bounding box center [596, 220] width 48 height 9
click at [564, 295] on div "definitely" at bounding box center [600, 298] width 73 height 26
drag, startPoint x: 497, startPoint y: 276, endPoint x: 515, endPoint y: 273, distance: 19.0
click at [508, 275] on div "PTE academic - [PERSON_NAME] Time Remaining 00 : 15 : 23 5 of 18 Below is a tex…" at bounding box center [440, 247] width 523 height 495
click at [684, 433] on div "Next" at bounding box center [679, 486] width 44 height 18
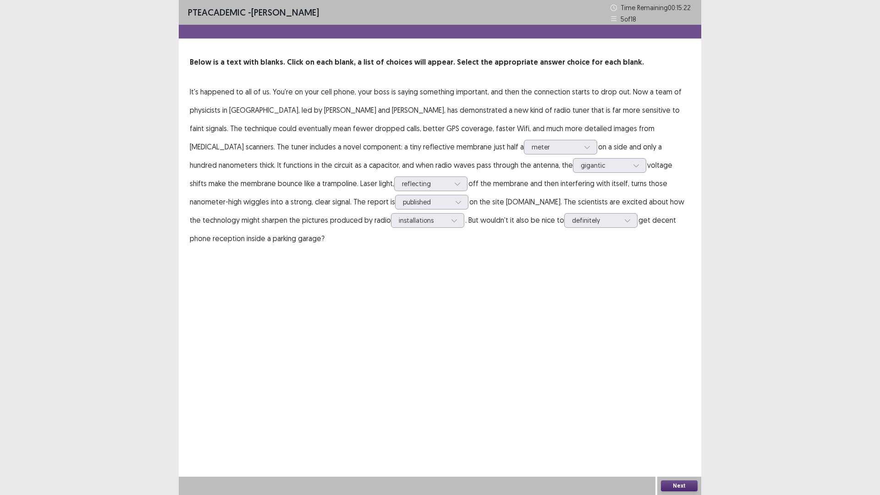
click at [684, 433] on button "Next" at bounding box center [679, 485] width 37 height 11
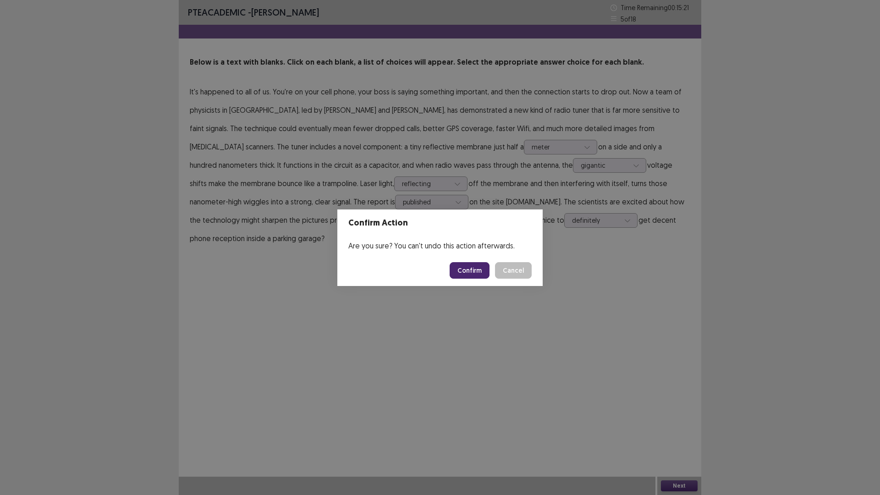
click at [476, 265] on button "Confirm" at bounding box center [470, 270] width 40 height 17
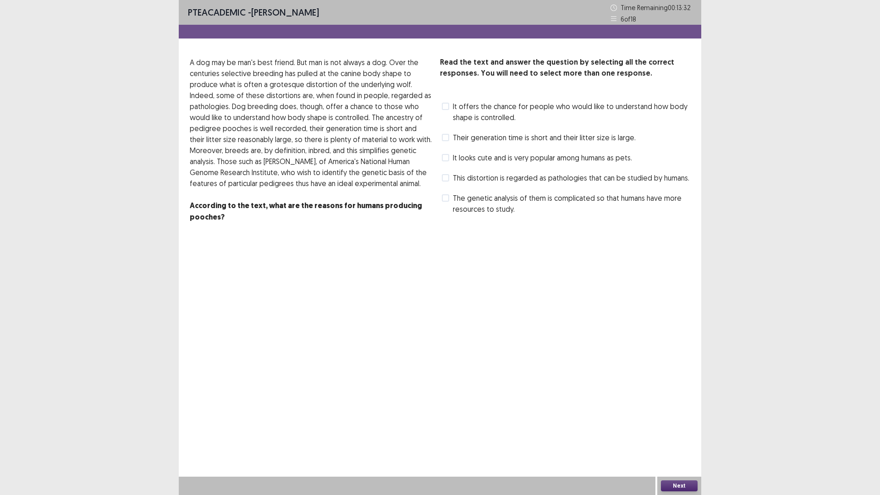
click at [445, 138] on span at bounding box center [445, 137] width 7 height 7
click at [444, 177] on span at bounding box center [445, 177] width 7 height 7
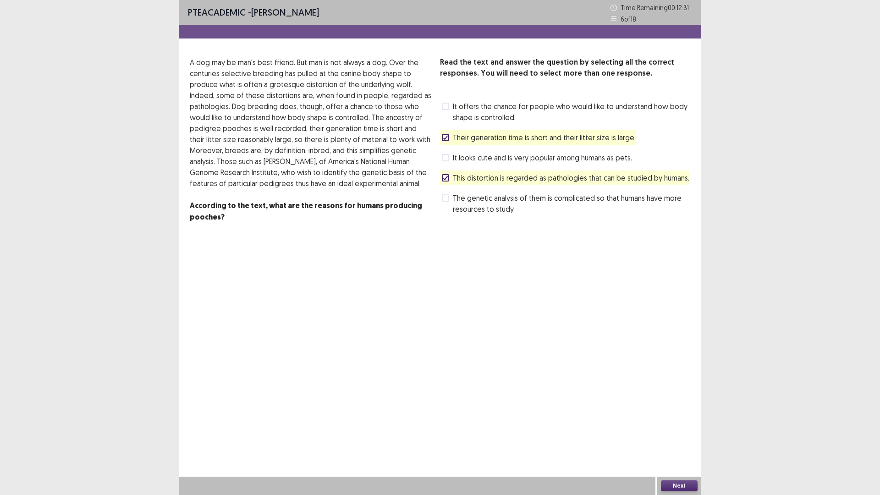
click at [688, 433] on button "Next" at bounding box center [679, 485] width 37 height 11
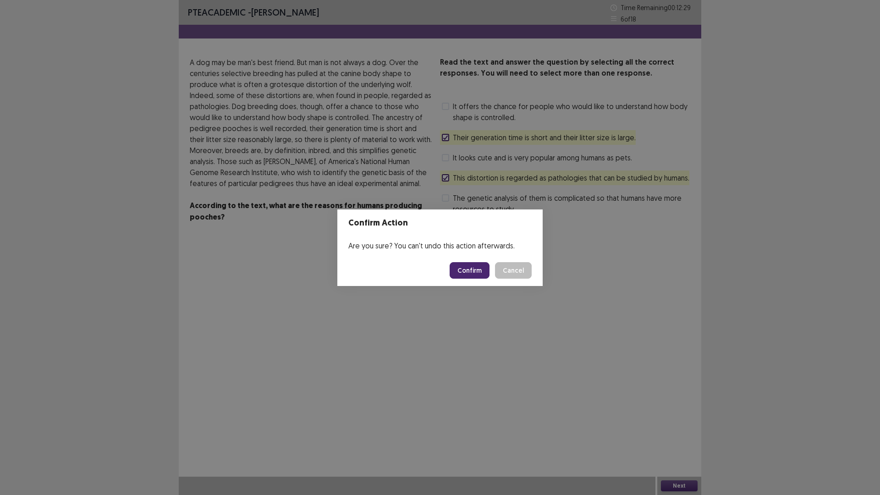
click at [467, 270] on button "Confirm" at bounding box center [470, 270] width 40 height 17
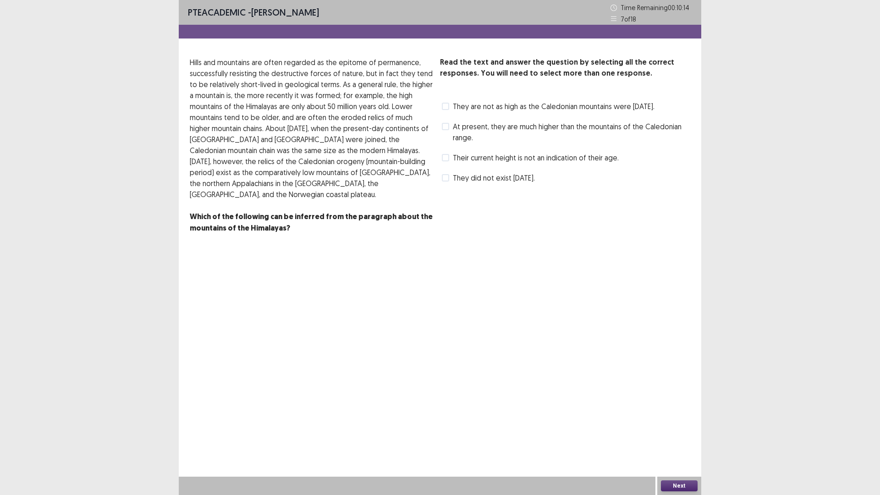
click at [443, 161] on span at bounding box center [445, 157] width 7 height 7
click at [448, 108] on span at bounding box center [445, 106] width 7 height 7
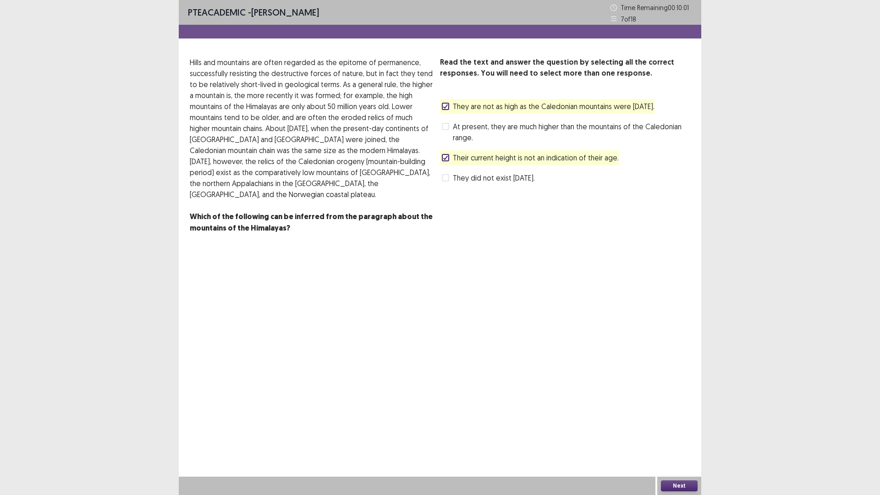
click at [679, 433] on button "Next" at bounding box center [679, 485] width 37 height 11
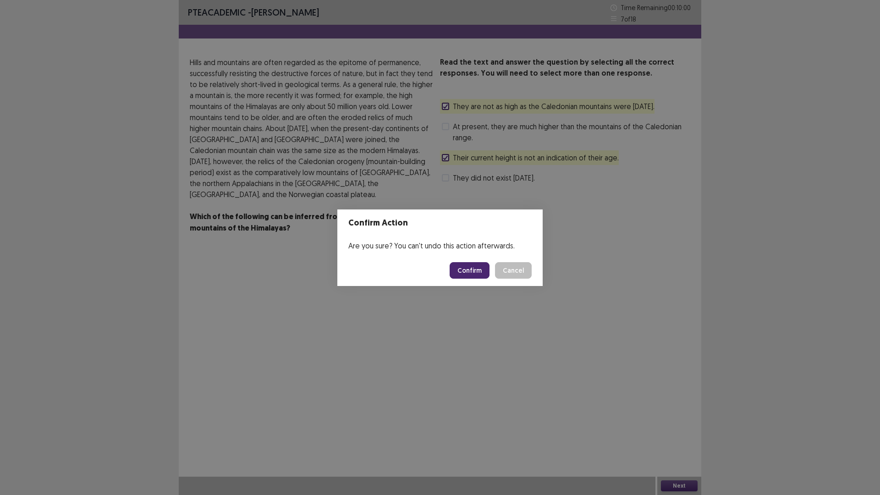
click at [476, 272] on button "Confirm" at bounding box center [470, 270] width 40 height 17
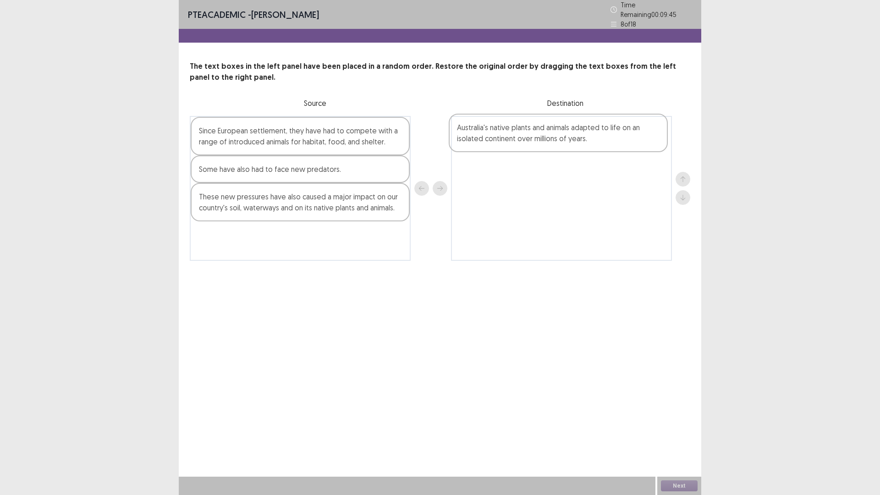
drag, startPoint x: 271, startPoint y: 137, endPoint x: 539, endPoint y: 137, distance: 268.2
click at [539, 137] on div "Australia's native plants and animals adapted to life on an isolated continent …" at bounding box center [440, 188] width 501 height 145
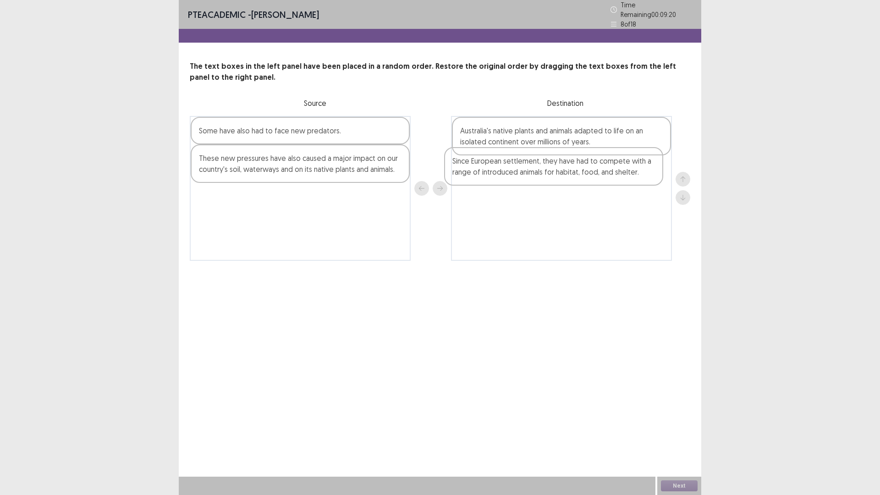
drag, startPoint x: 268, startPoint y: 134, endPoint x: 527, endPoint y: 169, distance: 261.8
click at [527, 169] on div "Since European settlement, they have had to compete with a range of introduced …" at bounding box center [440, 188] width 501 height 145
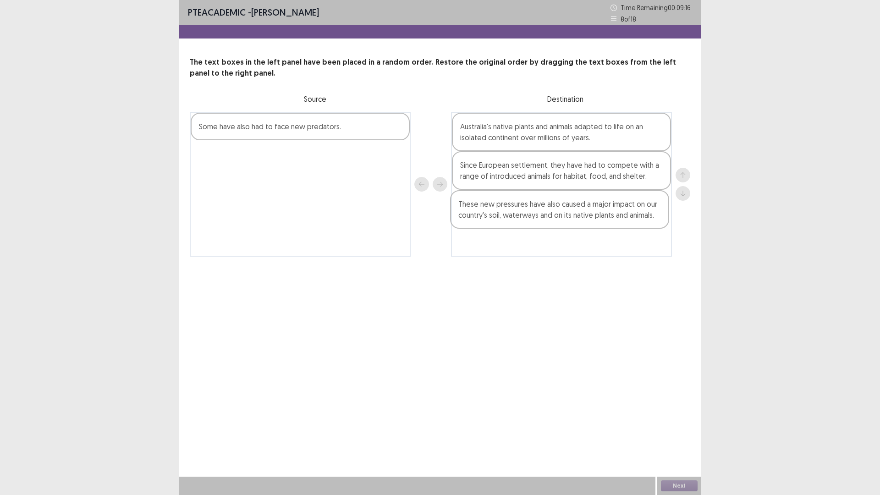
drag, startPoint x: 293, startPoint y: 162, endPoint x: 565, endPoint y: 215, distance: 277.6
click at [565, 215] on div "Some have also had to face new predators. These new pressures have also caused …" at bounding box center [440, 184] width 501 height 145
drag, startPoint x: 331, startPoint y: 125, endPoint x: 587, endPoint y: 244, distance: 282.0
click at [587, 244] on div "Some have also had to face new predators. Australia's native plants and animals…" at bounding box center [440, 184] width 501 height 145
click at [674, 433] on button "Next" at bounding box center [679, 485] width 37 height 11
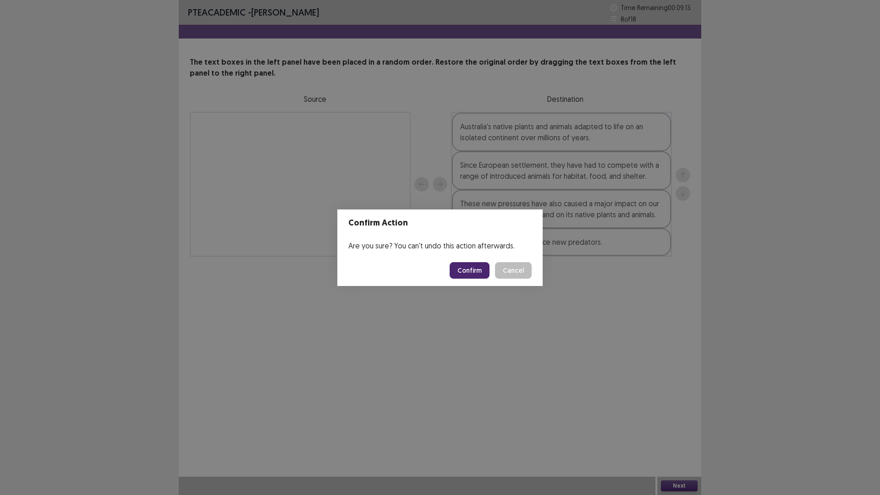
click at [474, 276] on button "Confirm" at bounding box center [470, 270] width 40 height 17
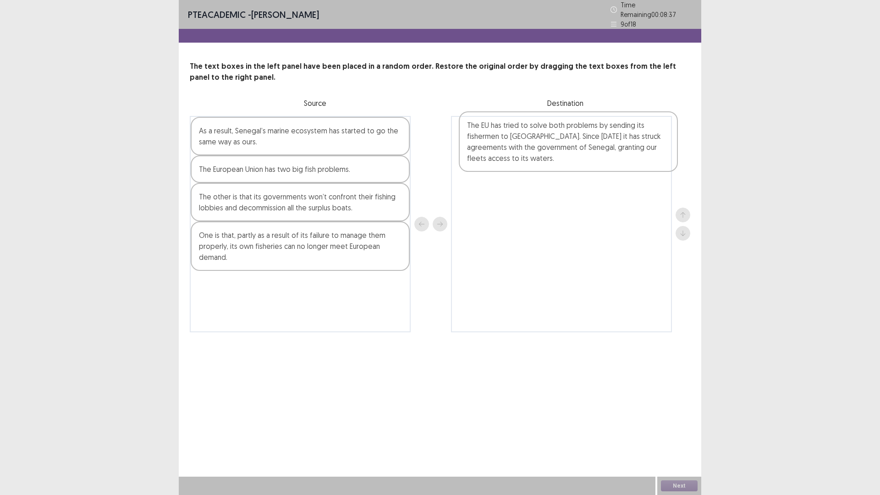
drag, startPoint x: 269, startPoint y: 145, endPoint x: 543, endPoint y: 142, distance: 273.7
click at [543, 142] on div "The EU has tried to solve both problems by sending its fishermen to [GEOGRAPHIC…" at bounding box center [440, 224] width 501 height 216
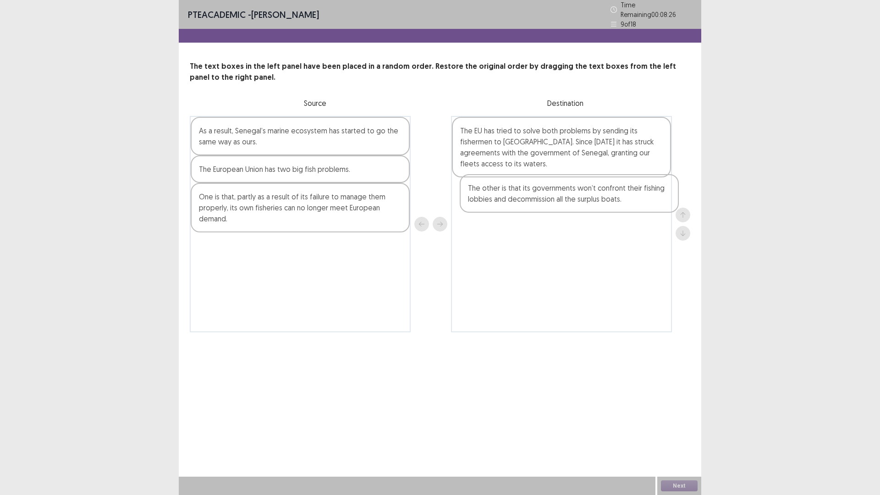
drag, startPoint x: 261, startPoint y: 202, endPoint x: 533, endPoint y: 197, distance: 271.9
click at [533, 197] on div "As a result, Senegal’s marine ecosystem has started to go the same way as ours.…" at bounding box center [440, 224] width 501 height 216
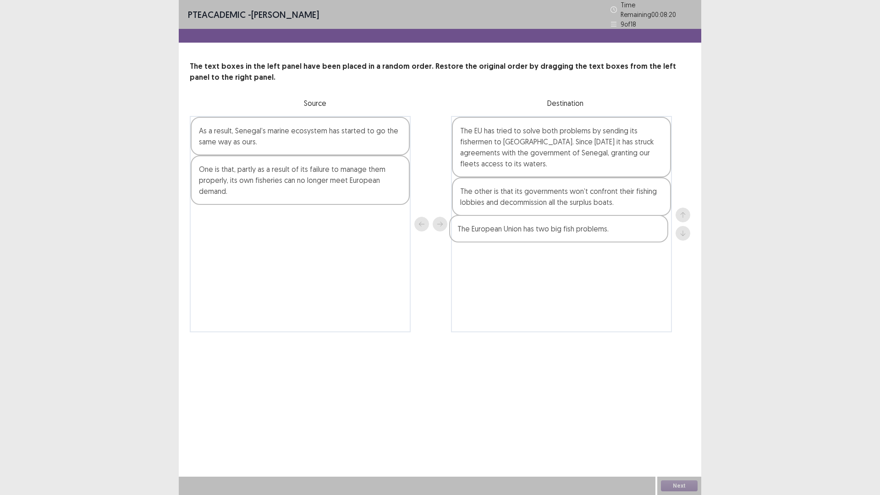
drag, startPoint x: 252, startPoint y: 171, endPoint x: 513, endPoint y: 234, distance: 268.5
click at [513, 234] on div "As a result, Senegal’s marine ecosystem has started to go the same way as ours.…" at bounding box center [440, 224] width 501 height 216
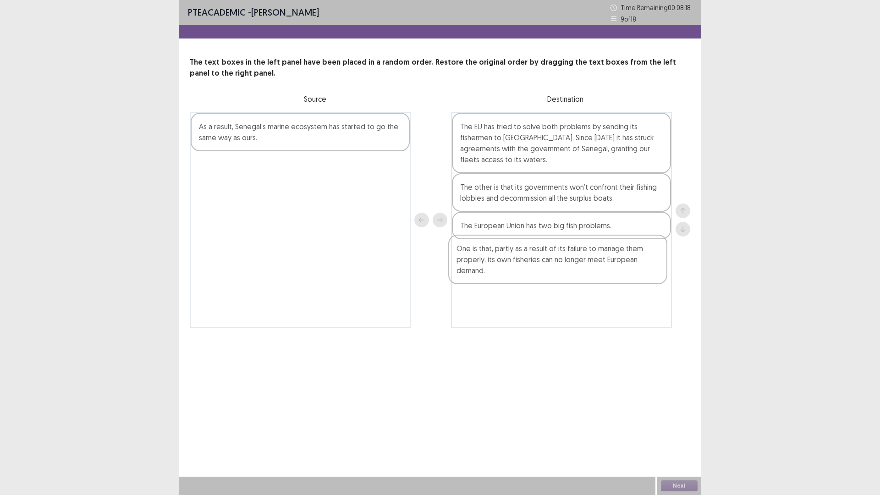
drag, startPoint x: 294, startPoint y: 182, endPoint x: 557, endPoint y: 264, distance: 275.4
click at [557, 264] on div "As a result, Senegal’s marine ecosystem has started to go the same way as ours.…" at bounding box center [440, 220] width 501 height 216
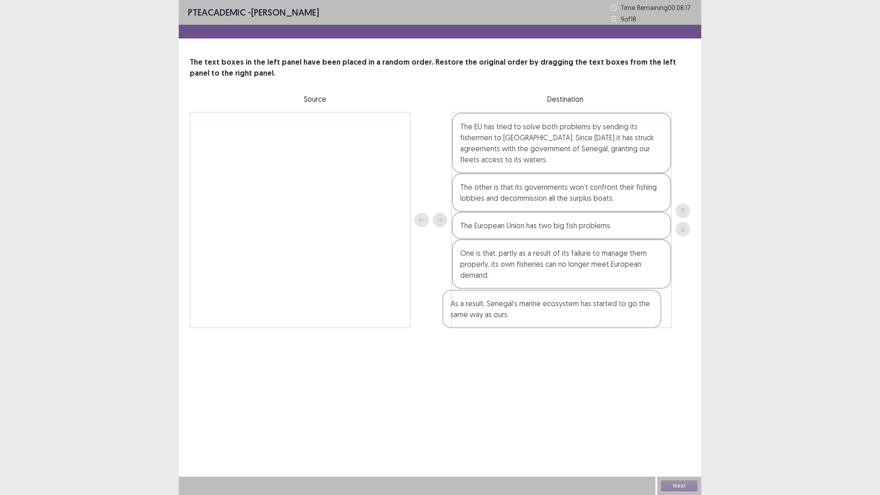
drag, startPoint x: 338, startPoint y: 127, endPoint x: 596, endPoint y: 307, distance: 314.3
click at [596, 307] on div "As a result, Senegal’s marine ecosystem has started to go the same way as ours.…" at bounding box center [440, 220] width 501 height 216
click at [674, 433] on button "Next" at bounding box center [679, 485] width 37 height 11
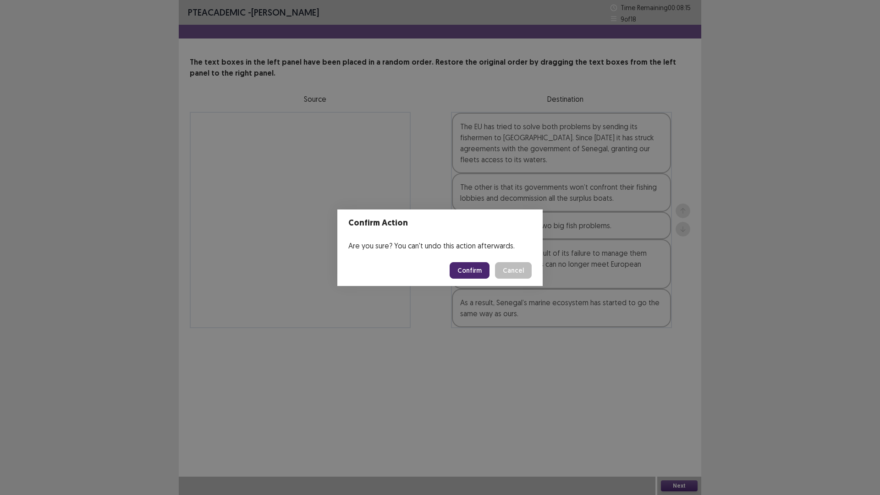
click at [475, 268] on button "Confirm" at bounding box center [470, 270] width 40 height 17
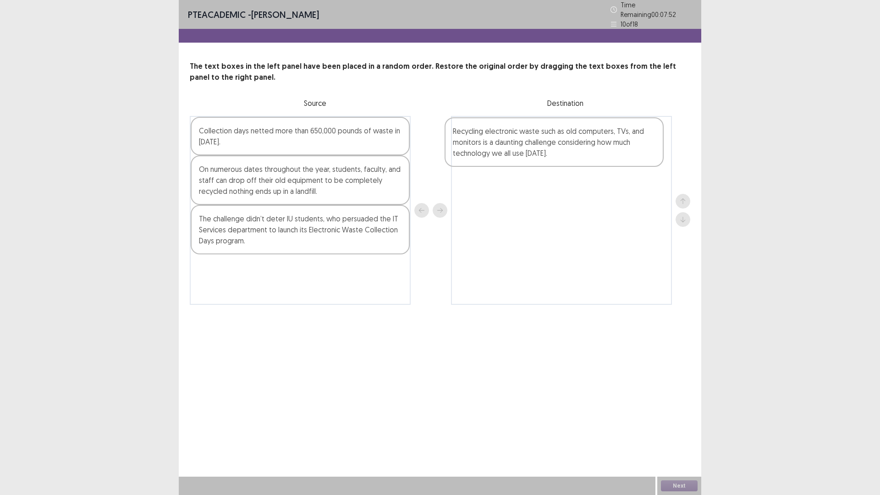
drag, startPoint x: 270, startPoint y: 187, endPoint x: 535, endPoint y: 151, distance: 267.9
click at [535, 151] on div "Collection days netted more than 650,000 pounds of waste in [DATE]. Recycling e…" at bounding box center [440, 210] width 501 height 189
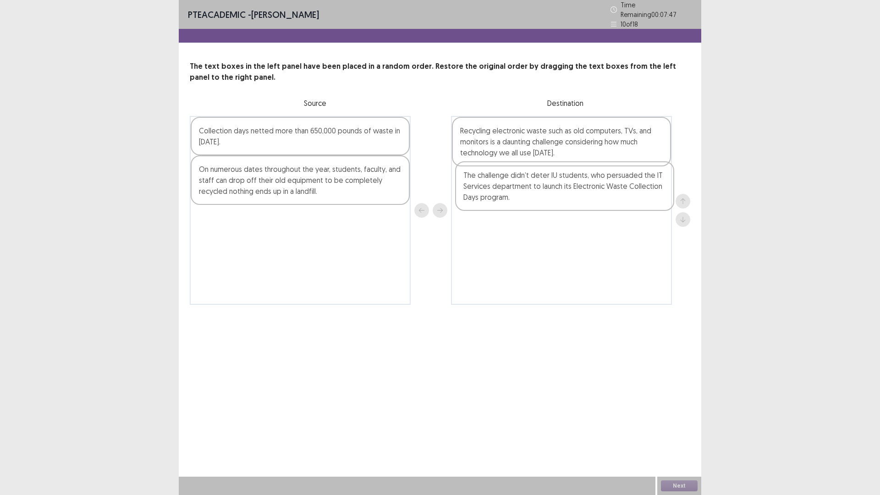
drag, startPoint x: 265, startPoint y: 228, endPoint x: 532, endPoint y: 188, distance: 270.2
click at [532, 188] on div "Collection days netted more than 650,000 pounds of waste in [DATE]. On numerous…" at bounding box center [440, 210] width 501 height 189
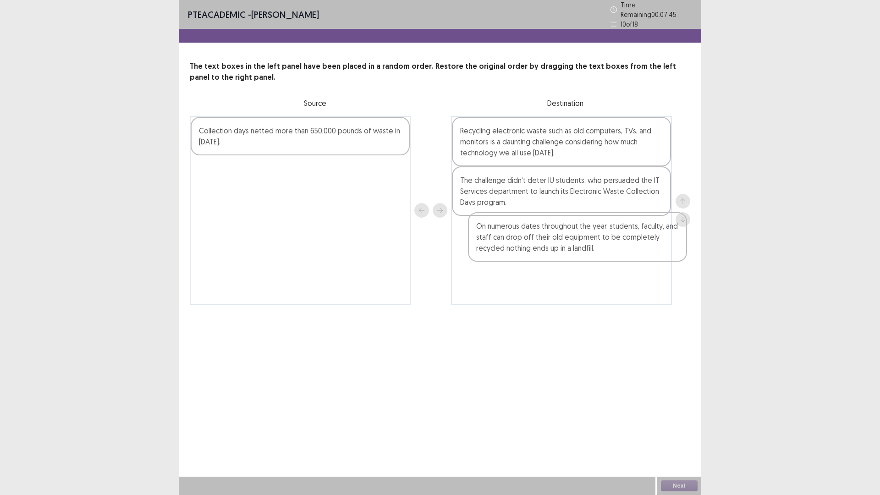
drag, startPoint x: 241, startPoint y: 180, endPoint x: 523, endPoint y: 240, distance: 288.3
click at [523, 240] on div "Collection days netted more than 650,000 pounds of waste in [DATE]. On numerous…" at bounding box center [440, 210] width 501 height 189
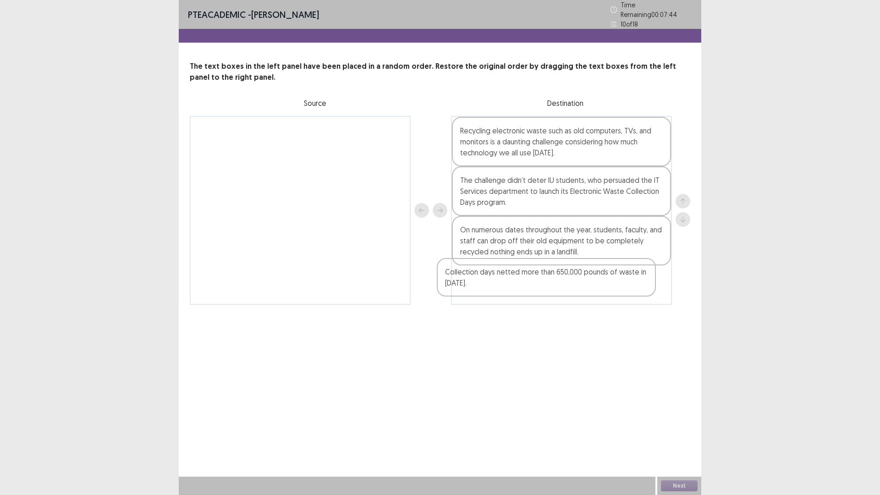
drag, startPoint x: 291, startPoint y: 133, endPoint x: 559, endPoint y: 277, distance: 304.8
click at [558, 277] on div "Collection days netted more than 650,000 pounds of waste in [DATE]. Recycling e…" at bounding box center [440, 210] width 501 height 189
click at [683, 433] on div "Next" at bounding box center [679, 486] width 44 height 18
click at [681, 433] on button "Next" at bounding box center [679, 485] width 37 height 11
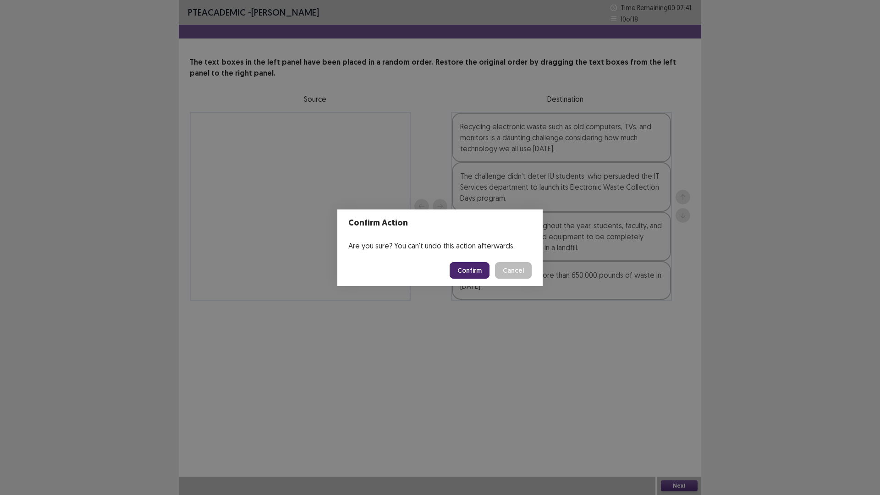
click at [466, 270] on button "Confirm" at bounding box center [470, 270] width 40 height 17
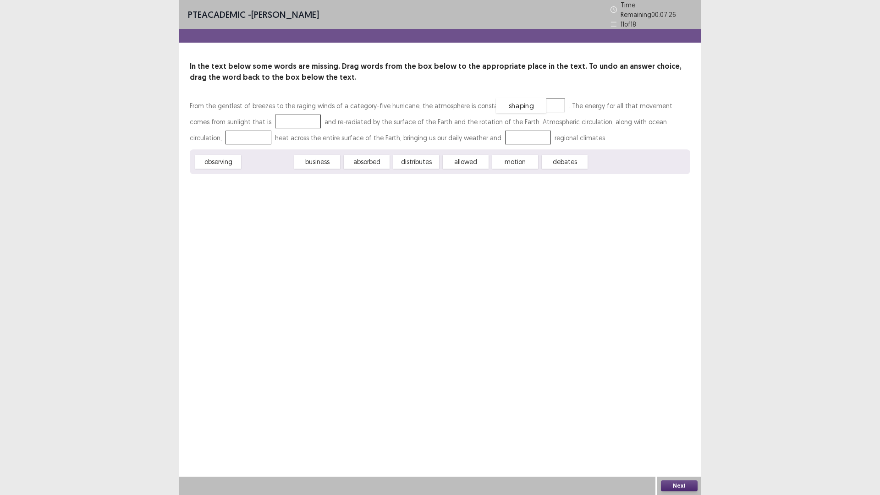
drag, startPoint x: 269, startPoint y: 160, endPoint x: 523, endPoint y: 104, distance: 259.7
drag, startPoint x: 331, startPoint y: 159, endPoint x: 273, endPoint y: 121, distance: 68.8
drag, startPoint x: 317, startPoint y: 160, endPoint x: 260, endPoint y: 137, distance: 61.3
drag, startPoint x: 319, startPoint y: 158, endPoint x: 482, endPoint y: 168, distance: 163.5
click at [676, 433] on button "Next" at bounding box center [679, 485] width 37 height 11
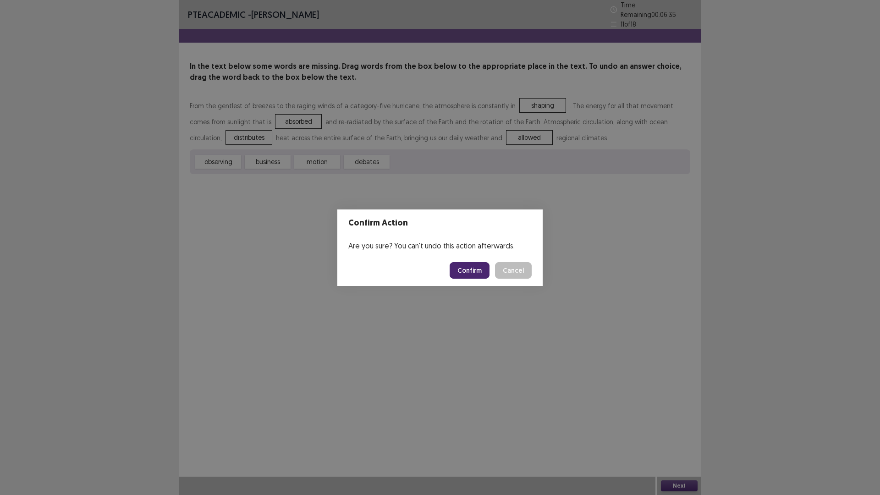
click at [469, 267] on button "Confirm" at bounding box center [470, 270] width 40 height 17
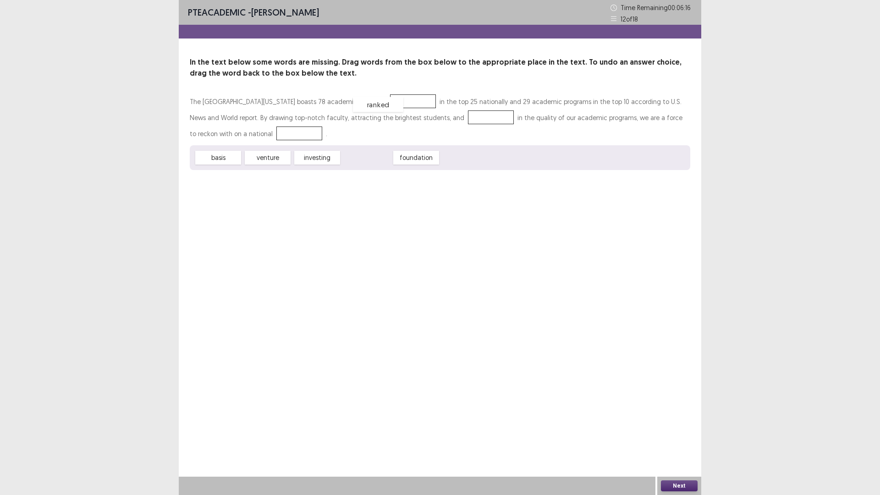
drag, startPoint x: 367, startPoint y: 158, endPoint x: 378, endPoint y: 104, distance: 54.8
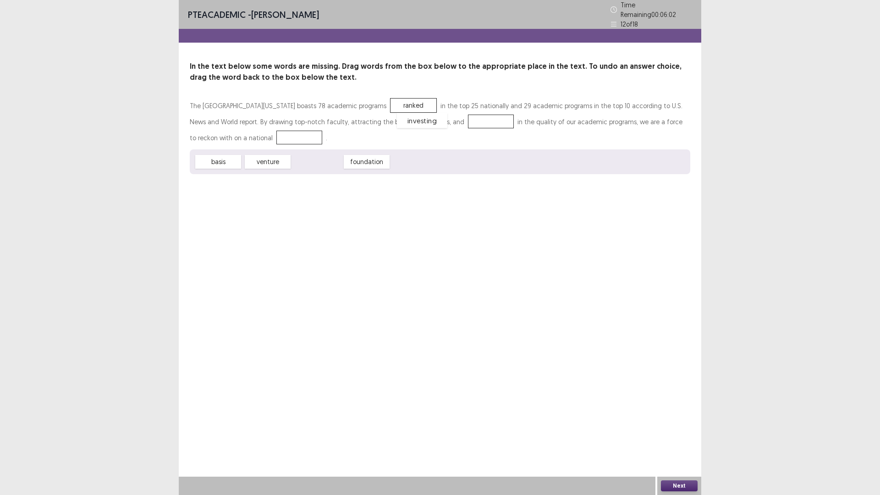
drag, startPoint x: 325, startPoint y: 157, endPoint x: 430, endPoint y: 116, distance: 112.8
drag, startPoint x: 315, startPoint y: 157, endPoint x: 219, endPoint y: 132, distance: 99.7
click at [680, 433] on button "Next" at bounding box center [679, 485] width 37 height 11
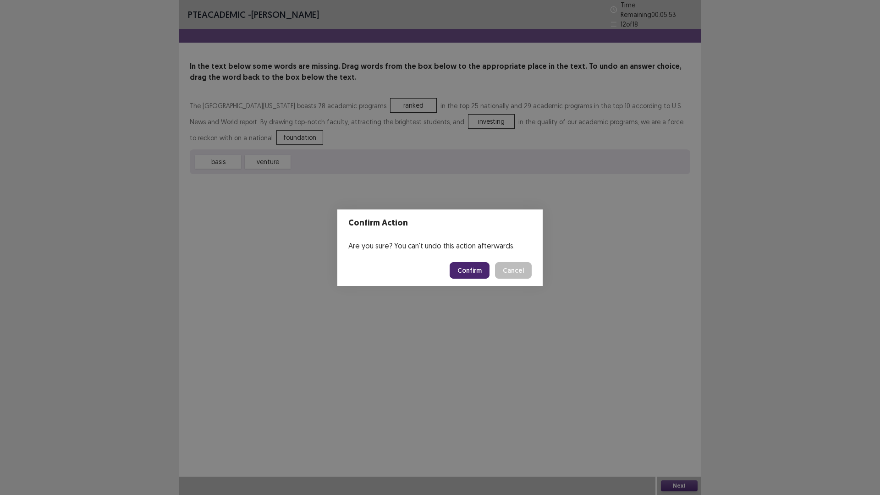
click at [474, 272] on button "Confirm" at bounding box center [470, 270] width 40 height 17
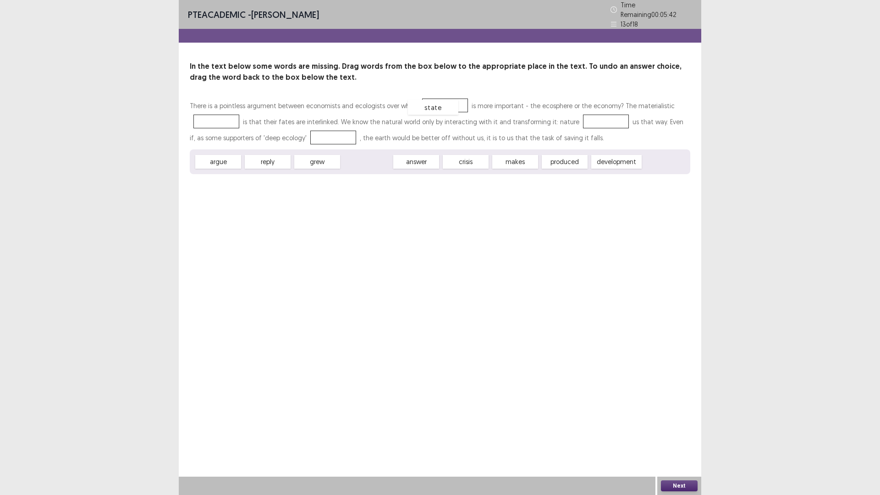
drag, startPoint x: 370, startPoint y: 157, endPoint x: 436, endPoint y: 103, distance: 86.0
drag, startPoint x: 373, startPoint y: 159, endPoint x: 228, endPoint y: 120, distance: 150.0
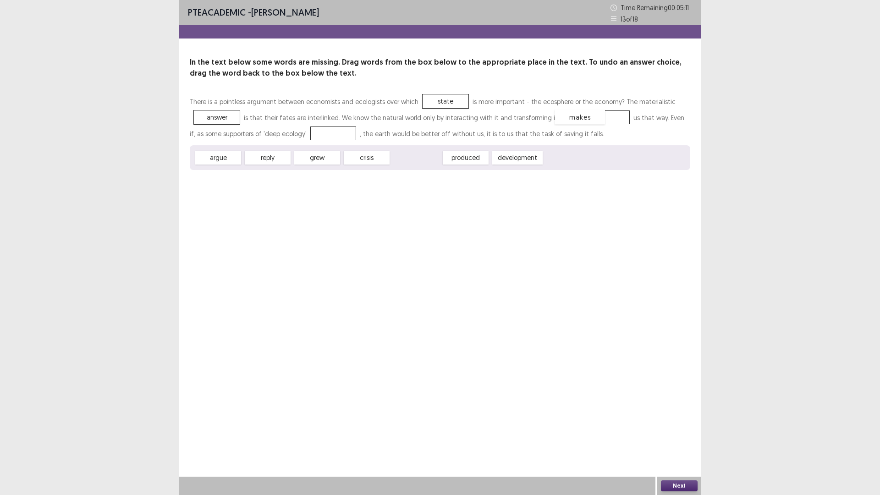
drag, startPoint x: 426, startPoint y: 156, endPoint x: 590, endPoint y: 116, distance: 168.7
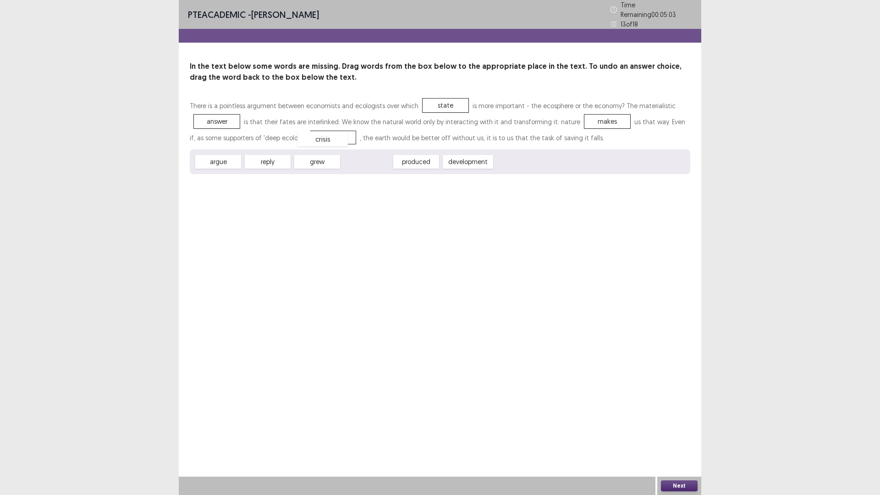
drag, startPoint x: 365, startPoint y: 159, endPoint x: 321, endPoint y: 136, distance: 49.6
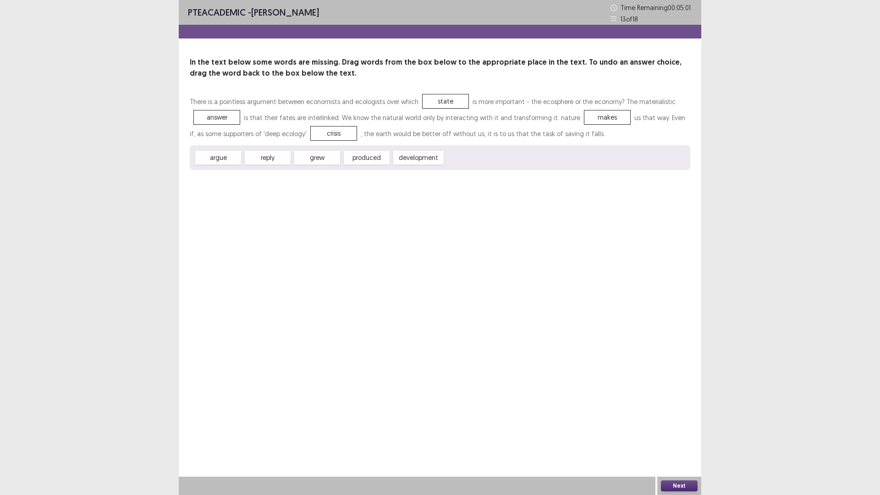
click at [674, 433] on button "Next" at bounding box center [679, 485] width 37 height 11
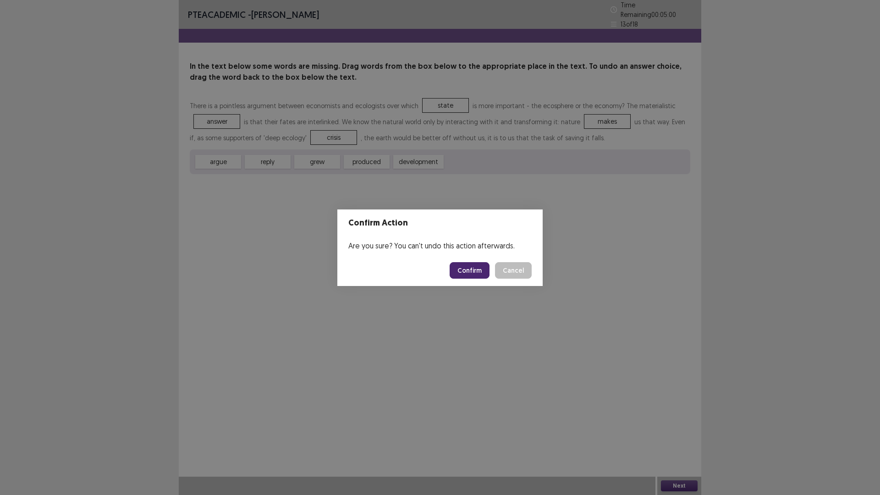
click at [480, 273] on button "Confirm" at bounding box center [470, 270] width 40 height 17
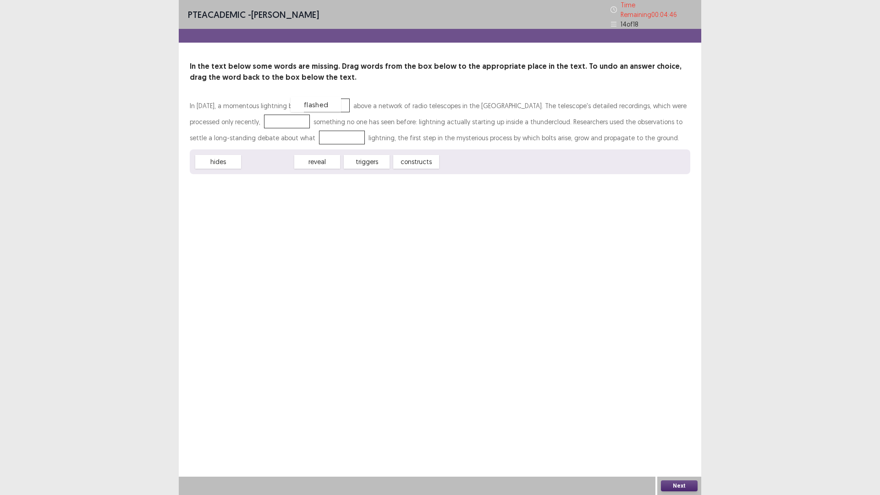
drag, startPoint x: 274, startPoint y: 157, endPoint x: 322, endPoint y: 99, distance: 74.8
drag, startPoint x: 370, startPoint y: 159, endPoint x: 278, endPoint y: 136, distance: 94.2
drag, startPoint x: 220, startPoint y: 159, endPoint x: 240, endPoint y: 120, distance: 44.3
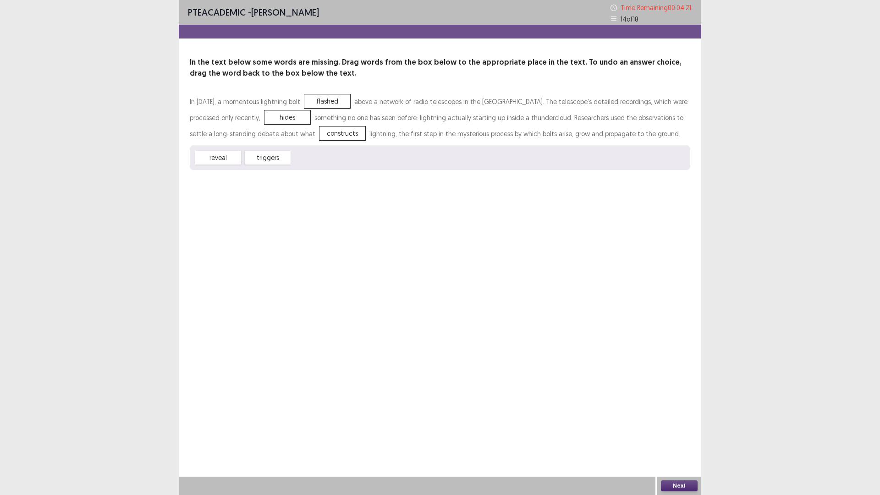
click at [687, 433] on button "Next" at bounding box center [679, 485] width 37 height 11
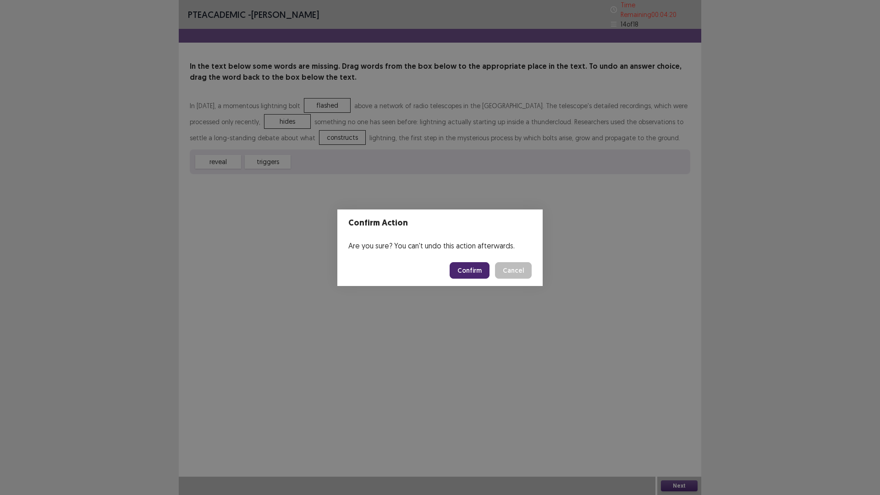
click at [479, 273] on button "Confirm" at bounding box center [470, 270] width 40 height 17
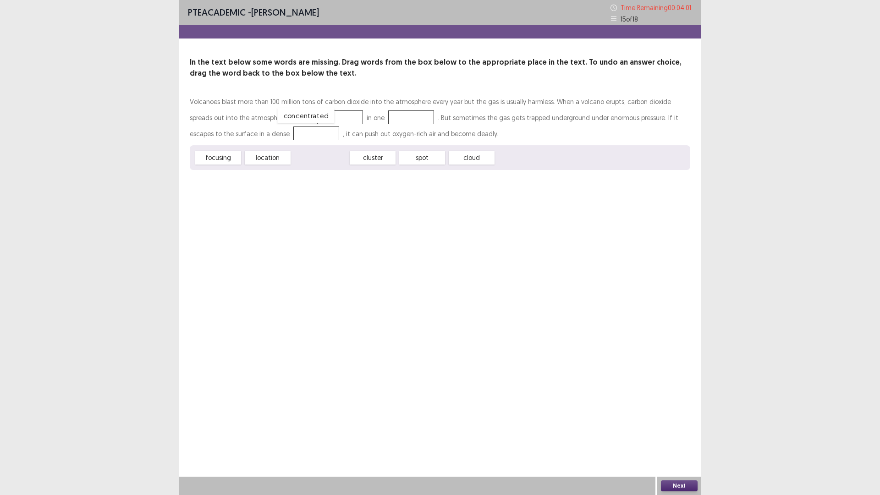
drag, startPoint x: 314, startPoint y: 156, endPoint x: 300, endPoint y: 114, distance: 44.5
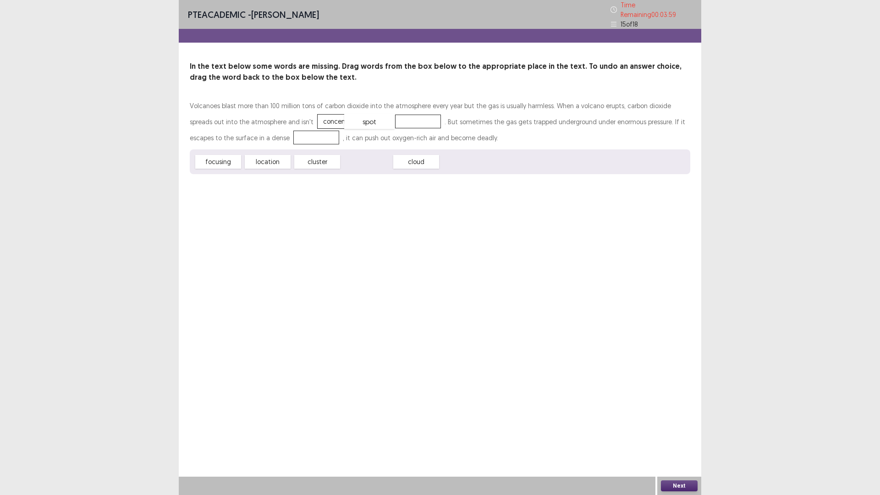
drag, startPoint x: 372, startPoint y: 157, endPoint x: 375, endPoint y: 116, distance: 40.4
drag, startPoint x: 225, startPoint y: 158, endPoint x: 277, endPoint y: 132, distance: 58.0
click at [687, 433] on button "Next" at bounding box center [679, 485] width 37 height 11
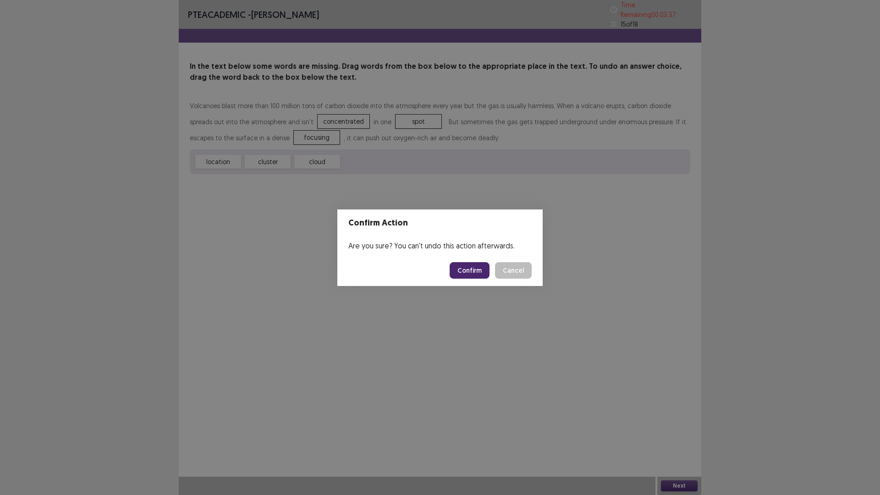
click at [473, 267] on button "Confirm" at bounding box center [470, 270] width 40 height 17
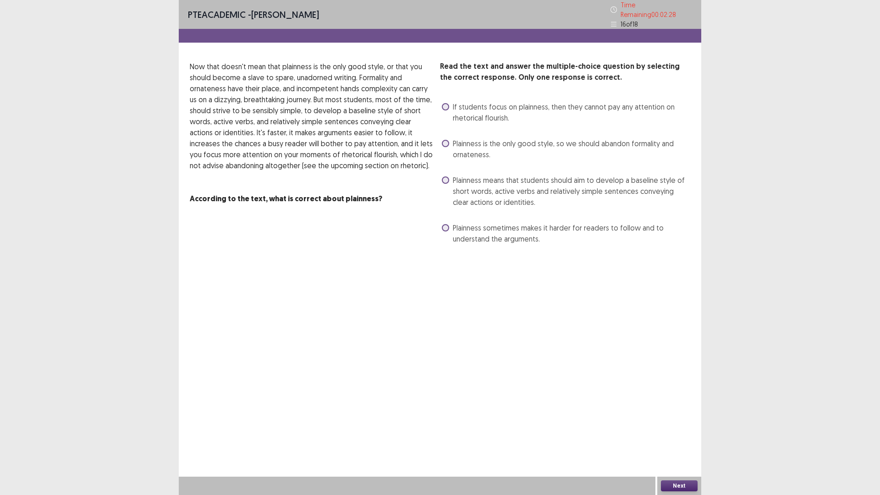
drag, startPoint x: 448, startPoint y: 176, endPoint x: 456, endPoint y: 177, distance: 8.4
click at [450, 176] on label "Plainness means that students should aim to develop a baseline style of short w…" at bounding box center [566, 191] width 248 height 33
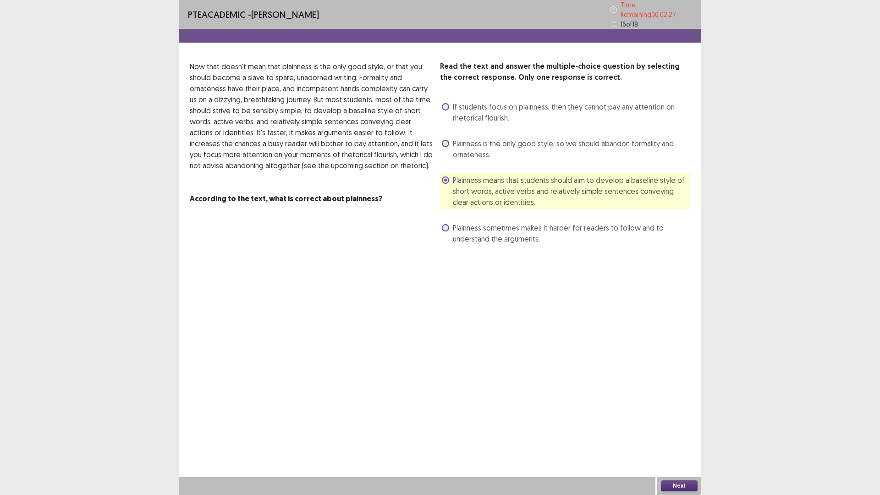
click at [691, 433] on button "Next" at bounding box center [679, 485] width 37 height 11
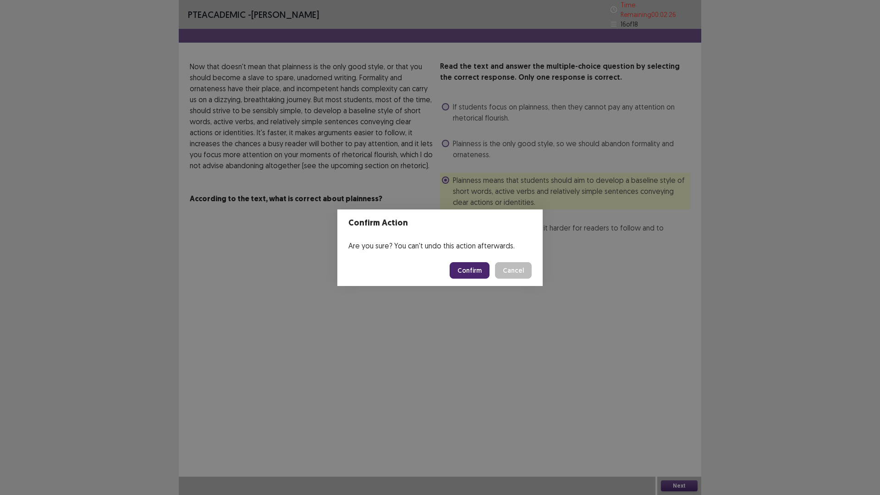
click at [464, 268] on button "Confirm" at bounding box center [470, 270] width 40 height 17
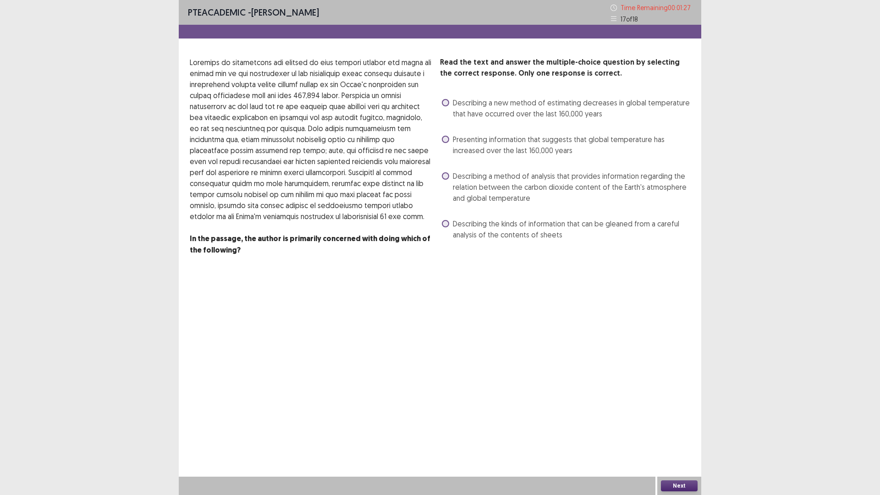
drag, startPoint x: 445, startPoint y: 177, endPoint x: 404, endPoint y: 287, distance: 117.6
click at [446, 174] on span at bounding box center [445, 175] width 7 height 7
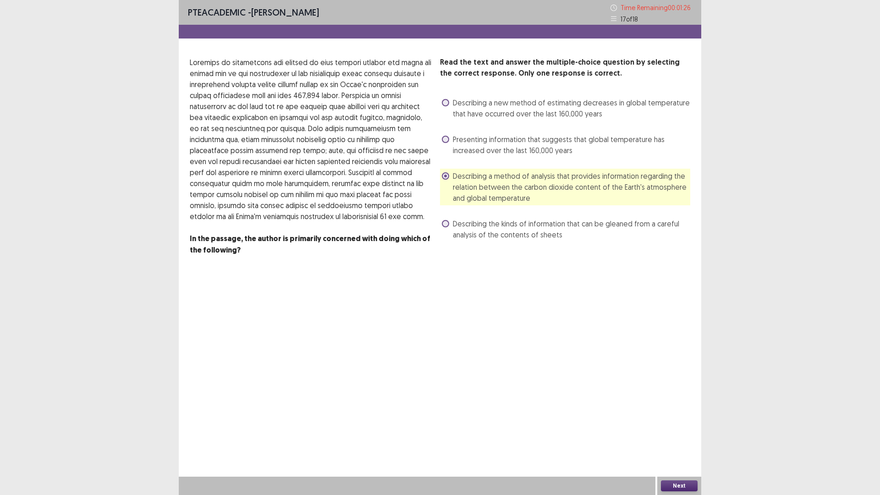
click at [668, 433] on button "Next" at bounding box center [679, 485] width 37 height 11
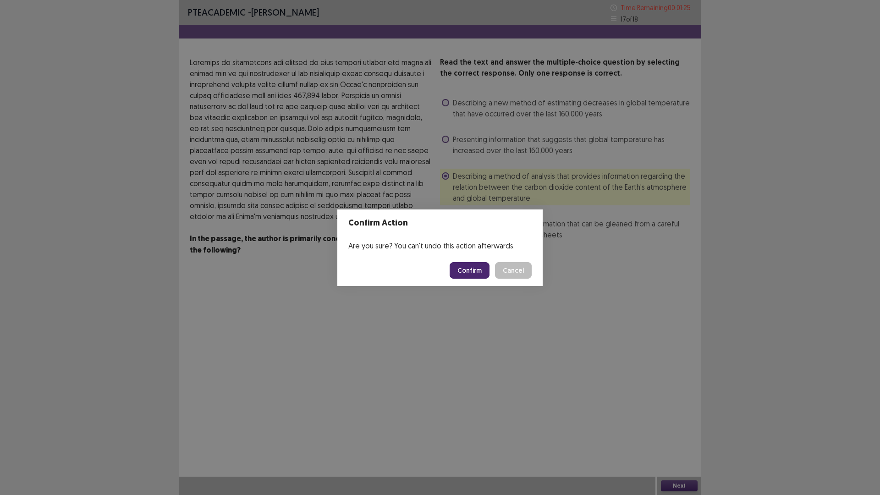
click at [470, 268] on button "Confirm" at bounding box center [470, 270] width 40 height 17
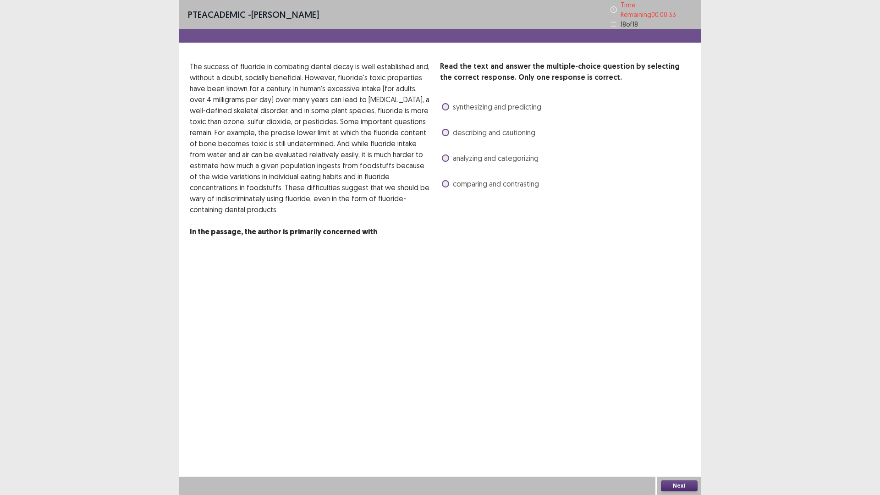
click at [486, 180] on span "comparing and contrasting" at bounding box center [496, 183] width 86 height 11
click at [688, 433] on div "Next" at bounding box center [679, 486] width 44 height 18
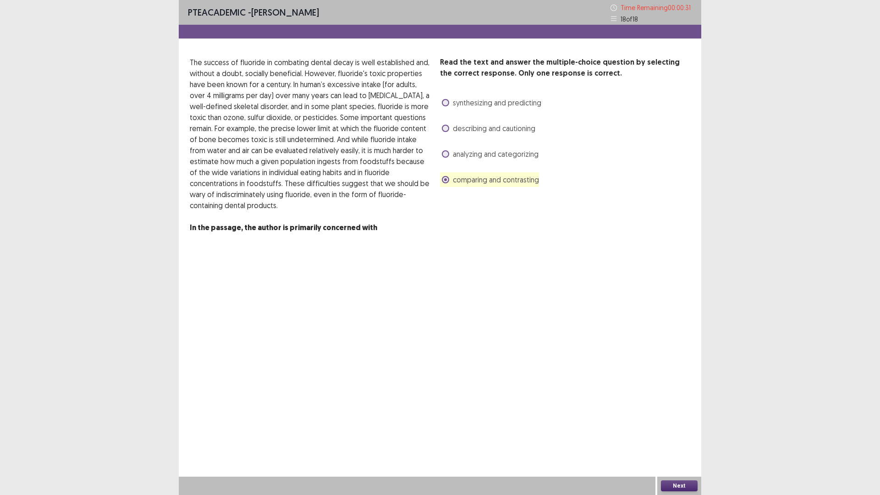
click at [685, 433] on button "Next" at bounding box center [679, 485] width 37 height 11
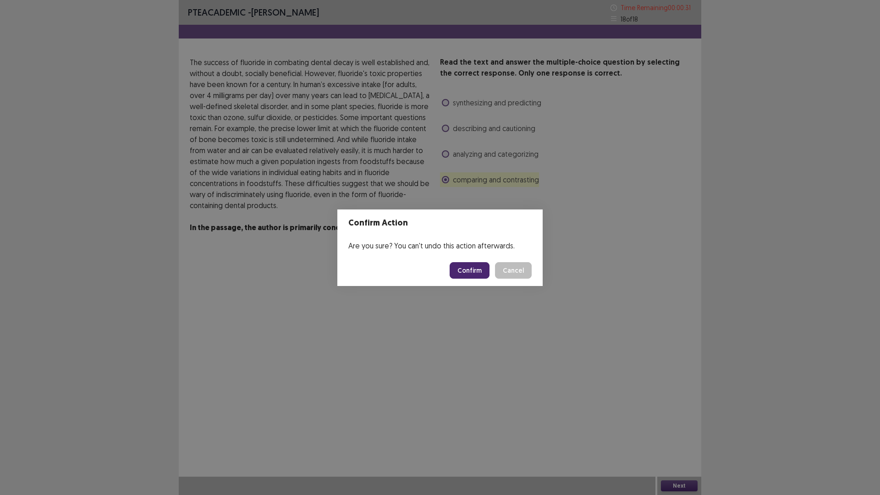
click at [476, 271] on button "Confirm" at bounding box center [470, 270] width 40 height 17
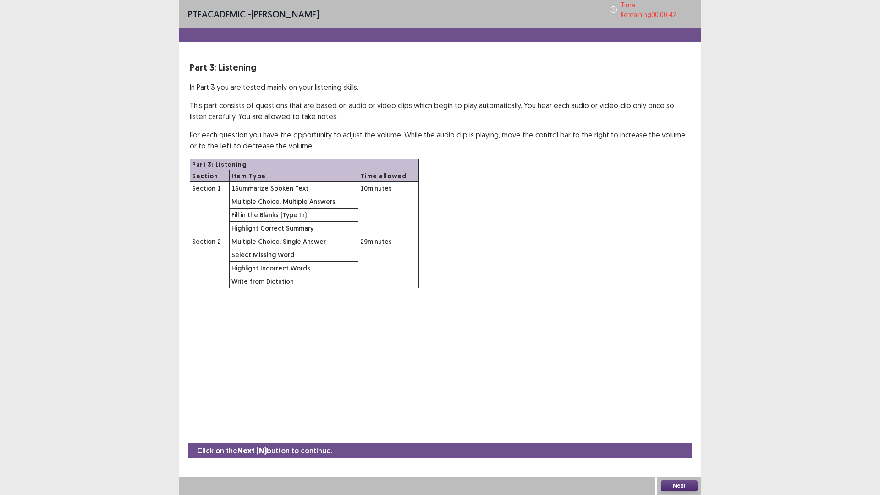
click at [673, 433] on button "Next" at bounding box center [679, 485] width 37 height 11
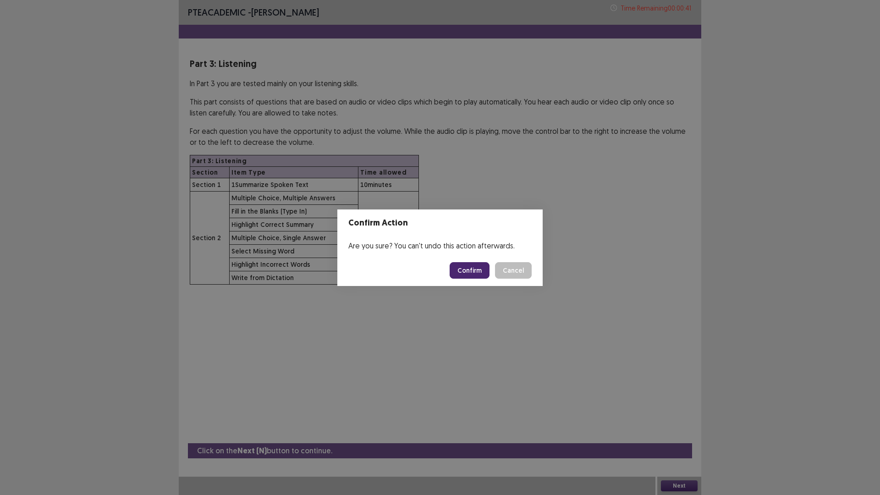
click at [477, 270] on button "Confirm" at bounding box center [470, 270] width 40 height 17
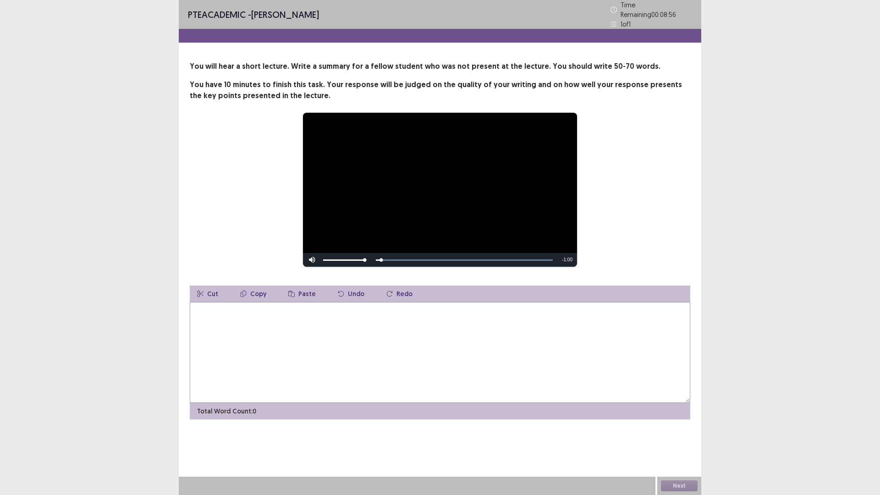
click at [426, 333] on textarea at bounding box center [440, 352] width 501 height 101
click at [395, 254] on div "Skip Backward Skip Forward Mute Current Time 0:50 / Duration 1:01 Loaded : 100.…" at bounding box center [440, 260] width 274 height 14
click at [522, 354] on textarea at bounding box center [440, 352] width 501 height 101
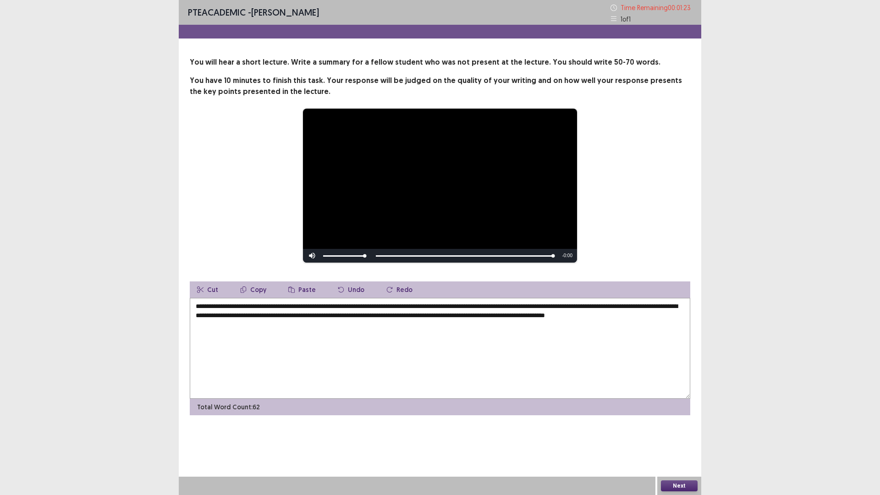
type textarea "**********"
click at [684, 433] on button "Next" at bounding box center [679, 485] width 37 height 11
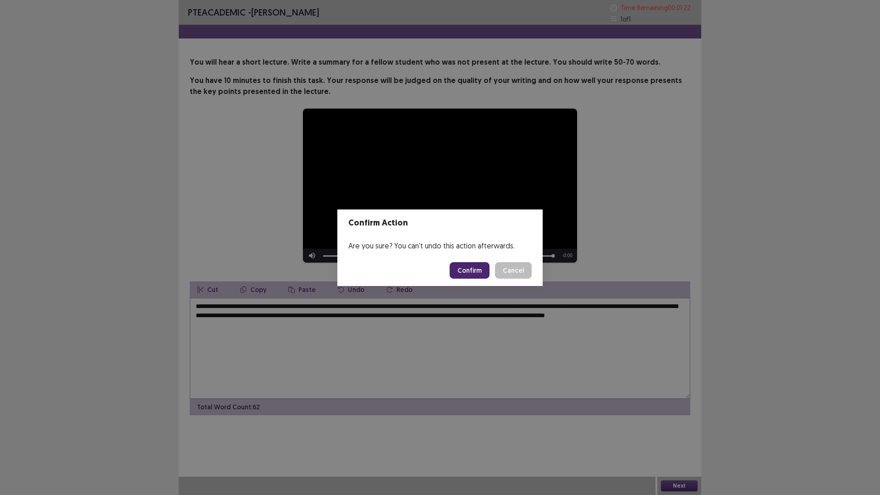
click at [471, 270] on button "Confirm" at bounding box center [470, 270] width 40 height 17
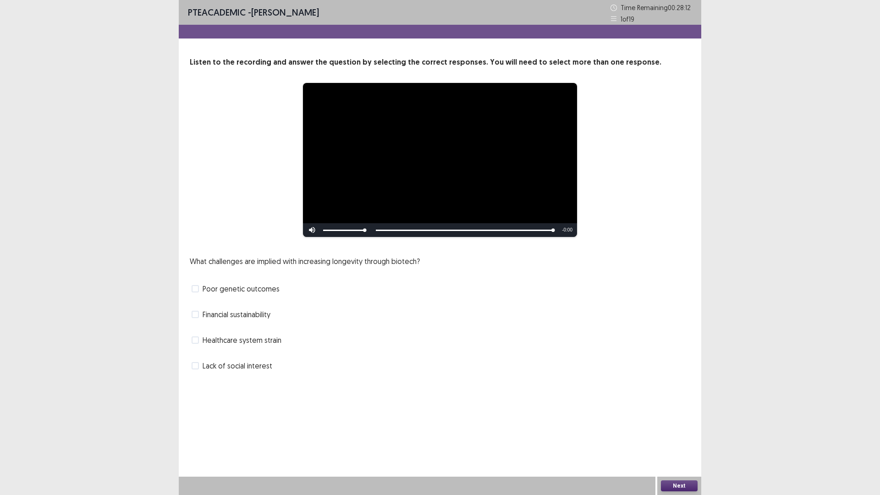
click at [197, 314] on span at bounding box center [195, 314] width 7 height 7
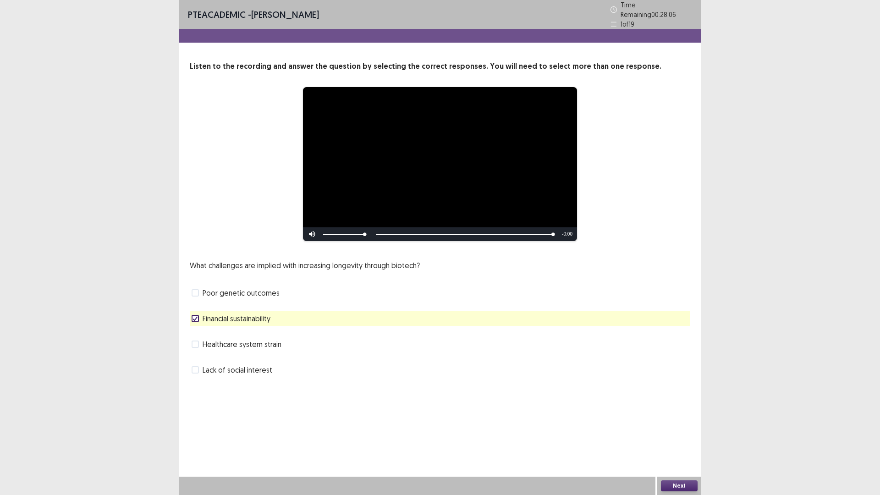
click at [197, 341] on span at bounding box center [195, 344] width 7 height 7
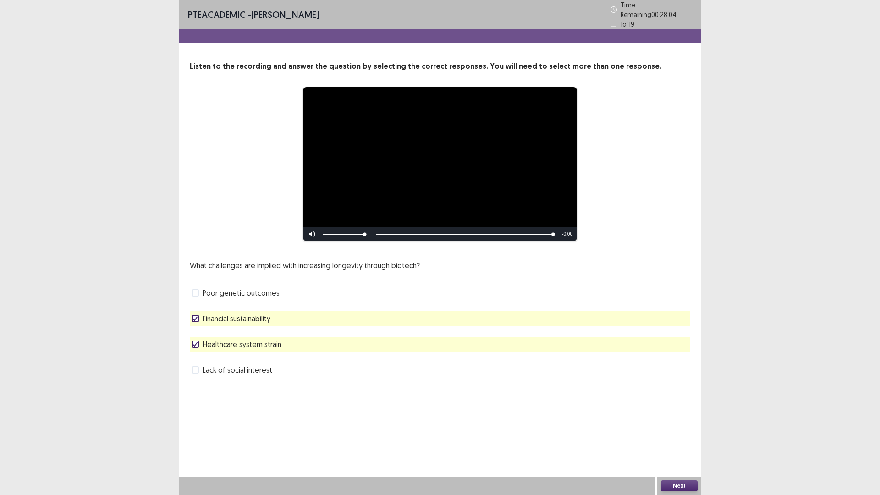
click at [675, 433] on button "Next" at bounding box center [679, 485] width 37 height 11
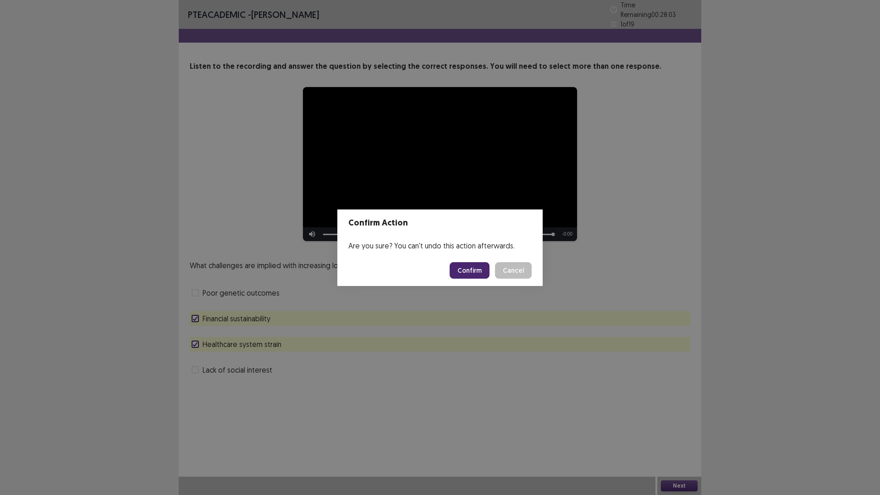
click at [464, 271] on button "Confirm" at bounding box center [470, 270] width 40 height 17
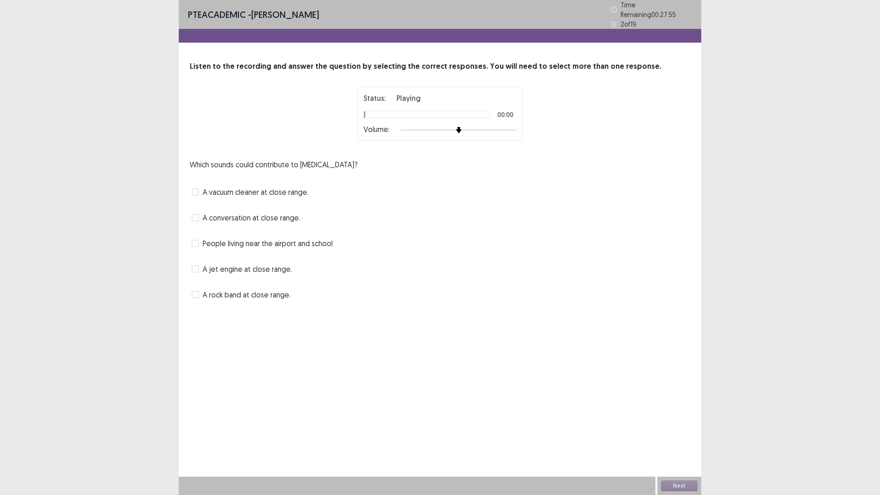
click at [510, 129] on div at bounding box center [459, 130] width 116 height 2
click at [513, 127] on div at bounding box center [459, 130] width 116 height 7
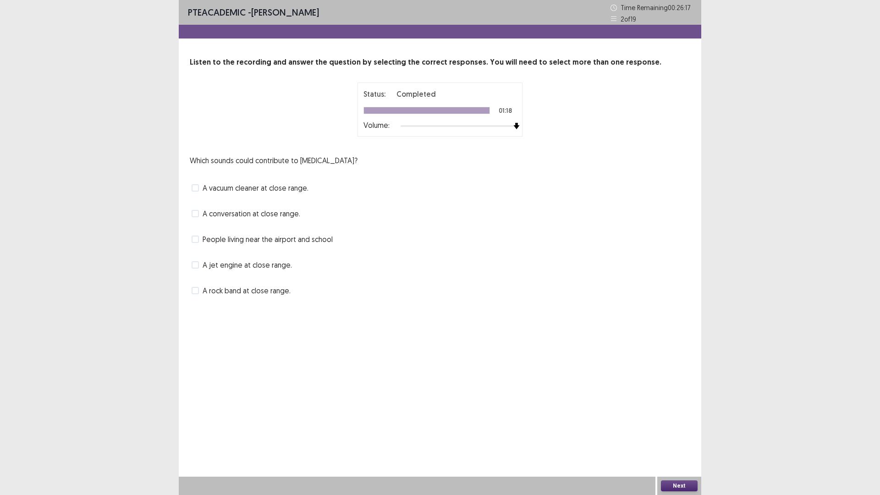
click at [193, 213] on span at bounding box center [195, 213] width 7 height 7
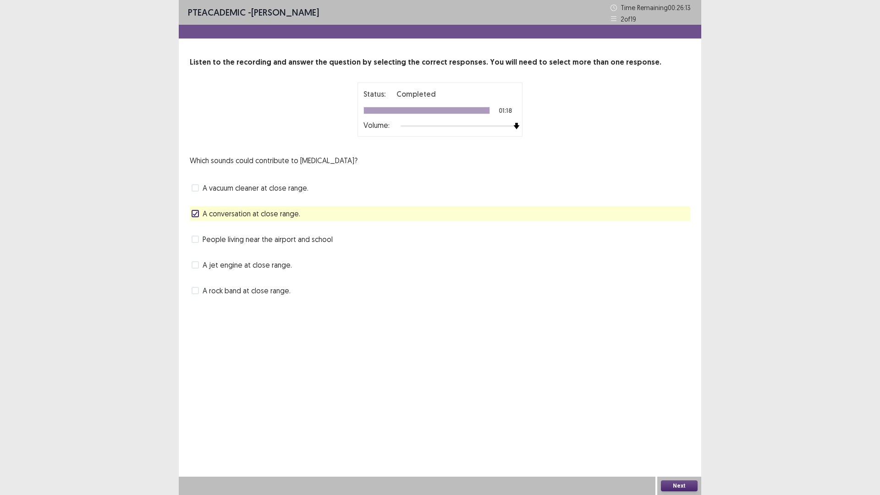
click at [193, 212] on icon at bounding box center [196, 213] width 6 height 5
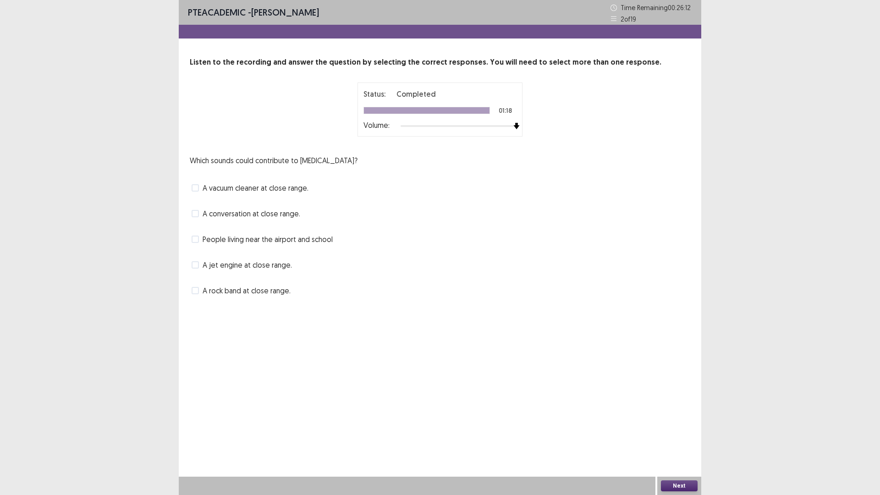
click at [197, 242] on span at bounding box center [195, 239] width 7 height 7
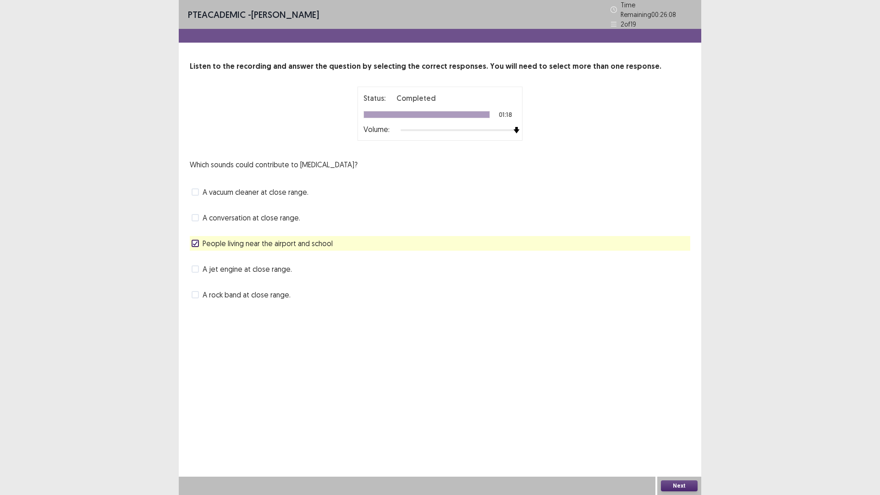
click at [199, 265] on span at bounding box center [195, 268] width 7 height 7
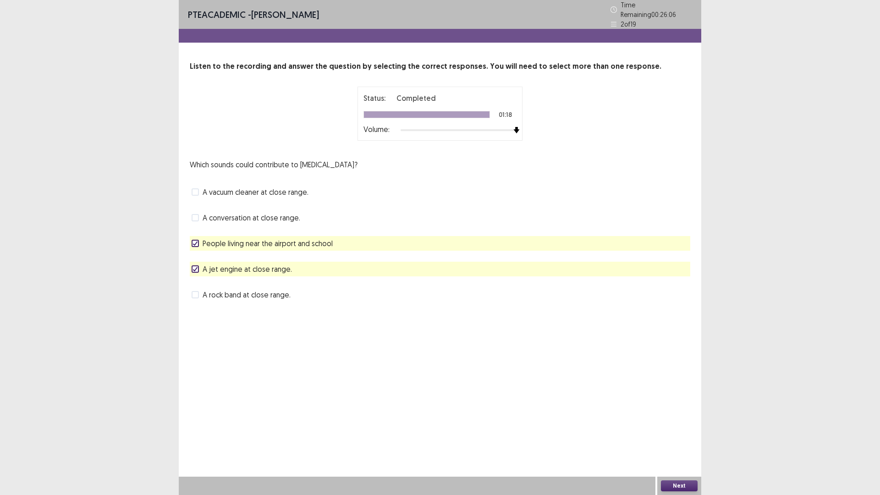
click at [193, 291] on span at bounding box center [195, 294] width 7 height 7
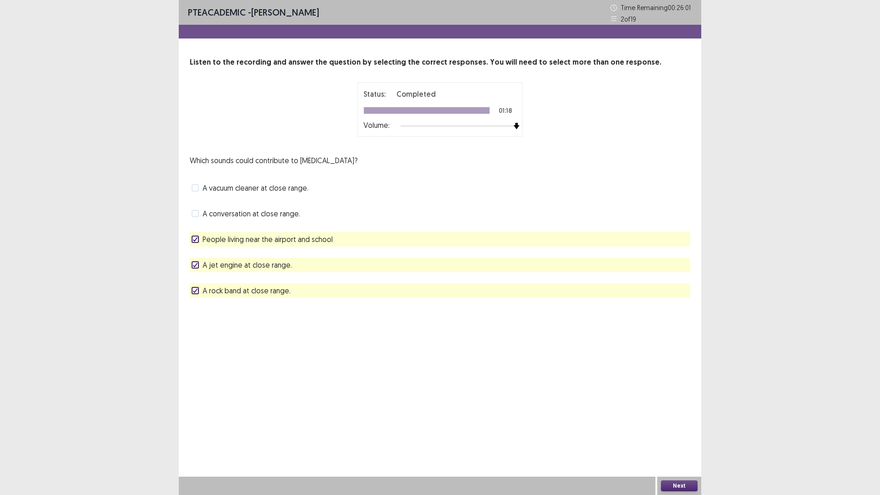
click at [196, 238] on icon at bounding box center [196, 239] width 6 height 5
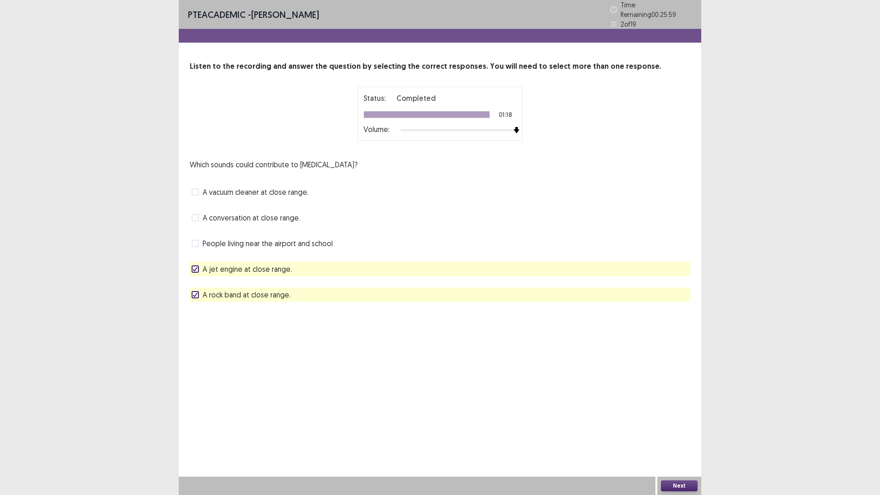
click at [678, 433] on button "Next" at bounding box center [679, 485] width 37 height 11
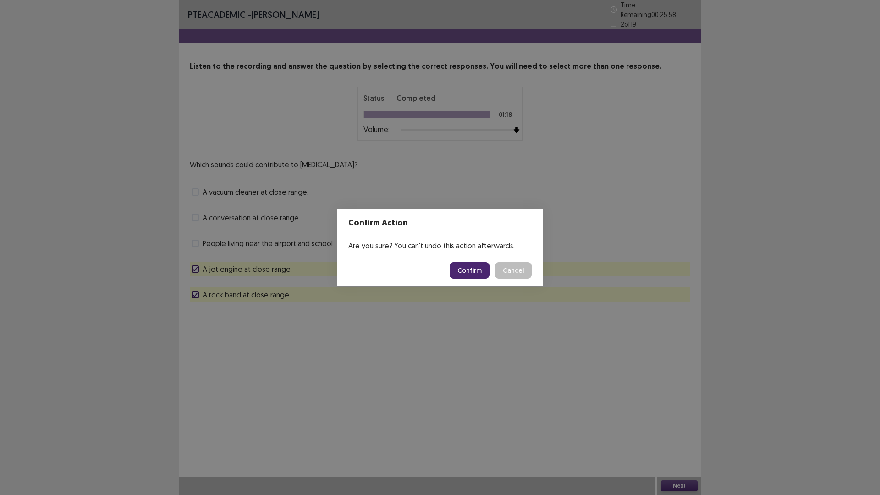
click at [476, 268] on button "Confirm" at bounding box center [470, 270] width 40 height 17
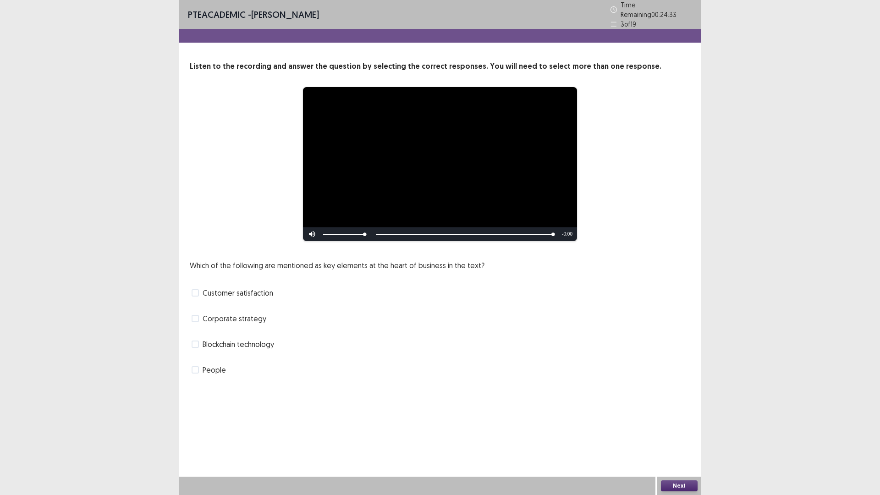
click at [261, 287] on span "Customer satisfaction" at bounding box center [238, 292] width 71 height 11
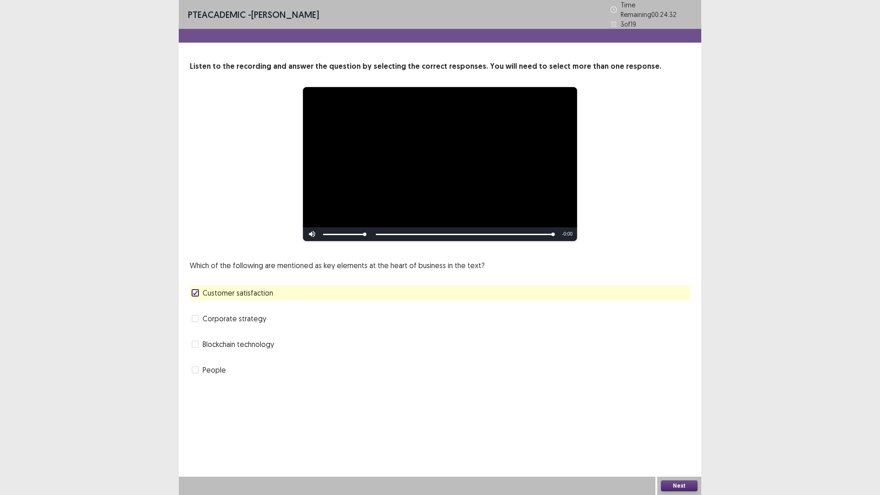
click at [210, 366] on span "People" at bounding box center [214, 369] width 23 height 11
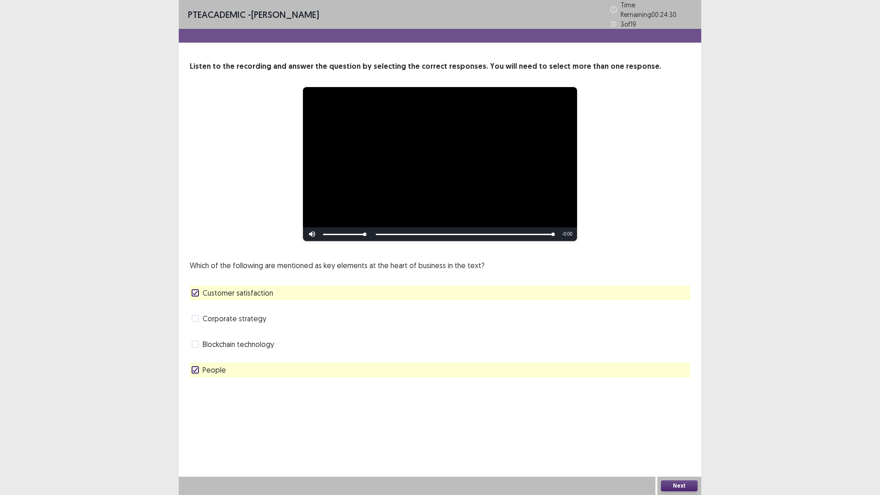
click at [677, 433] on button "Next" at bounding box center [679, 485] width 37 height 11
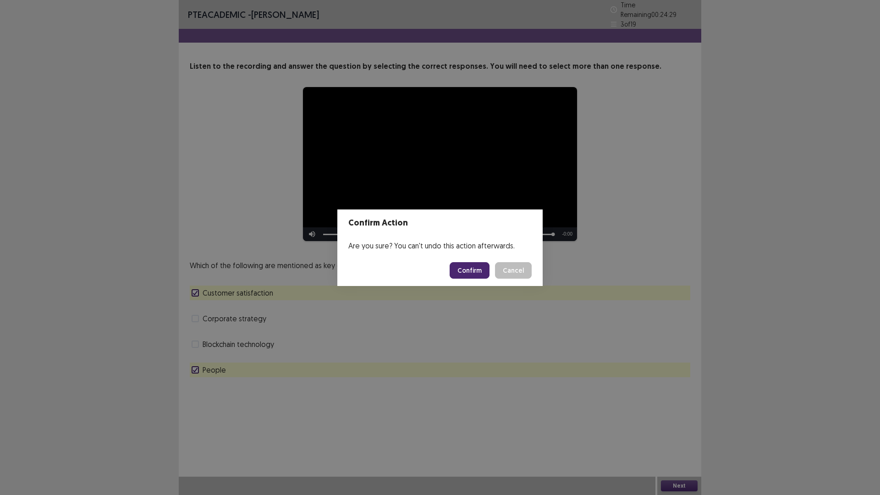
click at [470, 268] on button "Confirm" at bounding box center [470, 270] width 40 height 17
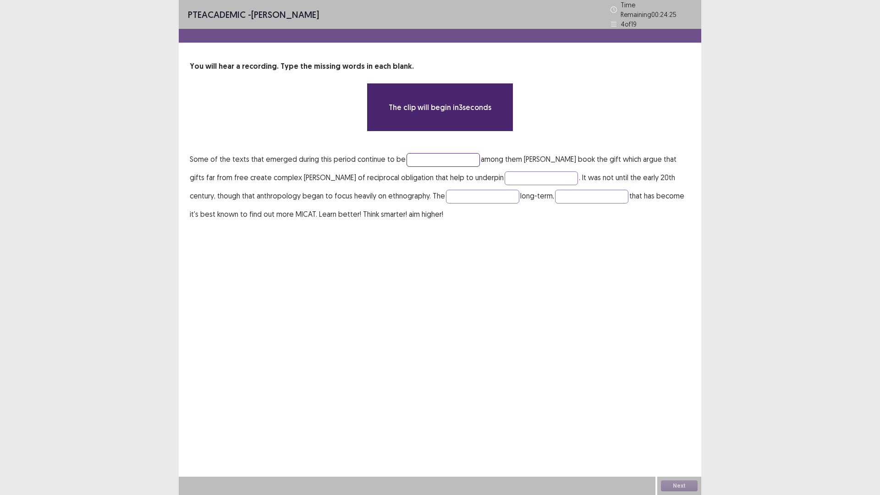
click at [429, 159] on input "text" at bounding box center [443, 160] width 73 height 14
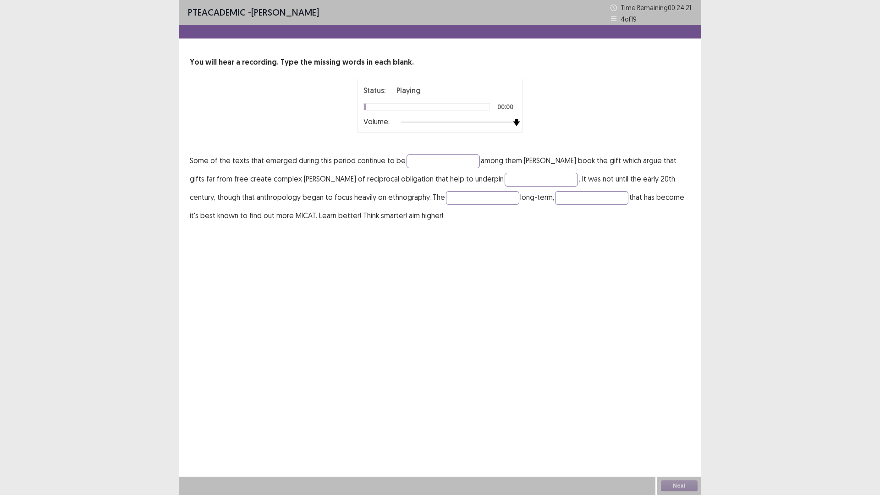
click at [513, 125] on div at bounding box center [459, 122] width 116 height 7
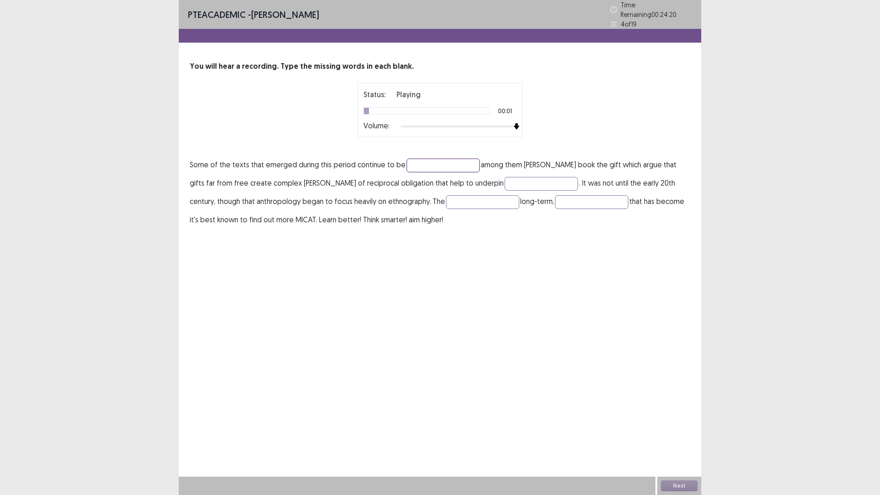
click at [440, 162] on input "text" at bounding box center [443, 166] width 73 height 14
type input "**********"
click at [505, 179] on input "text" at bounding box center [541, 184] width 73 height 14
type input "*********"
click at [446, 197] on input "text" at bounding box center [482, 202] width 73 height 14
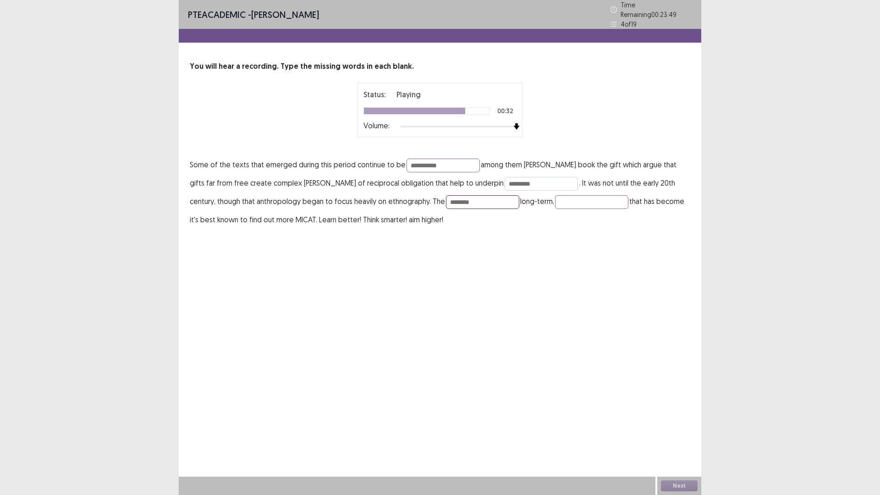
type input "********"
click at [515, 179] on input "*********" at bounding box center [541, 184] width 73 height 14
type input "*******"
click at [685, 433] on button "Next" at bounding box center [679, 485] width 37 height 11
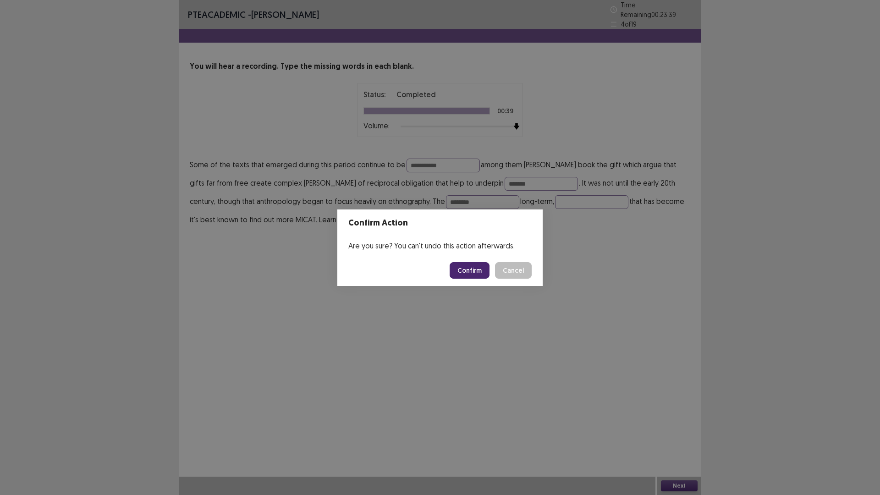
click at [474, 270] on button "Confirm" at bounding box center [470, 270] width 40 height 17
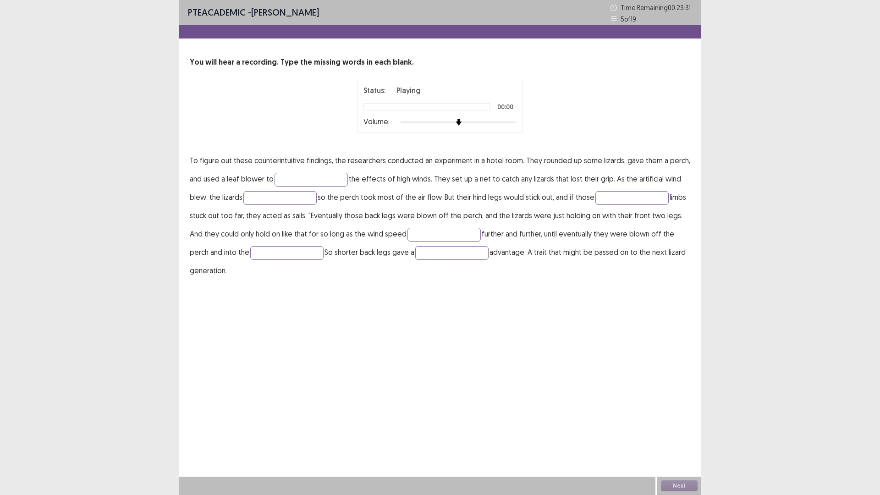
click at [514, 121] on div at bounding box center [459, 122] width 116 height 7
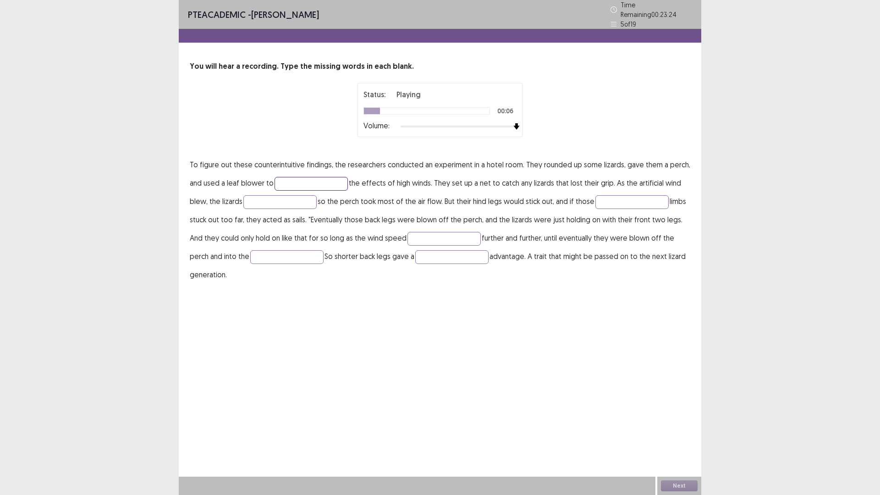
click at [300, 180] on input "text" at bounding box center [311, 184] width 73 height 14
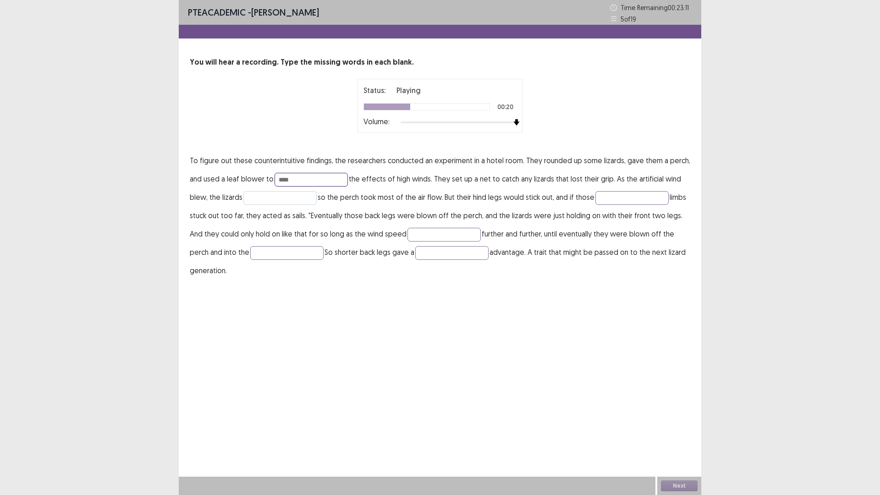
type input "****"
click at [270, 198] on input "text" at bounding box center [279, 198] width 73 height 14
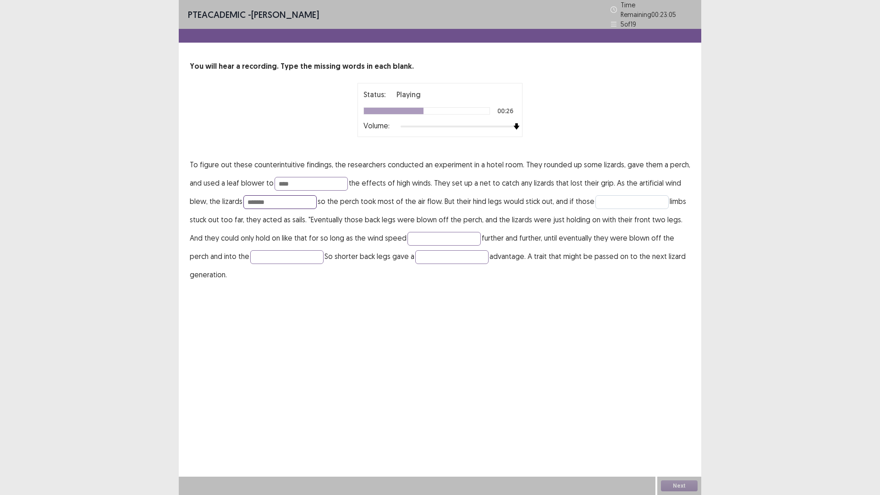
type input "*******"
click at [614, 196] on input "text" at bounding box center [632, 202] width 73 height 14
type input "****"
click at [408, 235] on input "text" at bounding box center [444, 239] width 73 height 14
type input "********"
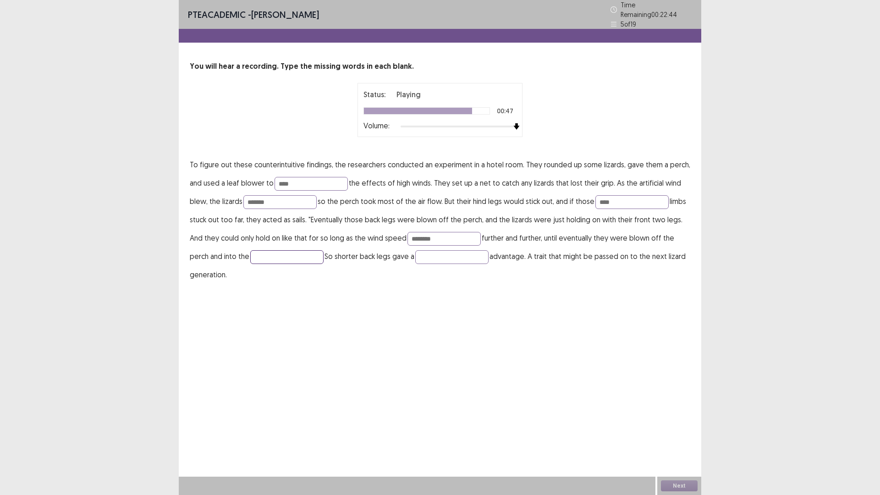
click at [271, 253] on input "text" at bounding box center [286, 257] width 73 height 14
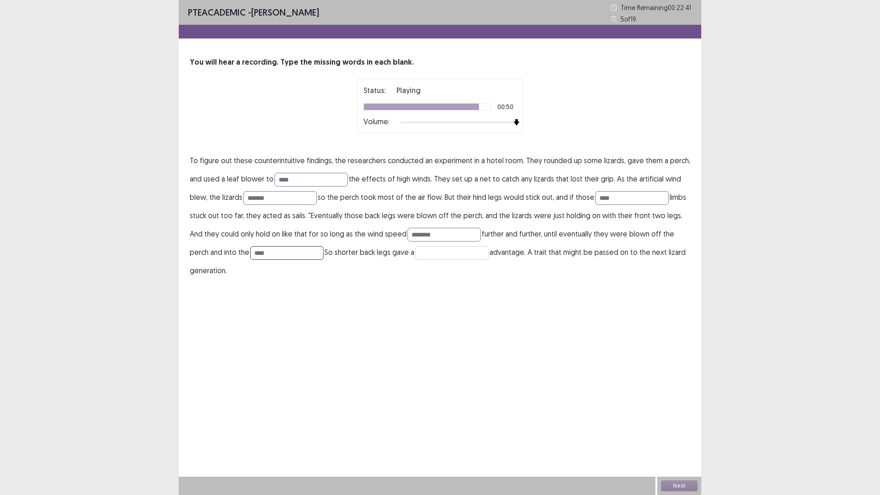
type input "****"
click at [453, 249] on input "text" at bounding box center [451, 253] width 73 height 14
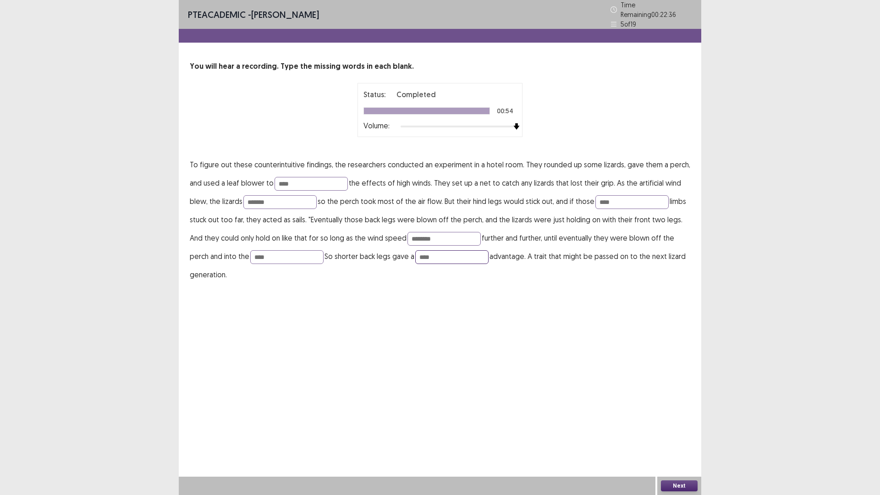
type input "****"
click at [680, 433] on button "Next" at bounding box center [679, 485] width 37 height 11
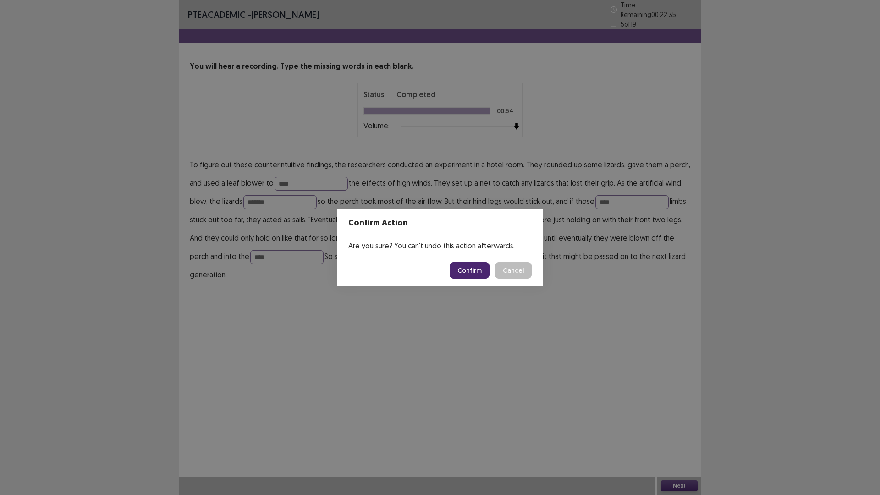
click at [475, 271] on button "Confirm" at bounding box center [470, 270] width 40 height 17
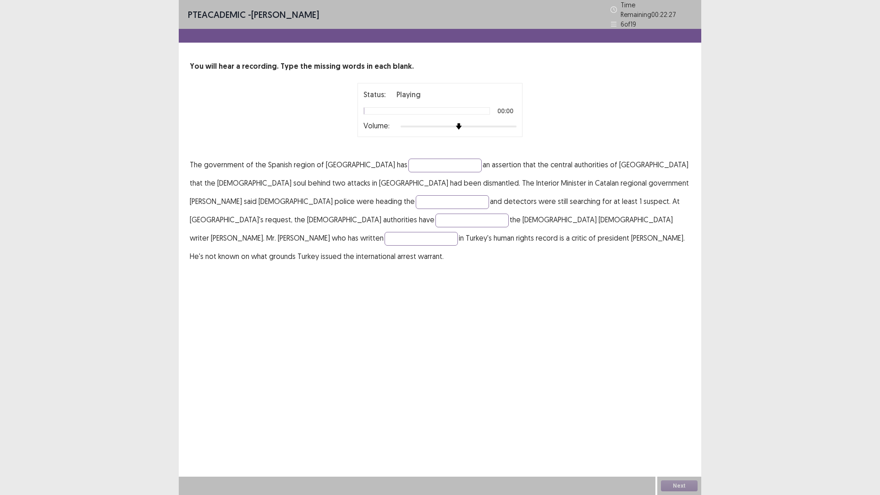
click at [513, 123] on div at bounding box center [459, 126] width 116 height 7
click at [412, 163] on input "text" at bounding box center [445, 166] width 73 height 14
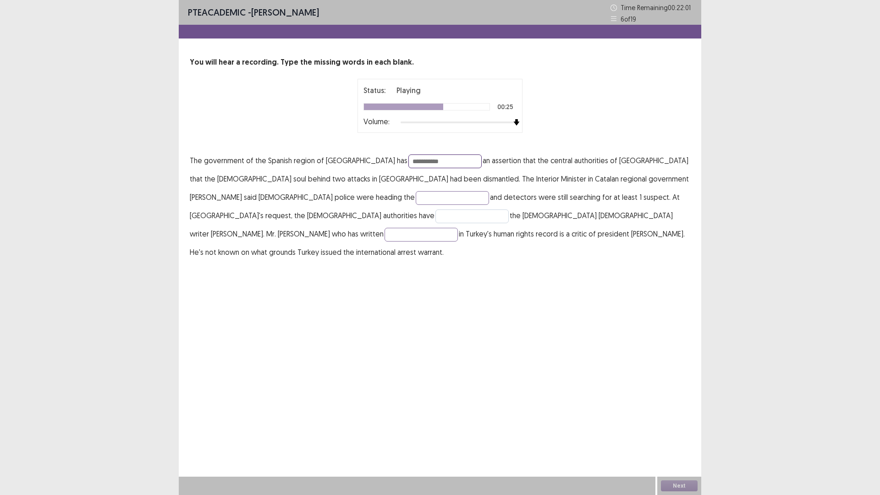
type input "**********"
click at [509, 210] on input "text" at bounding box center [472, 217] width 73 height 14
type input "********"
click at [438, 228] on input "text" at bounding box center [421, 235] width 73 height 14
type input "******"
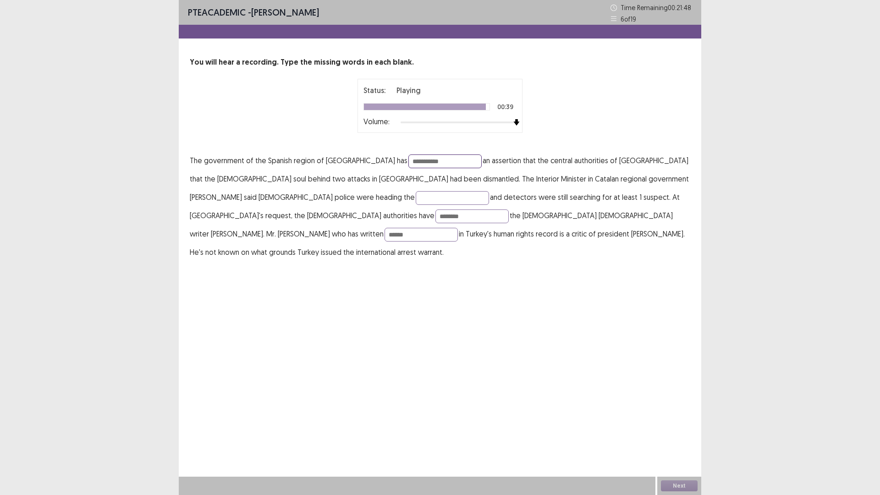
click at [411, 163] on input "**********" at bounding box center [445, 162] width 73 height 14
type input "*********"
click at [673, 433] on button "Next" at bounding box center [679, 485] width 37 height 11
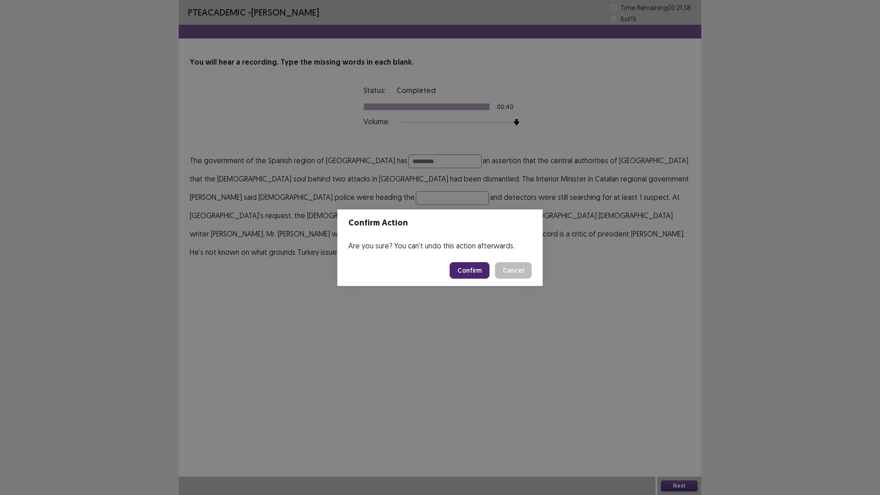
click at [470, 269] on button "Confirm" at bounding box center [470, 270] width 40 height 17
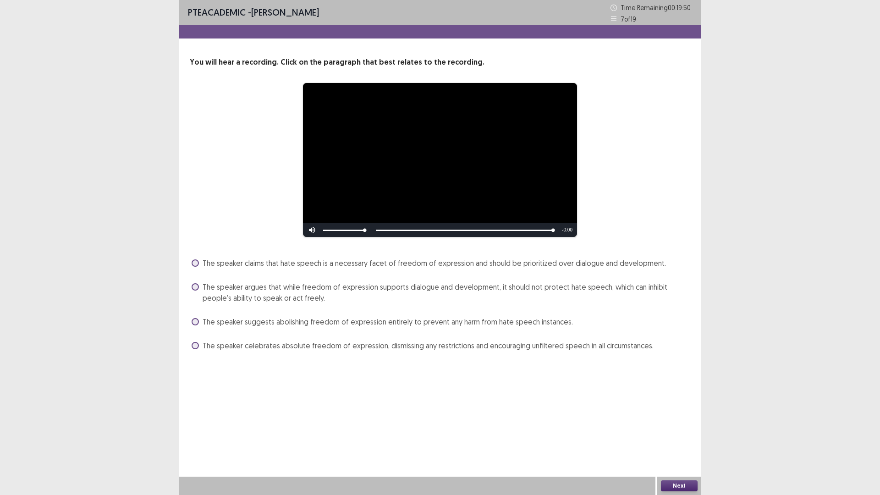
click at [193, 264] on span at bounding box center [195, 262] width 7 height 7
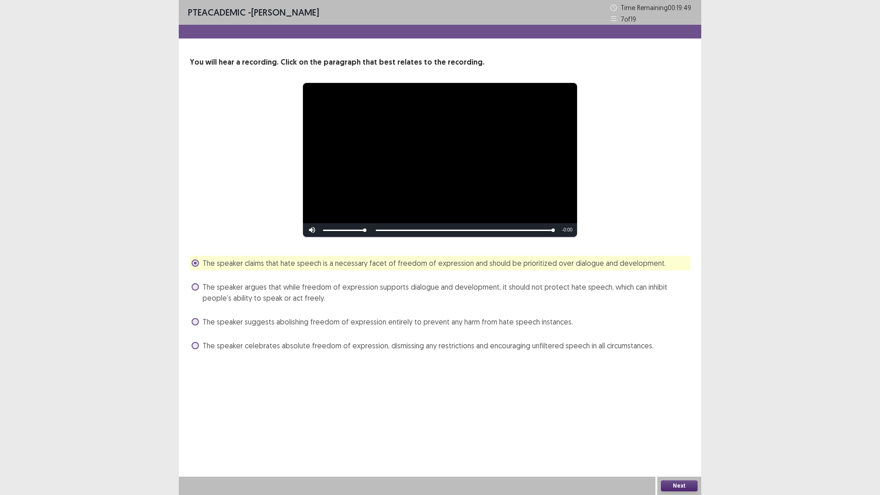
click at [686, 433] on button "Next" at bounding box center [679, 485] width 37 height 11
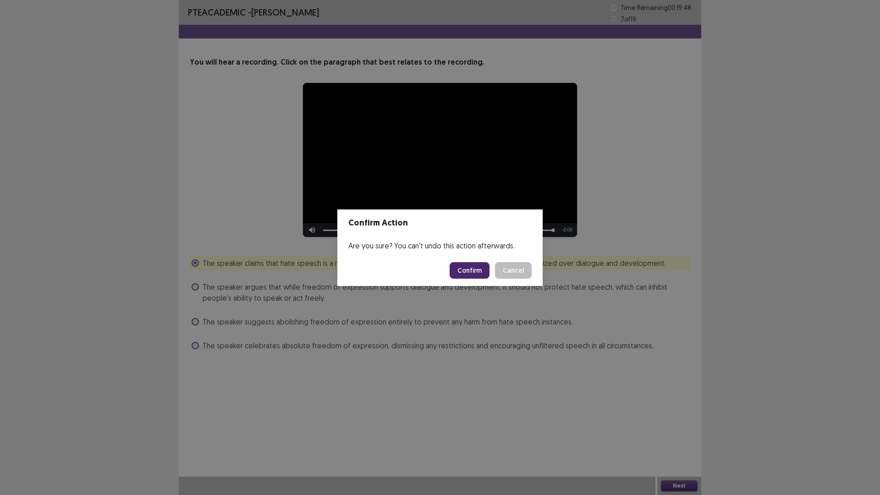
click at [479, 271] on button "Confirm" at bounding box center [470, 270] width 40 height 17
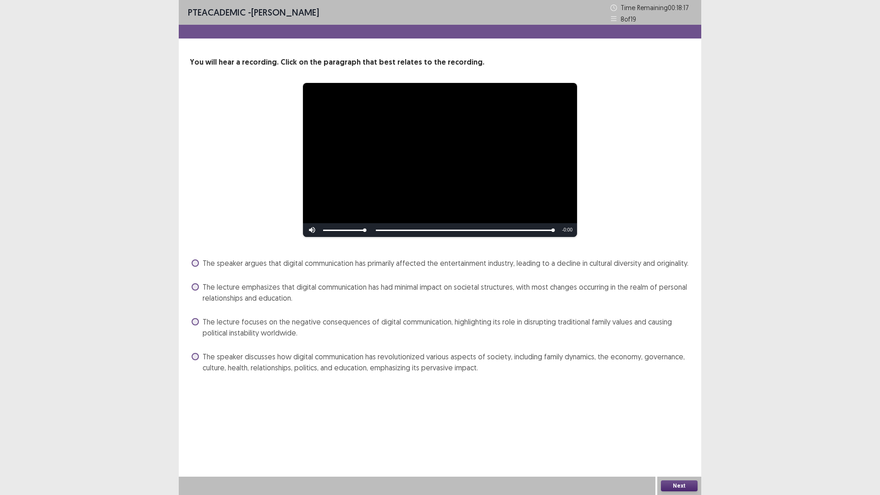
click at [199, 356] on span at bounding box center [195, 356] width 7 height 7
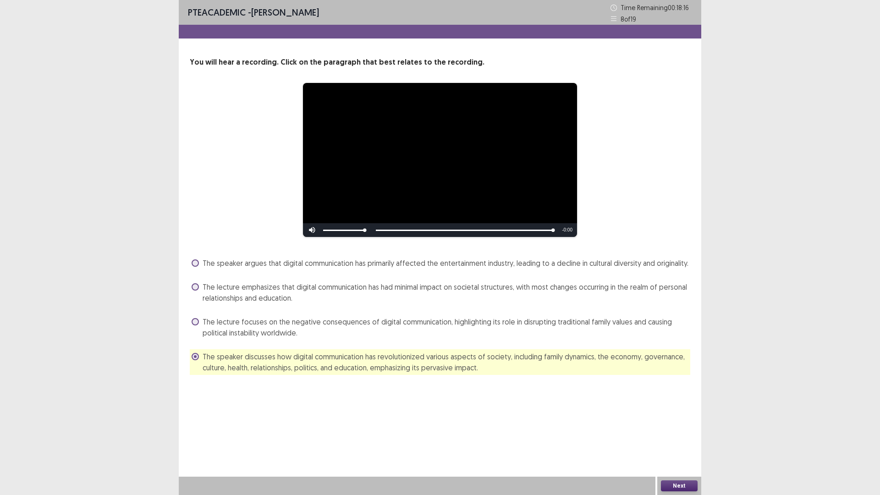
click at [686, 433] on button "Next" at bounding box center [679, 485] width 37 height 11
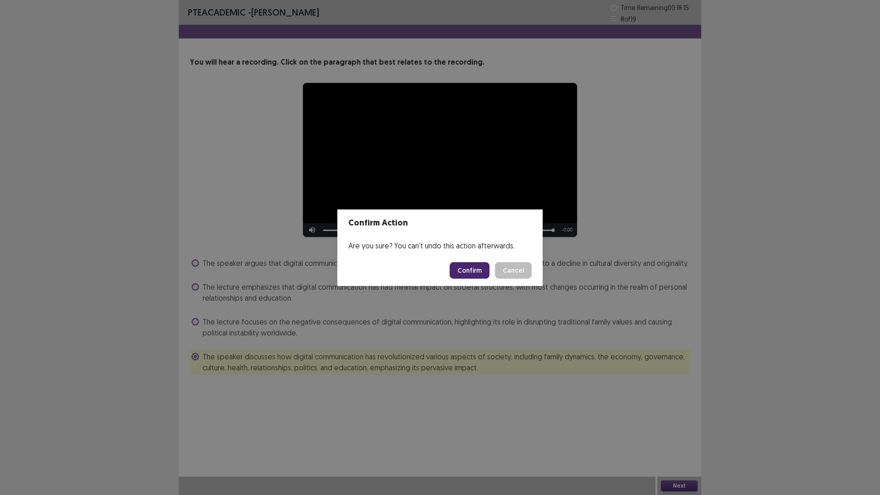
click at [481, 272] on button "Confirm" at bounding box center [470, 270] width 40 height 17
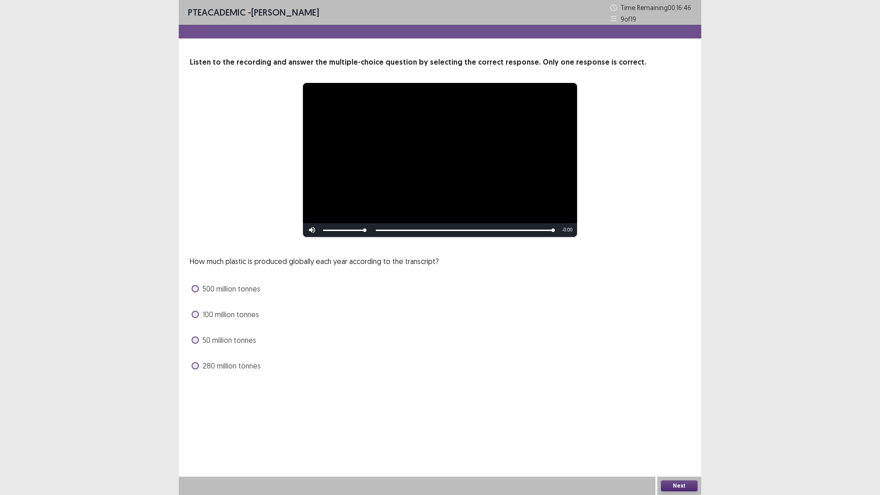
click at [196, 314] on span at bounding box center [195, 314] width 7 height 7
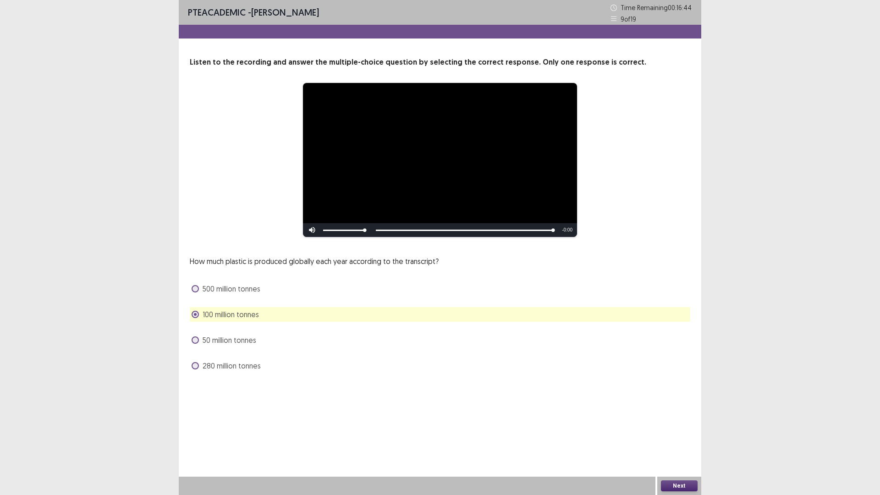
click at [668, 433] on button "Next" at bounding box center [679, 485] width 37 height 11
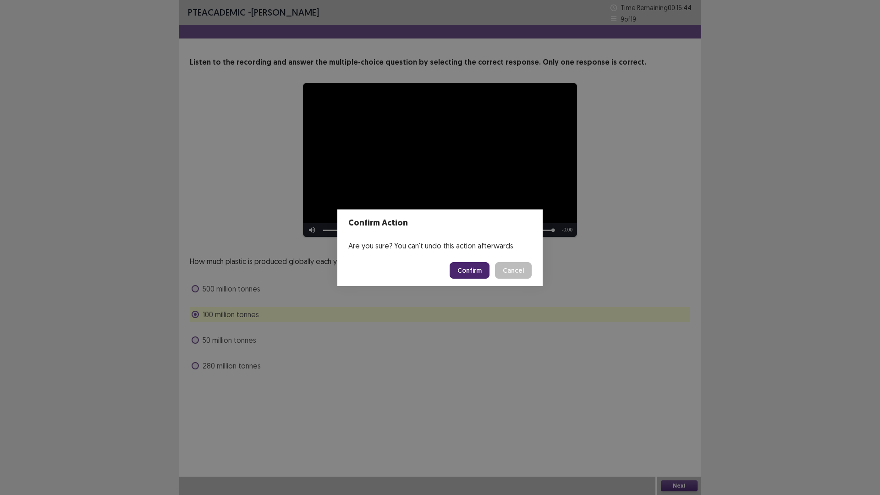
click at [472, 268] on button "Confirm" at bounding box center [470, 270] width 40 height 17
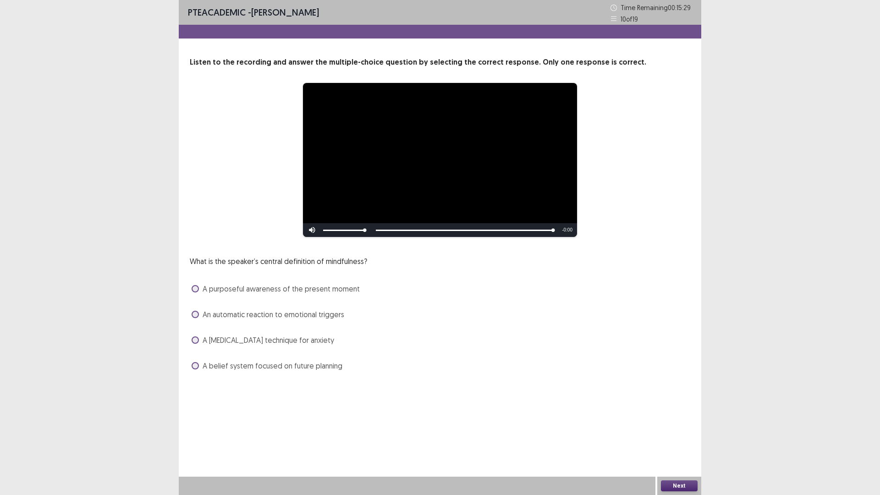
click at [198, 291] on span at bounding box center [195, 288] width 7 height 7
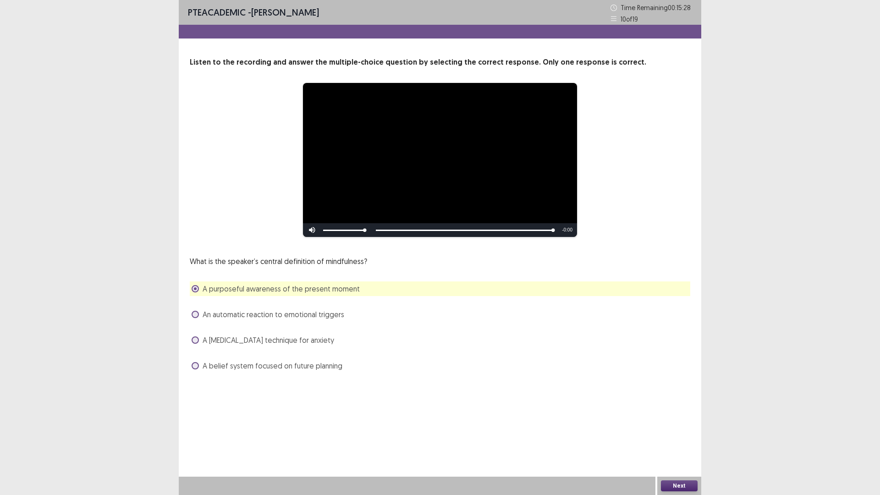
click at [678, 433] on button "Next" at bounding box center [679, 485] width 37 height 11
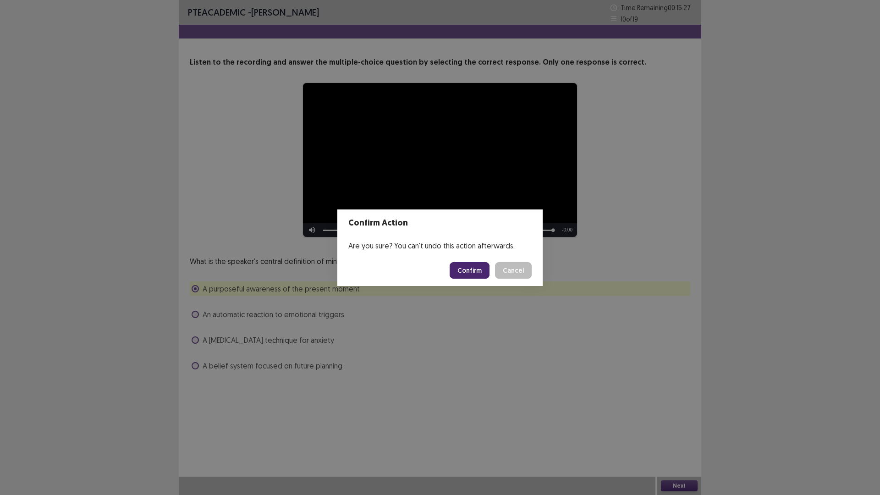
click at [480, 274] on button "Confirm" at bounding box center [470, 270] width 40 height 17
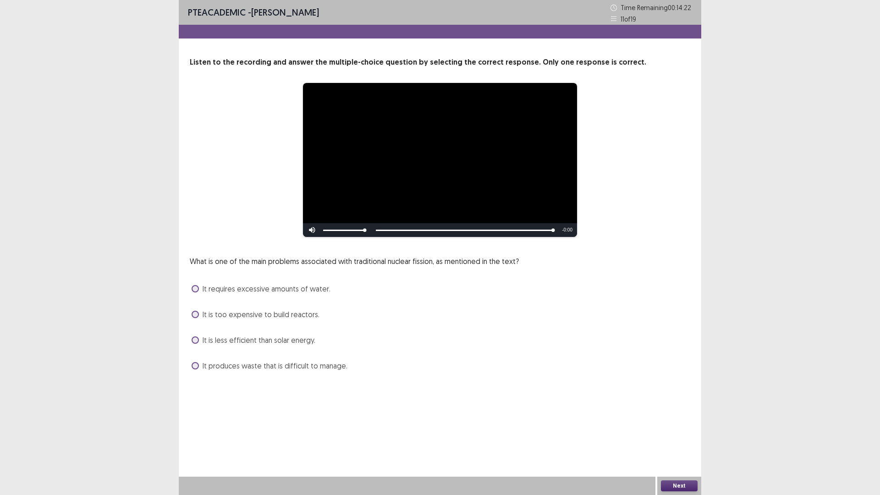
click at [199, 289] on label "It requires excessive amounts of water." at bounding box center [261, 288] width 139 height 11
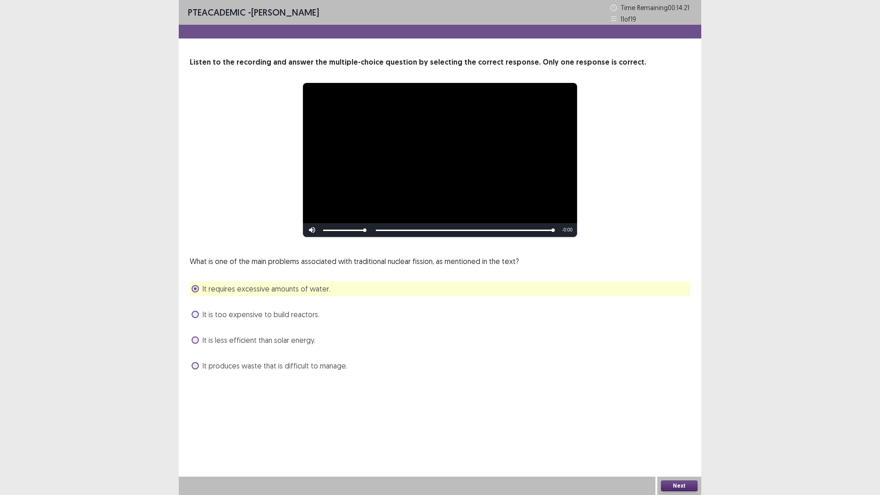
click at [663, 433] on button "Next" at bounding box center [679, 485] width 37 height 11
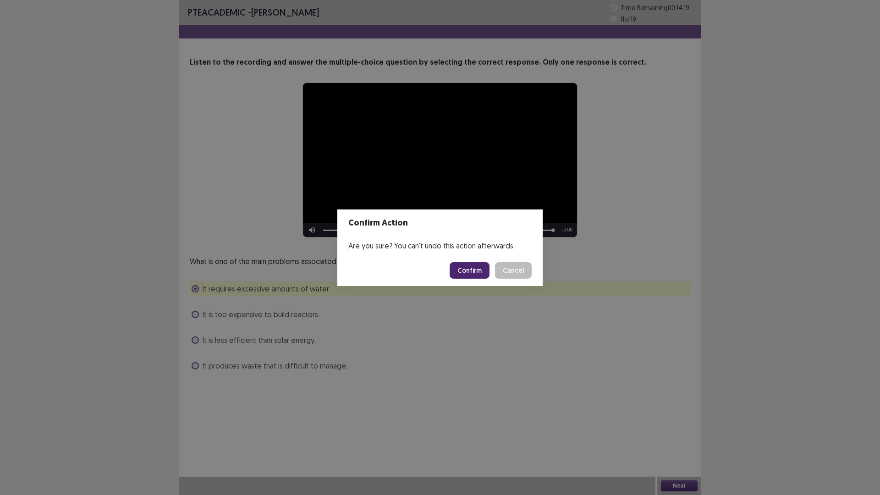
click at [481, 271] on button "Confirm" at bounding box center [470, 270] width 40 height 17
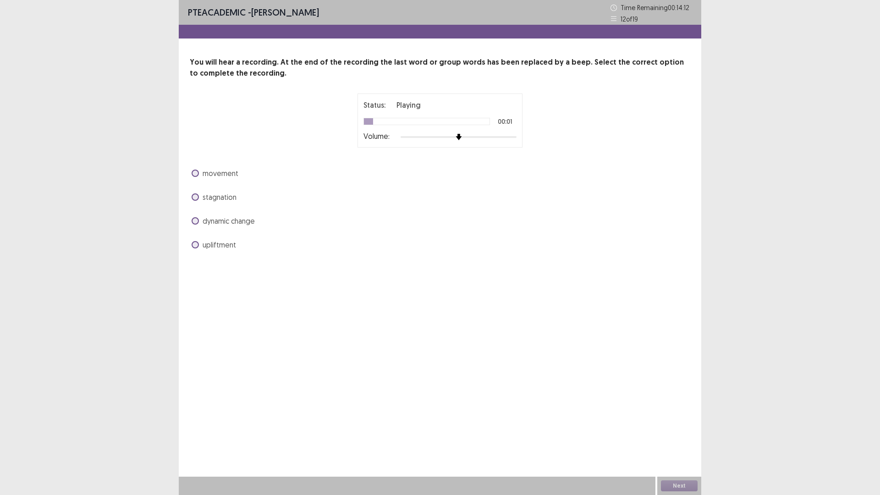
click at [491, 138] on div at bounding box center [459, 136] width 116 height 7
click at [505, 138] on div at bounding box center [459, 136] width 116 height 7
click at [512, 138] on div at bounding box center [459, 136] width 116 height 7
click at [195, 175] on span at bounding box center [195, 173] width 7 height 7
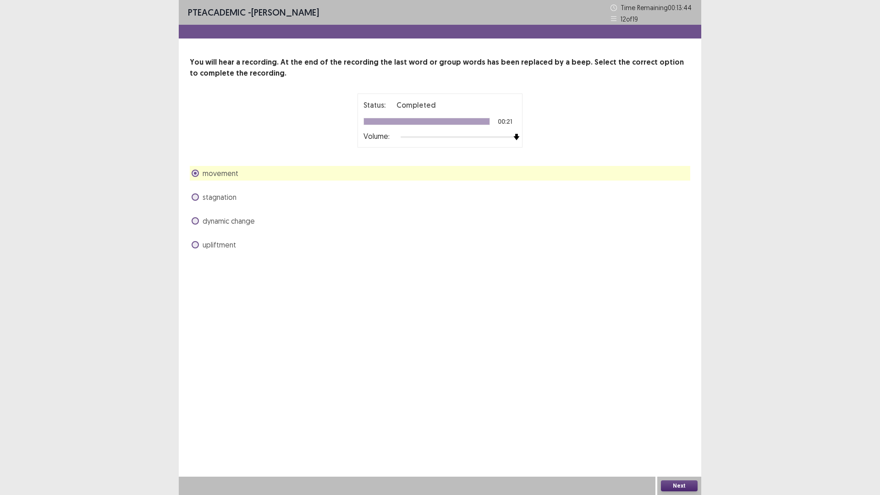
click at [682, 433] on button "Next" at bounding box center [679, 485] width 37 height 11
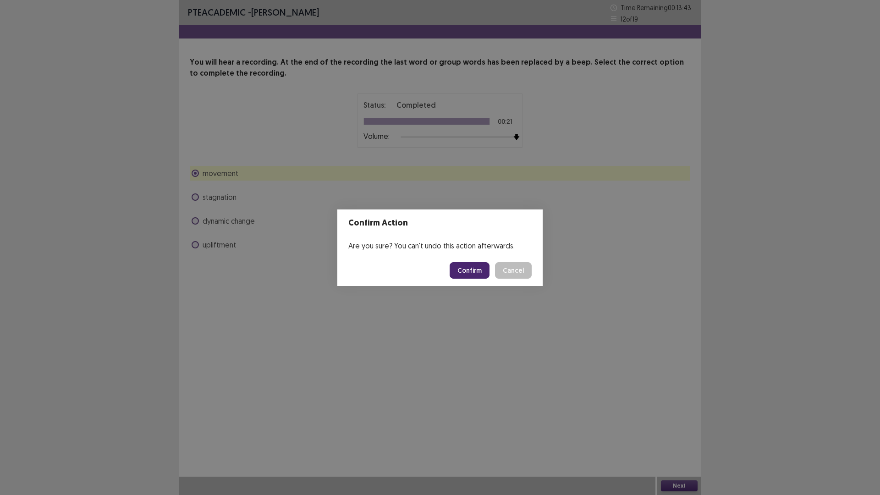
click at [467, 269] on button "Confirm" at bounding box center [470, 270] width 40 height 17
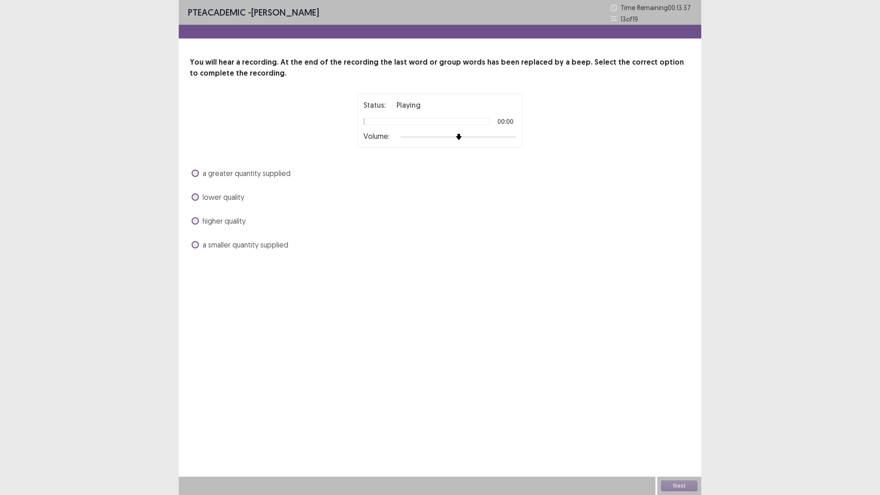
click at [511, 137] on div at bounding box center [459, 136] width 116 height 7
click at [194, 221] on span at bounding box center [195, 220] width 7 height 7
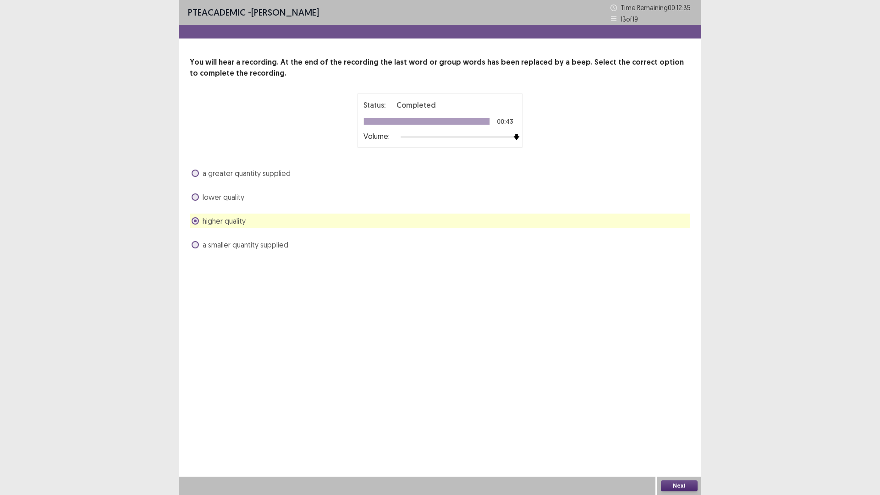
click at [668, 433] on button "Next" at bounding box center [679, 485] width 37 height 11
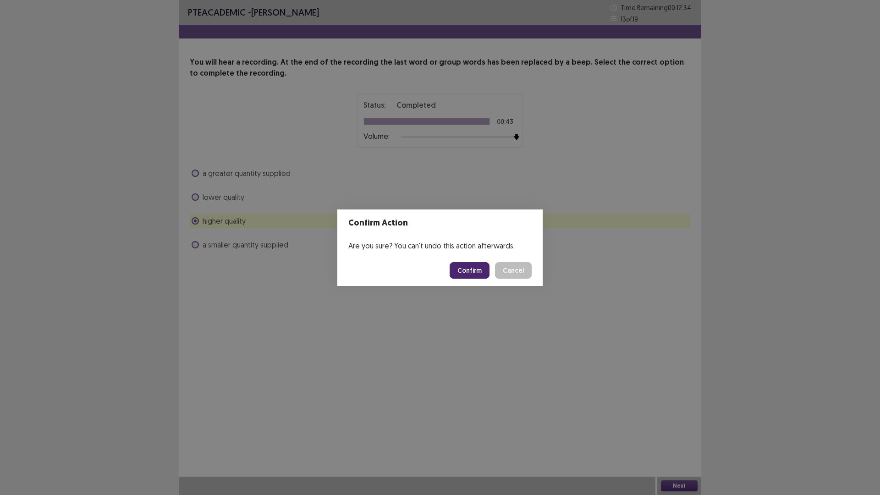
click at [467, 270] on button "Confirm" at bounding box center [470, 270] width 40 height 17
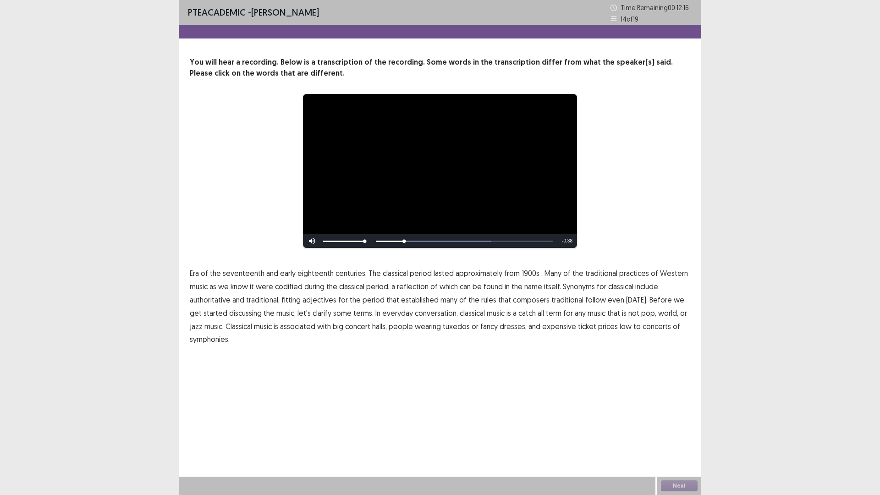
click at [525, 274] on span "1900s" at bounding box center [531, 273] width 18 height 11
drag, startPoint x: 552, startPoint y: 300, endPoint x: 570, endPoint y: 302, distance: 17.9
click at [555, 300] on span "traditional" at bounding box center [568, 299] width 32 height 11
click at [229, 314] on span "discussing" at bounding box center [245, 313] width 33 height 11
click at [620, 328] on span "low" at bounding box center [626, 326] width 12 height 11
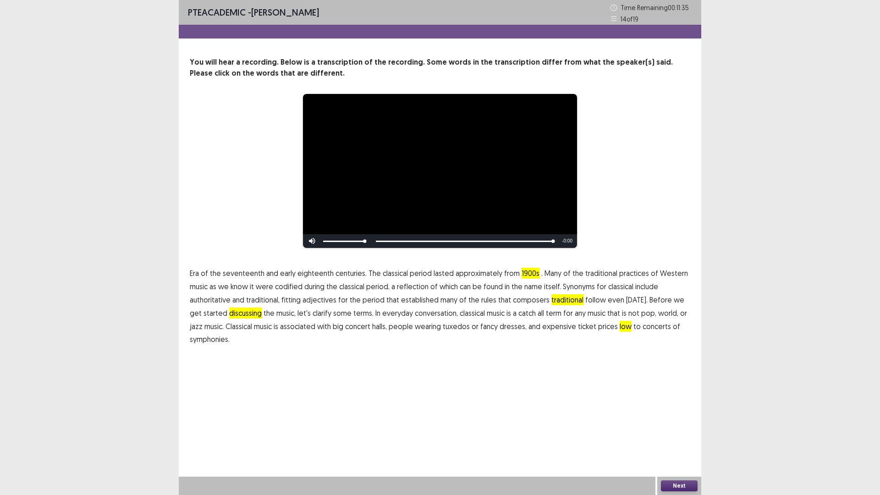
click at [210, 340] on span "symphonies." at bounding box center [210, 339] width 40 height 11
click at [688, 433] on button "Next" at bounding box center [679, 485] width 37 height 11
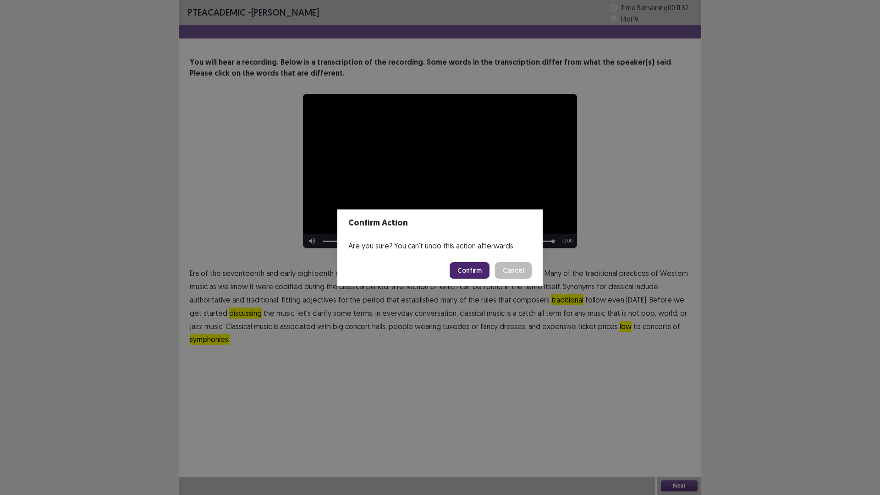
click at [482, 272] on button "Confirm" at bounding box center [470, 270] width 40 height 17
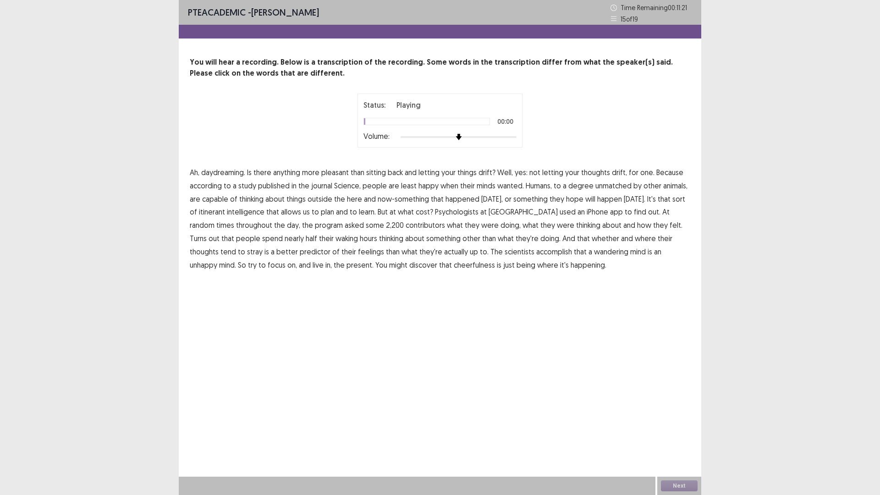
click at [512, 135] on div at bounding box center [459, 136] width 116 height 7
click at [436, 174] on span "letting" at bounding box center [429, 172] width 21 height 11
click at [434, 172] on span "letting" at bounding box center [429, 172] width 21 height 11
click at [511, 184] on span "wanted." at bounding box center [510, 185] width 27 height 11
drag, startPoint x: 261, startPoint y: 212, endPoint x: 272, endPoint y: 212, distance: 11.0
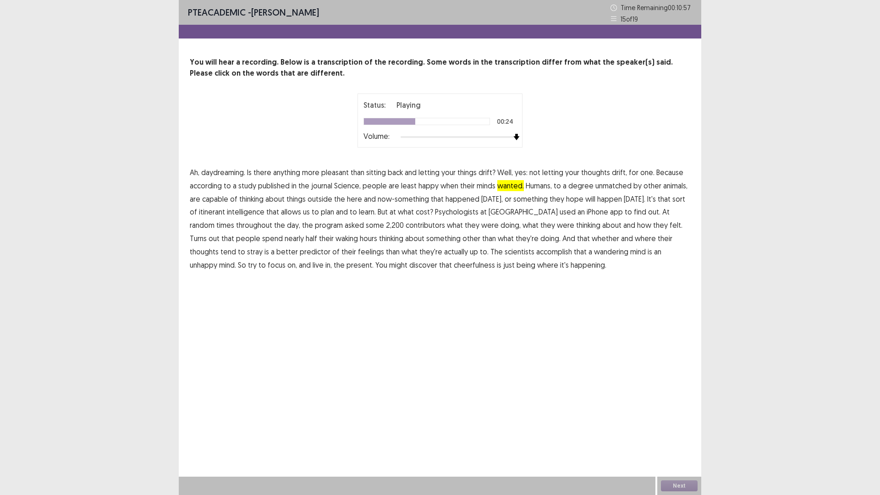
click at [262, 212] on span "intelligence" at bounding box center [246, 211] width 38 height 11
click at [470, 212] on span "Psychologists" at bounding box center [457, 211] width 44 height 11
click at [406, 226] on span "contributors" at bounding box center [425, 225] width 39 height 11
click at [536, 254] on span "accomplish" at bounding box center [554, 251] width 36 height 11
click at [594, 254] on span "wandering" at bounding box center [611, 251] width 34 height 11
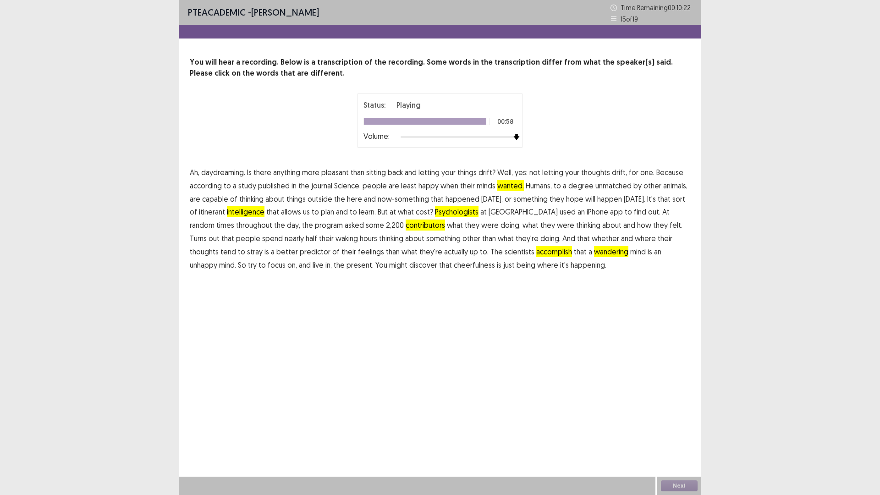
click at [454, 266] on span "cheerfulness" at bounding box center [474, 264] width 41 height 11
click at [672, 433] on button "Next" at bounding box center [679, 485] width 37 height 11
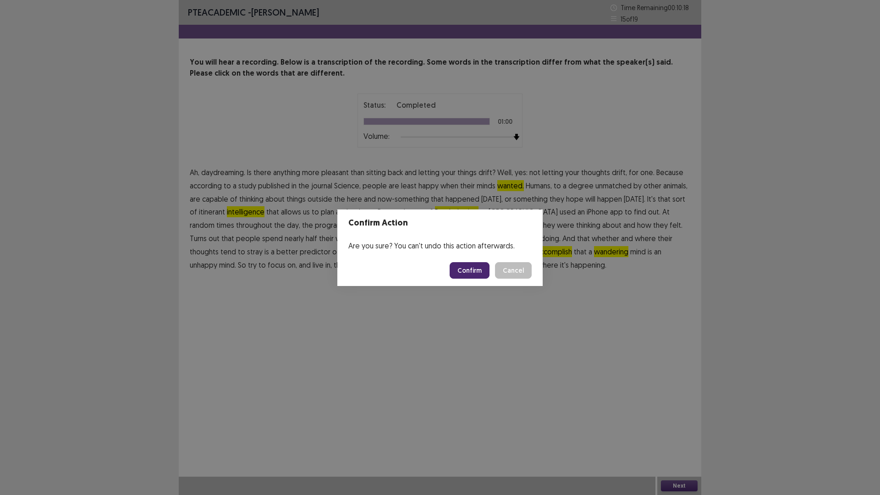
click at [474, 271] on button "Confirm" at bounding box center [470, 270] width 40 height 17
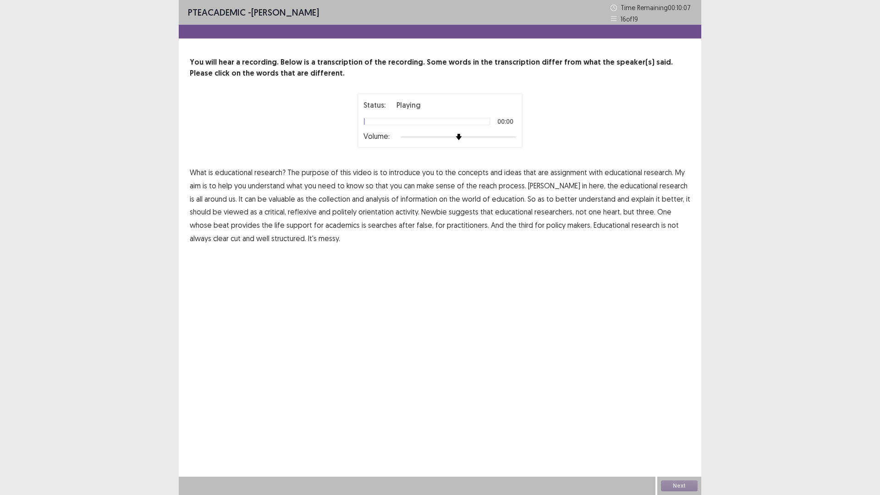
click at [525, 132] on div "Status: Playing 00:00 Volume:" at bounding box center [440, 121] width 229 height 54
click at [555, 174] on span "assignment" at bounding box center [569, 172] width 37 height 11
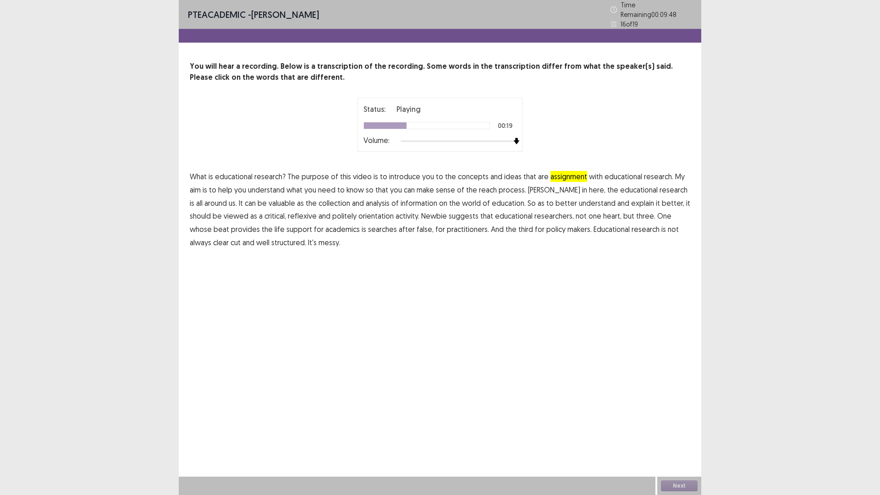
click at [620, 186] on span "educational" at bounding box center [639, 189] width 38 height 11
drag, startPoint x: 552, startPoint y: 199, endPoint x: 574, endPoint y: 198, distance: 21.1
click at [556, 199] on span "better" at bounding box center [567, 203] width 22 height 11
click at [342, 214] on span "politely" at bounding box center [344, 215] width 24 height 11
drag, startPoint x: 397, startPoint y: 225, endPoint x: 385, endPoint y: 233, distance: 14.9
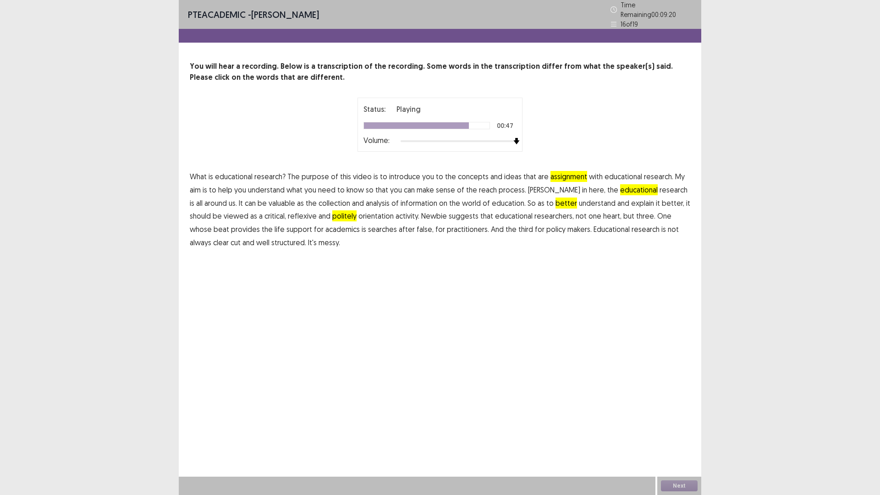
click at [417, 225] on span "false," at bounding box center [425, 229] width 17 height 11
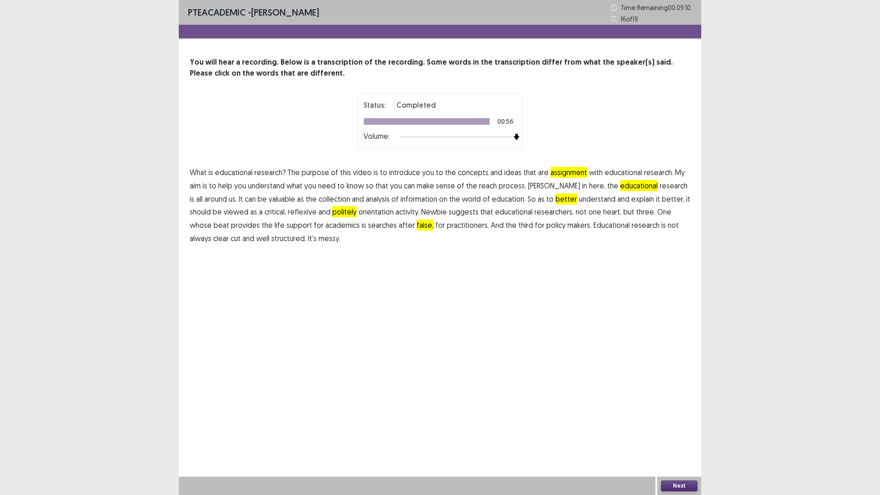
click at [670, 433] on button "Next" at bounding box center [679, 485] width 37 height 11
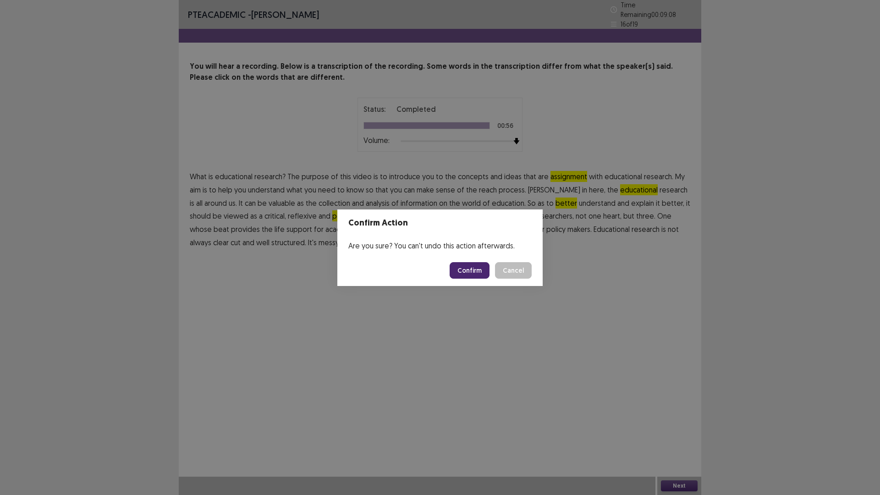
click at [464, 271] on button "Confirm" at bounding box center [470, 270] width 40 height 17
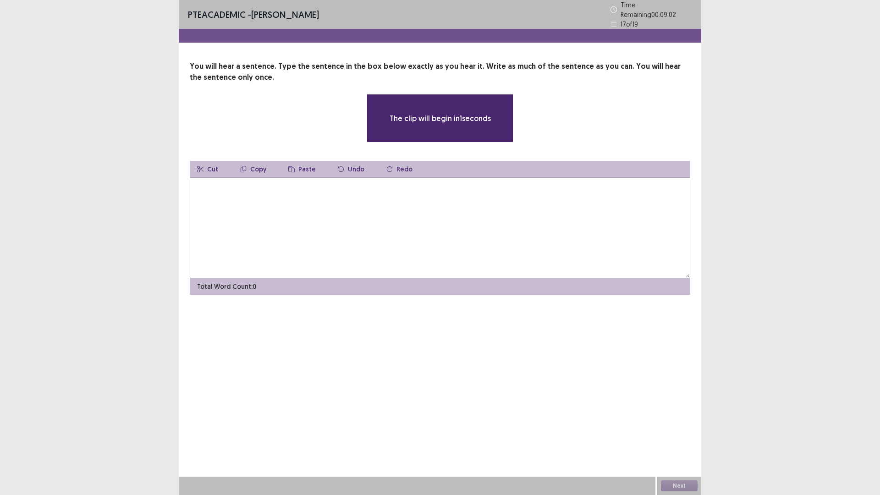
click at [473, 209] on textarea at bounding box center [440, 227] width 501 height 101
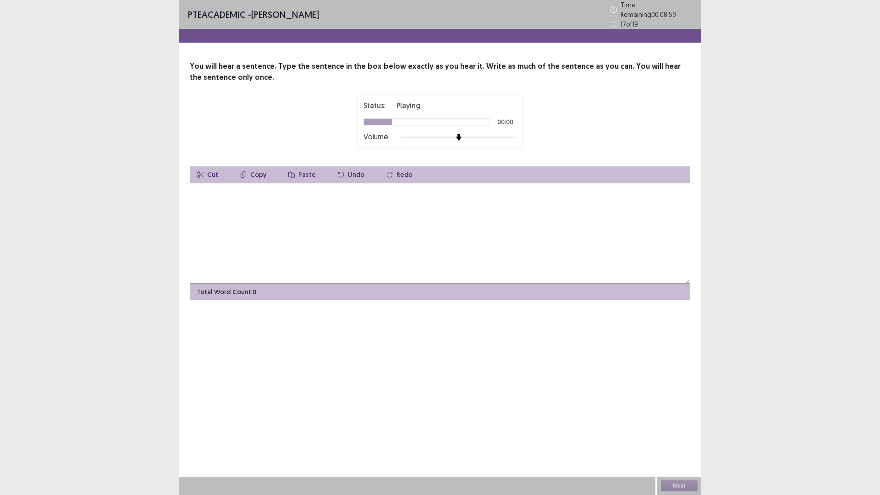
click at [513, 134] on div at bounding box center [459, 137] width 116 height 7
click at [418, 208] on textarea at bounding box center [440, 233] width 501 height 101
type textarea "**********"
click at [673, 433] on button "Next" at bounding box center [679, 485] width 37 height 11
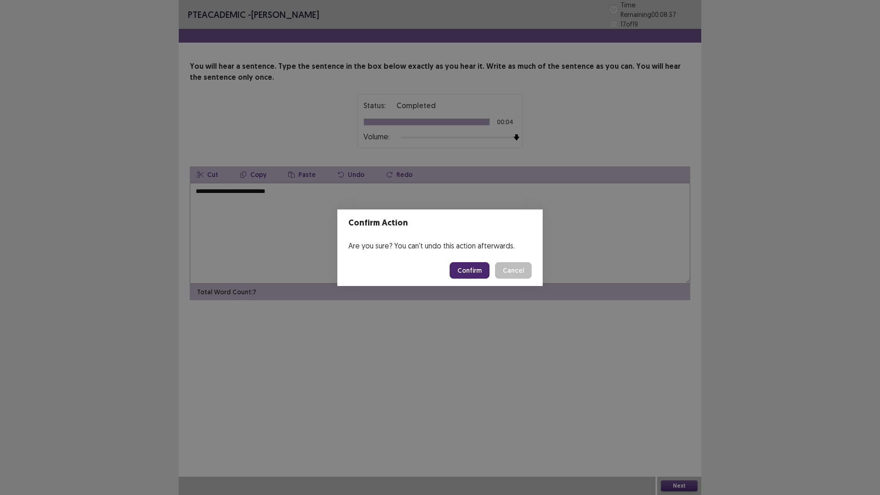
click at [480, 266] on button "Confirm" at bounding box center [470, 270] width 40 height 17
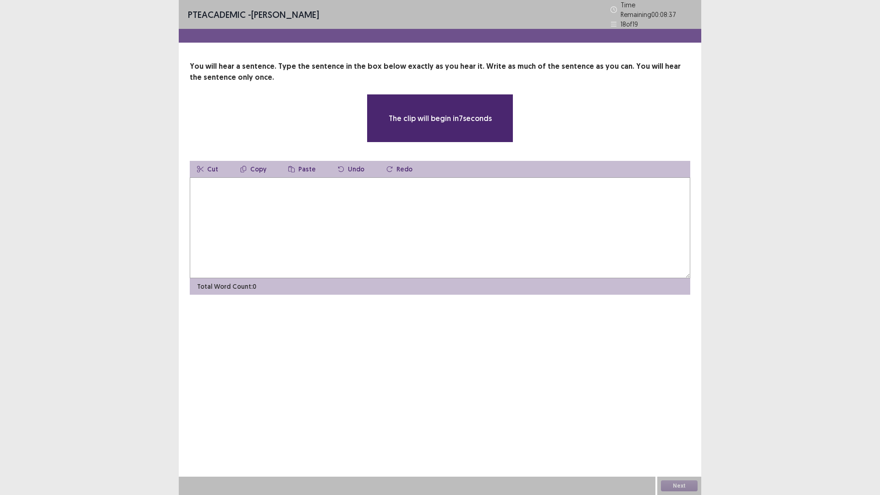
click at [278, 202] on textarea at bounding box center [440, 227] width 501 height 101
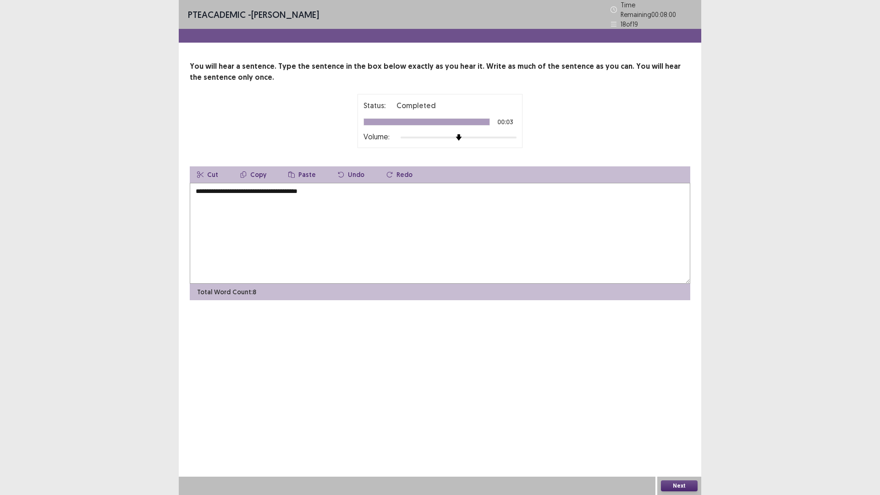
type textarea "**********"
click at [514, 134] on div at bounding box center [459, 137] width 116 height 7
click at [685, 433] on button "Next" at bounding box center [679, 485] width 37 height 11
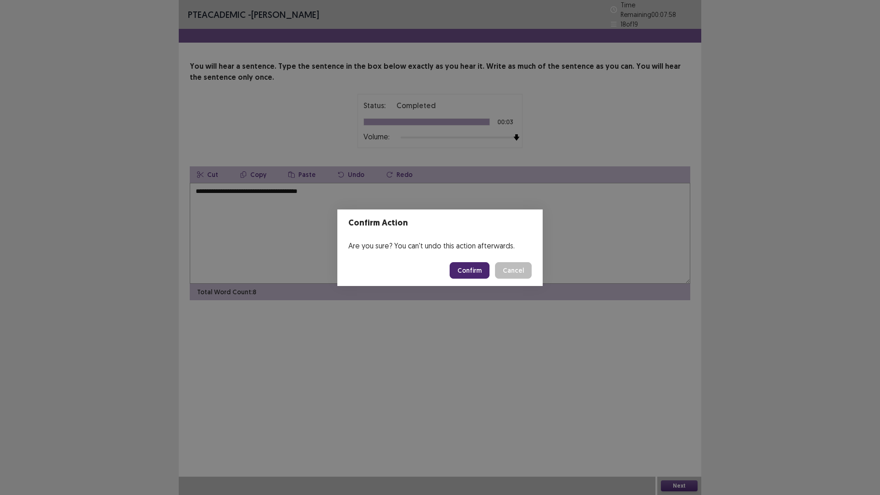
click at [477, 266] on button "Confirm" at bounding box center [470, 270] width 40 height 17
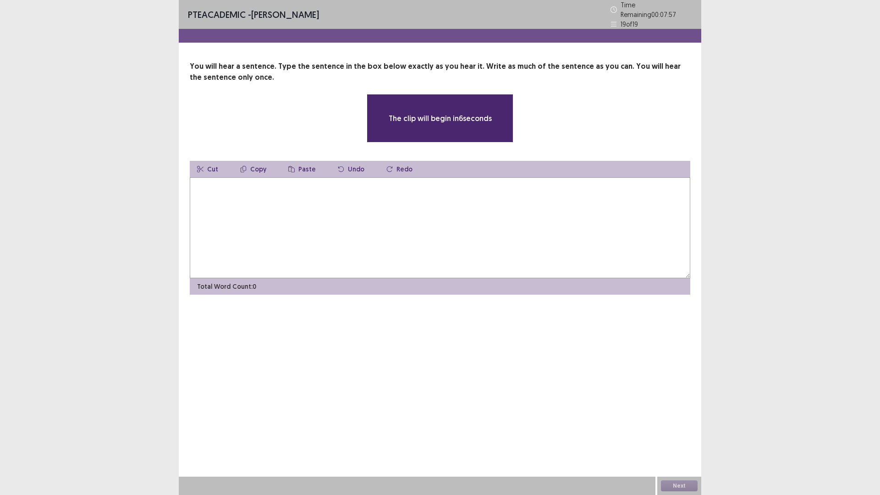
click at [262, 211] on textarea at bounding box center [440, 227] width 501 height 101
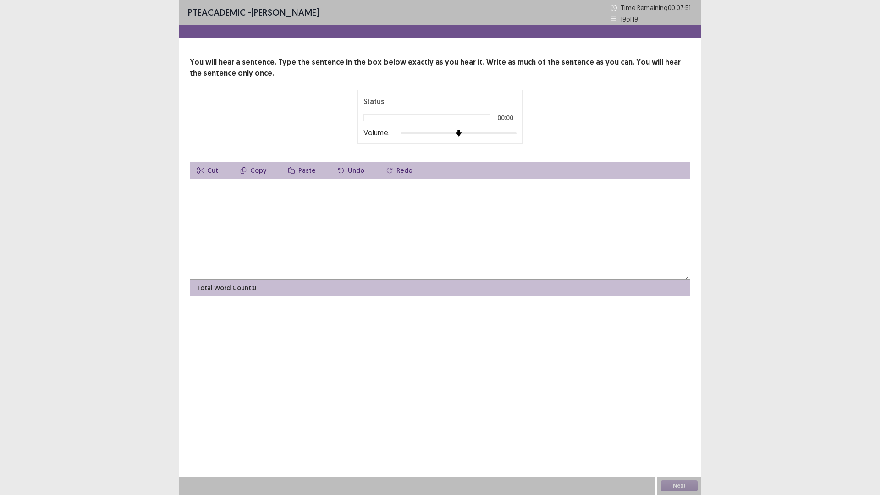
click at [512, 132] on div at bounding box center [459, 133] width 116 height 7
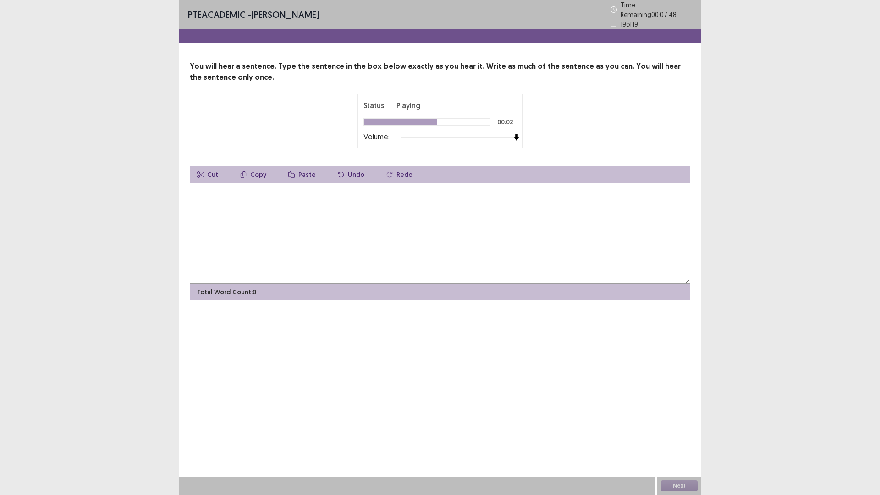
click at [266, 212] on textarea at bounding box center [440, 233] width 501 height 101
type textarea "**********"
click at [678, 433] on button "Next" at bounding box center [679, 485] width 37 height 11
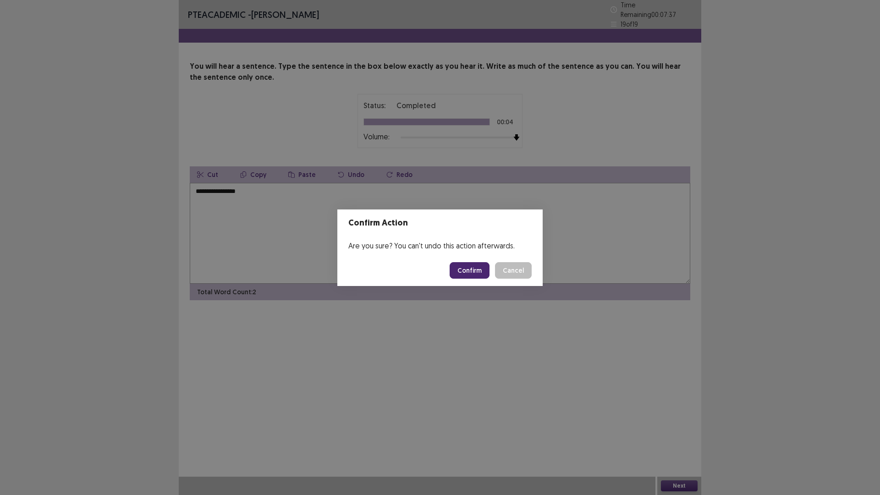
click at [476, 272] on button "Confirm" at bounding box center [470, 270] width 40 height 17
